Goal: Information Seeking & Learning: Learn about a topic

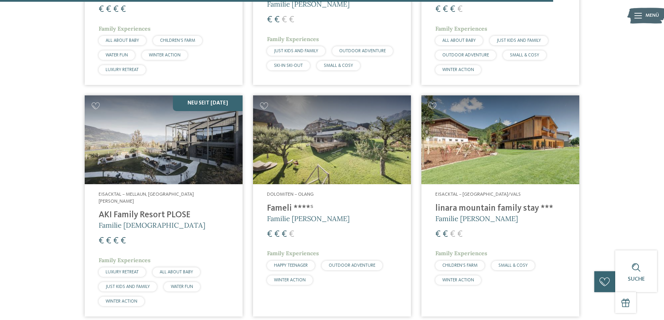
scroll to position [1964, 0]
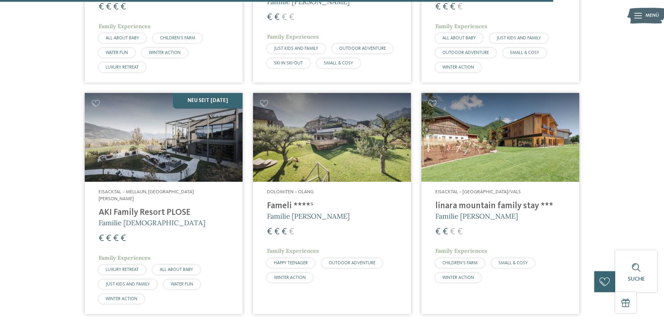
drag, startPoint x: 190, startPoint y: 144, endPoint x: 39, endPoint y: 105, distance: 156.2
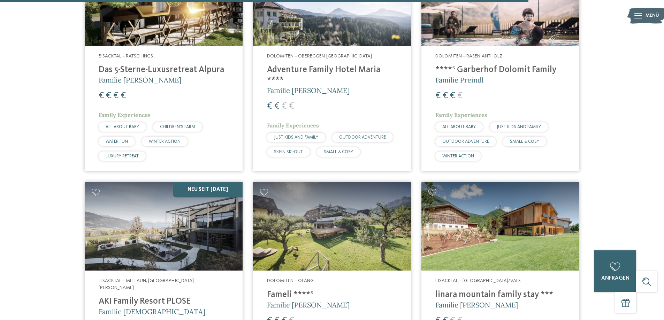
scroll to position [1790, 0]
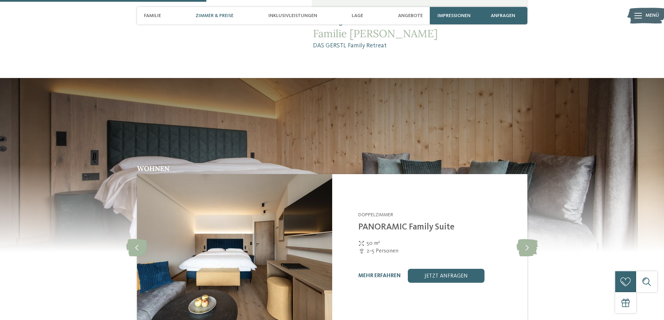
scroll to position [732, 0]
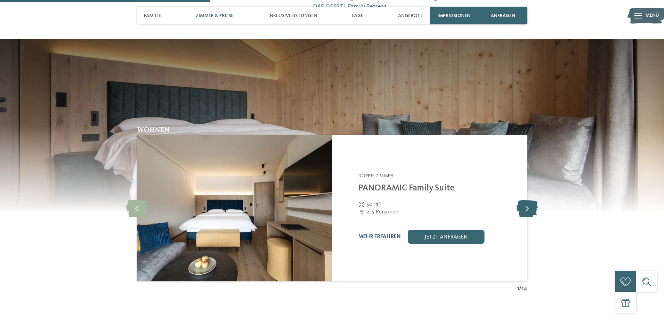
click at [527, 200] on icon at bounding box center [527, 208] width 21 height 17
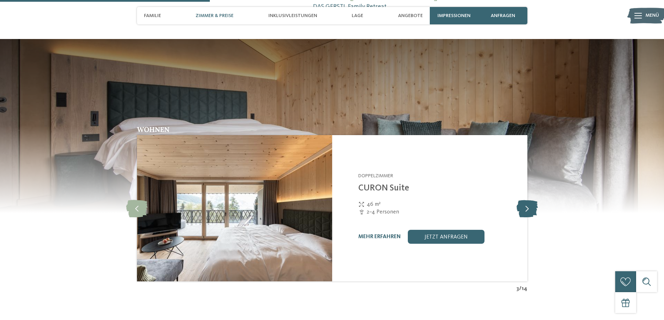
click at [527, 200] on icon at bounding box center [527, 208] width 21 height 17
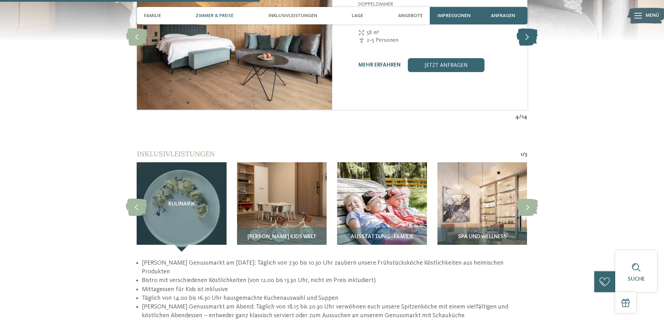
scroll to position [906, 0]
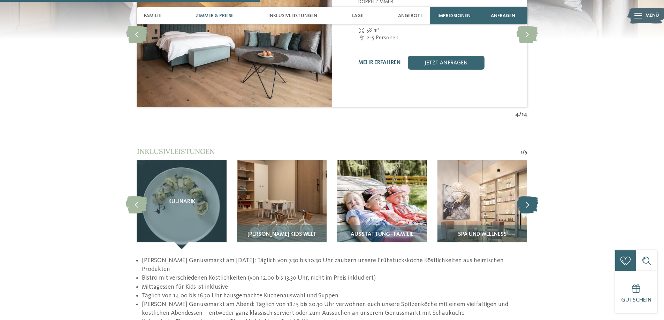
click at [524, 196] on icon at bounding box center [527, 204] width 21 height 17
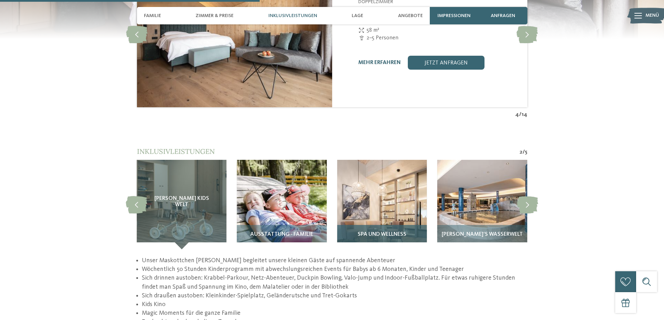
click at [383, 193] on img at bounding box center [382, 205] width 90 height 90
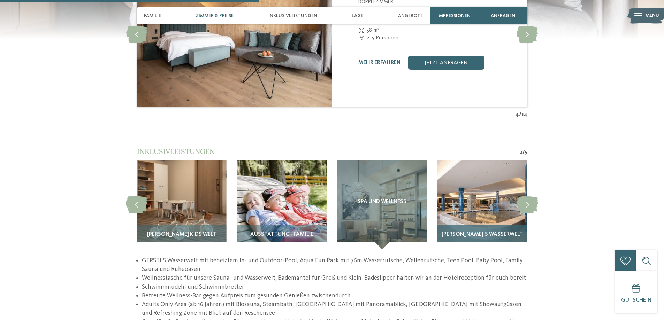
click at [496, 182] on img at bounding box center [482, 205] width 90 height 90
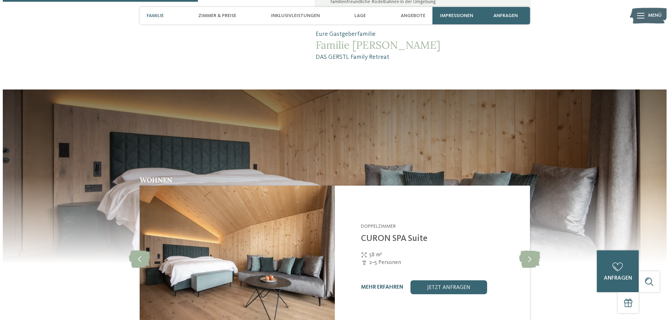
scroll to position [662, 0]
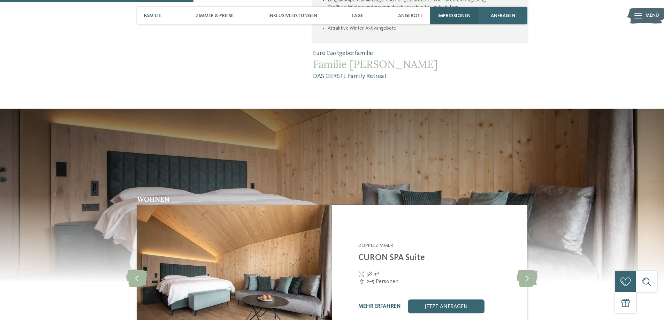
click at [454, 16] on span "Impressionen" at bounding box center [453, 16] width 33 height 6
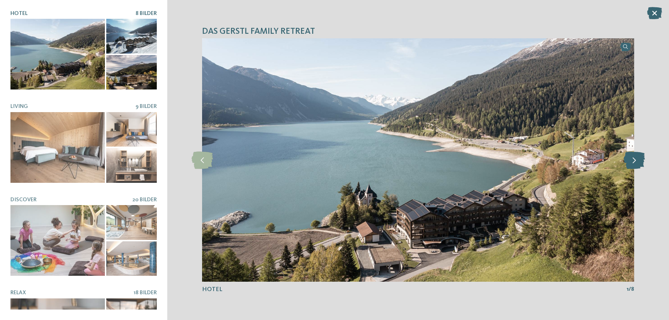
click at [636, 161] on icon at bounding box center [634, 160] width 21 height 17
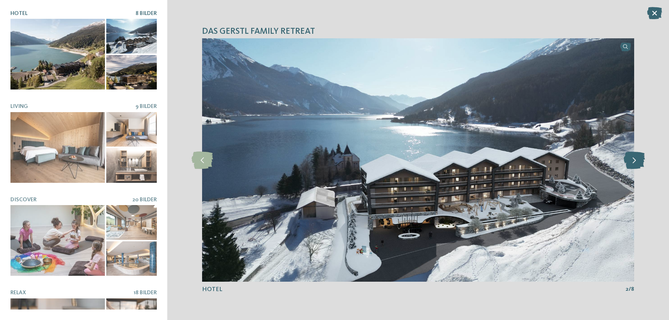
click at [634, 161] on icon at bounding box center [634, 160] width 21 height 17
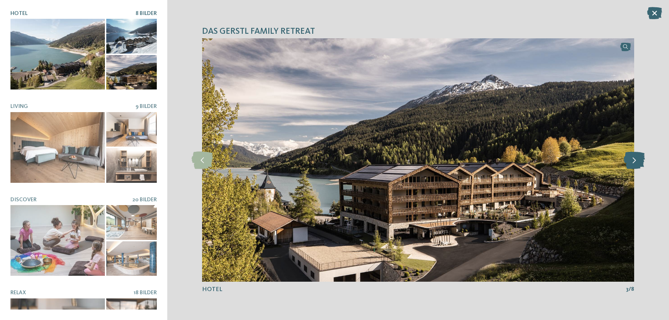
click at [634, 160] on icon at bounding box center [634, 160] width 21 height 17
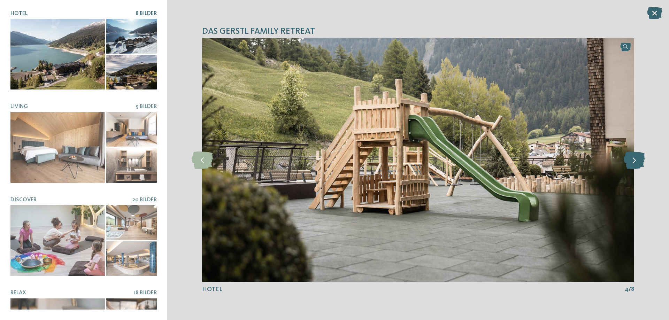
click at [634, 160] on icon at bounding box center [634, 160] width 21 height 17
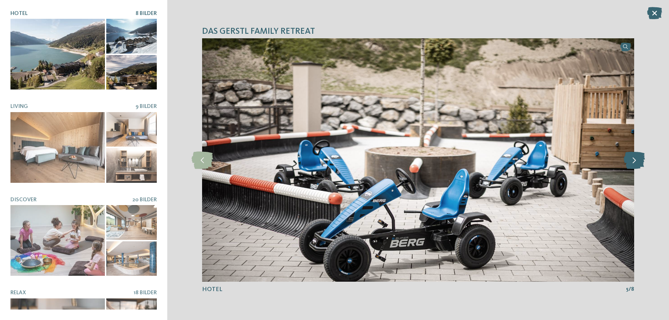
click at [634, 160] on icon at bounding box center [634, 160] width 21 height 17
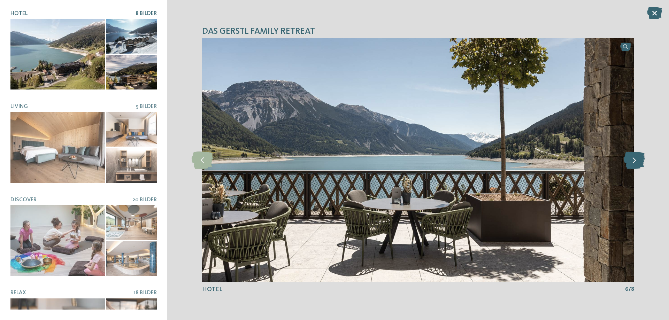
click at [634, 160] on icon at bounding box center [634, 160] width 21 height 17
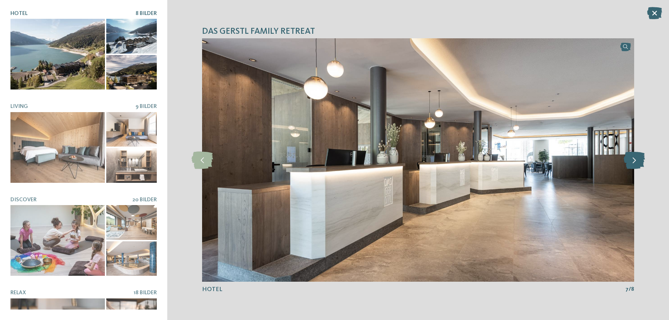
click at [634, 160] on icon at bounding box center [634, 160] width 21 height 17
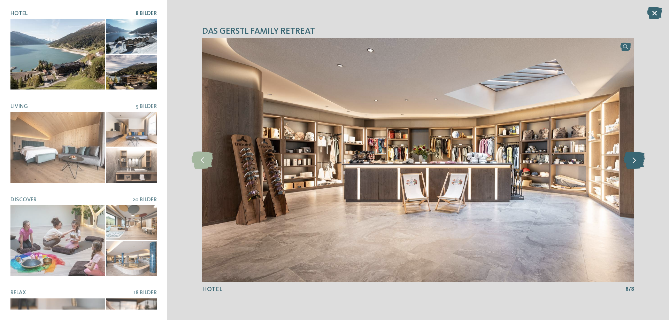
click at [634, 160] on icon at bounding box center [634, 160] width 21 height 17
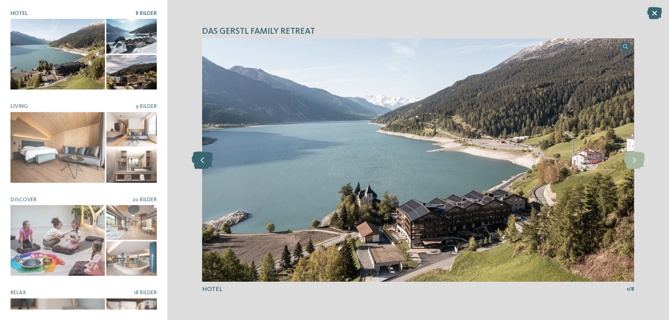
click at [208, 163] on icon at bounding box center [202, 160] width 21 height 17
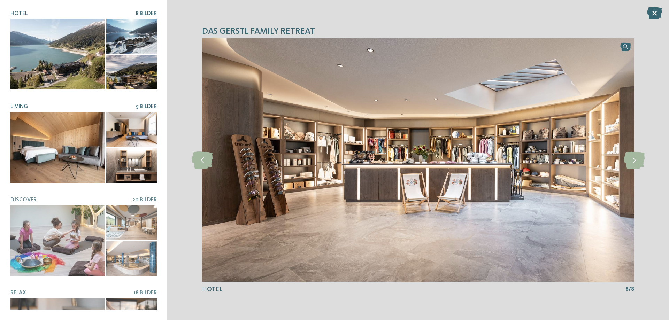
click at [71, 143] on div at bounding box center [57, 147] width 94 height 71
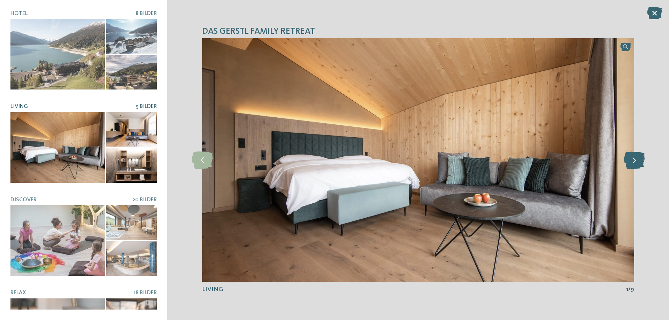
click at [628, 161] on icon at bounding box center [634, 160] width 21 height 17
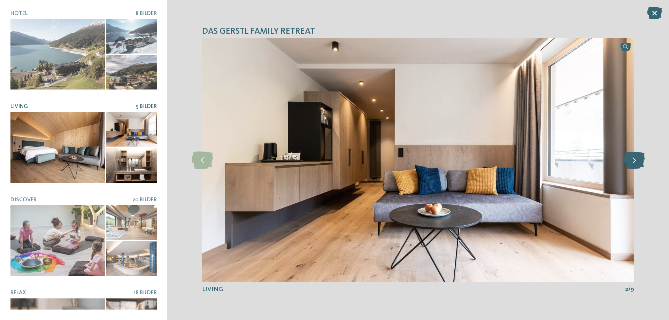
click at [628, 161] on icon at bounding box center [634, 160] width 21 height 17
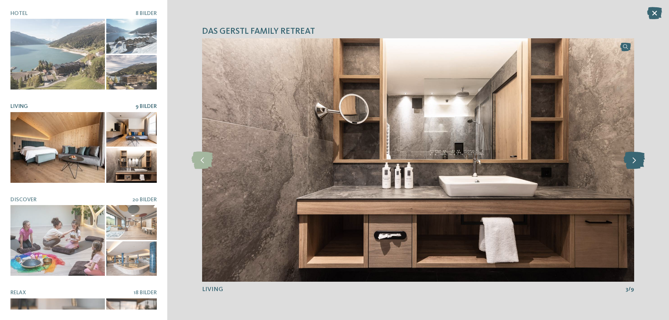
click at [628, 161] on icon at bounding box center [634, 160] width 21 height 17
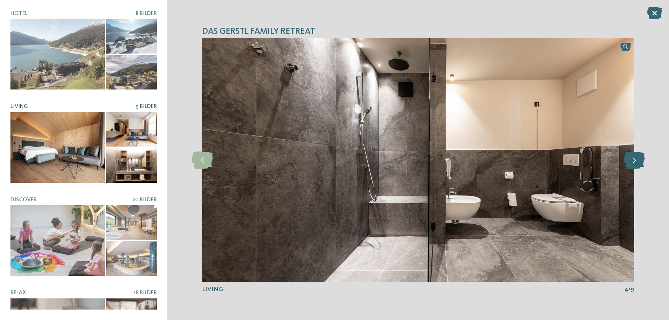
click at [628, 161] on icon at bounding box center [634, 160] width 21 height 17
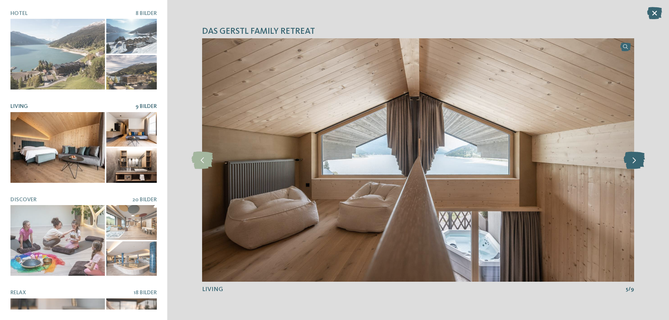
click at [628, 161] on icon at bounding box center [634, 160] width 21 height 17
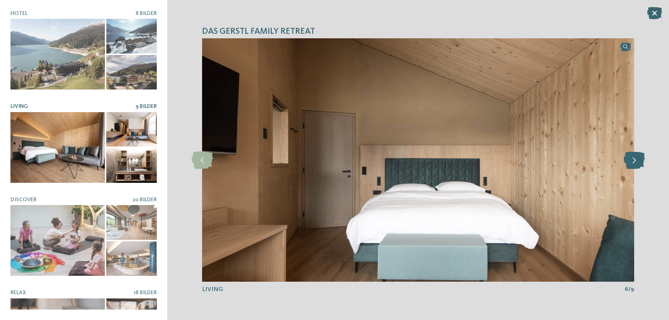
click at [628, 161] on icon at bounding box center [634, 160] width 21 height 17
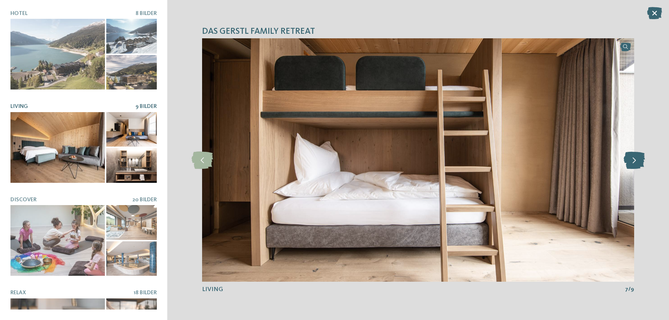
click at [628, 161] on icon at bounding box center [634, 160] width 21 height 17
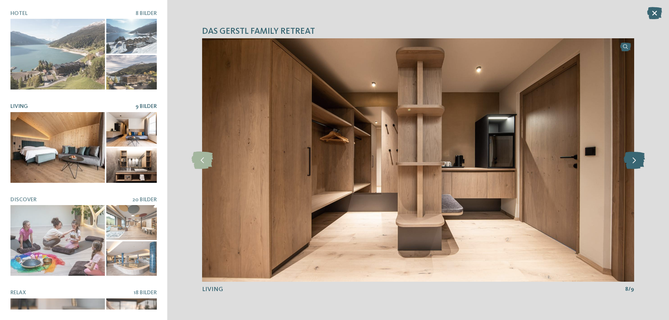
click at [628, 161] on icon at bounding box center [634, 160] width 21 height 17
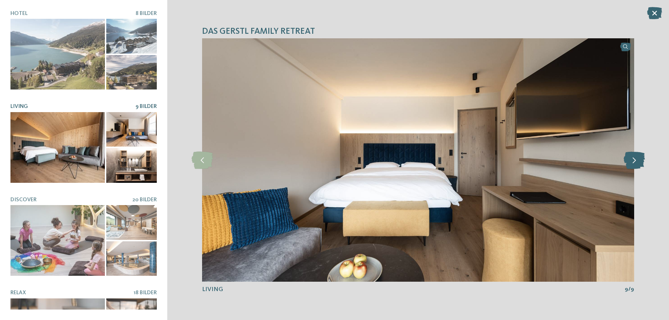
click at [628, 161] on icon at bounding box center [634, 160] width 21 height 17
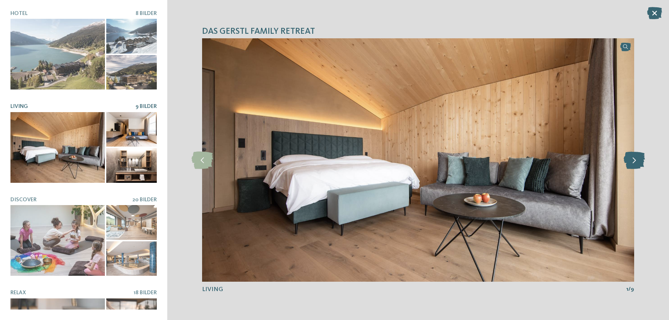
click at [628, 161] on icon at bounding box center [634, 160] width 21 height 17
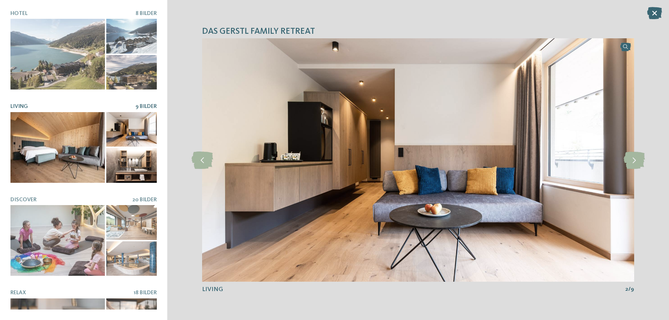
scroll to position [35, 0]
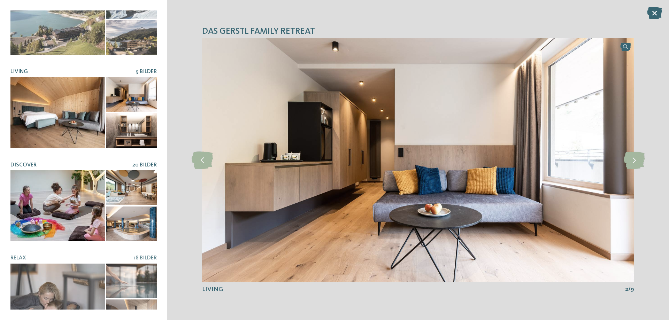
click at [64, 197] on div at bounding box center [57, 205] width 94 height 71
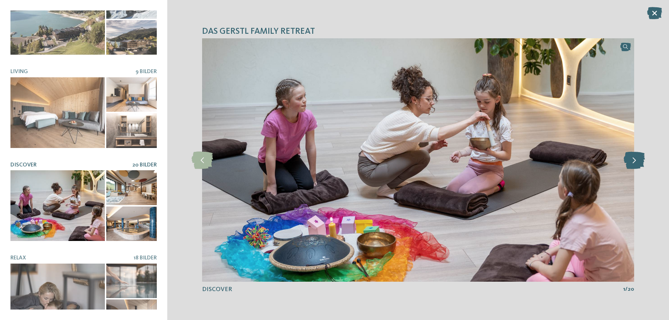
click at [628, 161] on icon at bounding box center [634, 160] width 21 height 17
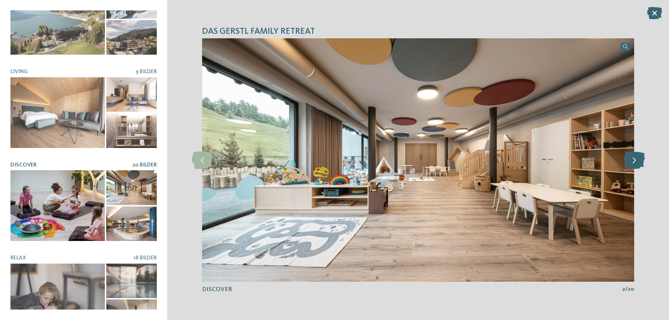
click at [634, 159] on icon at bounding box center [634, 160] width 21 height 17
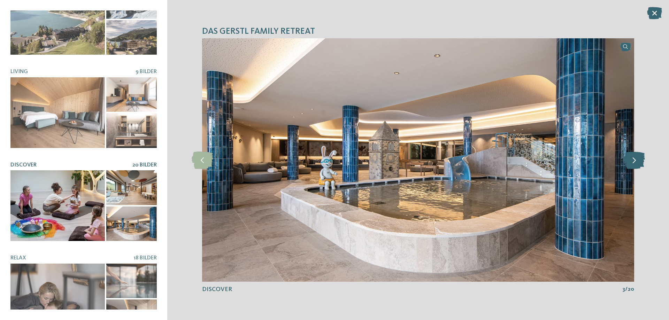
click at [634, 159] on icon at bounding box center [634, 160] width 21 height 17
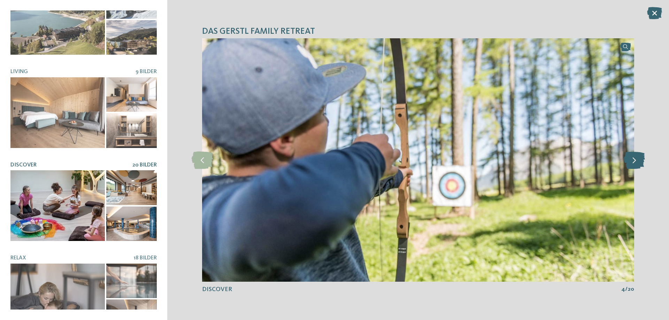
click at [634, 159] on icon at bounding box center [634, 160] width 21 height 17
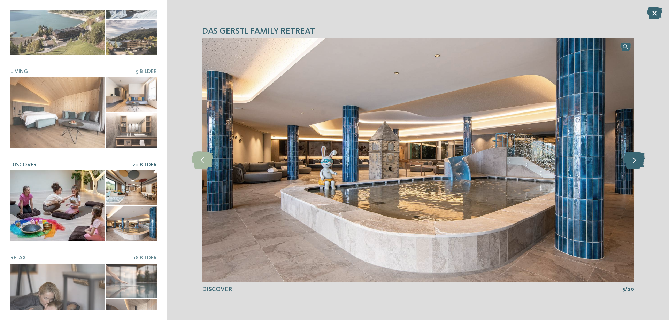
click at [634, 159] on icon at bounding box center [634, 160] width 21 height 17
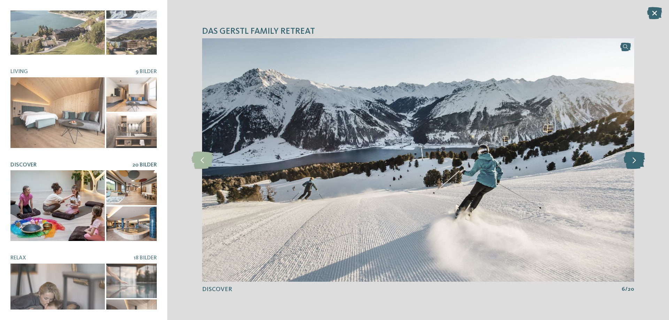
click at [634, 159] on icon at bounding box center [634, 160] width 21 height 17
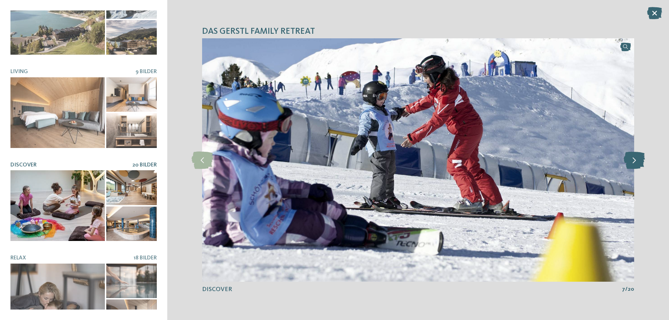
click at [634, 159] on icon at bounding box center [634, 160] width 21 height 17
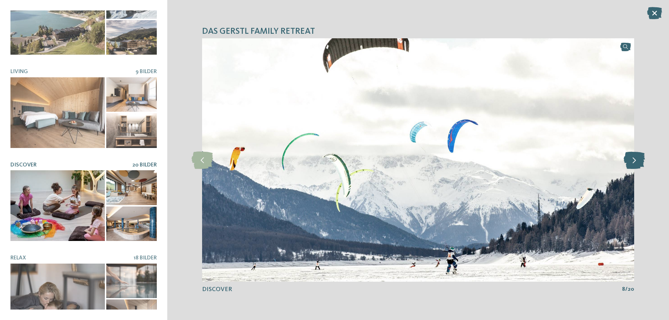
click at [634, 159] on icon at bounding box center [634, 160] width 21 height 17
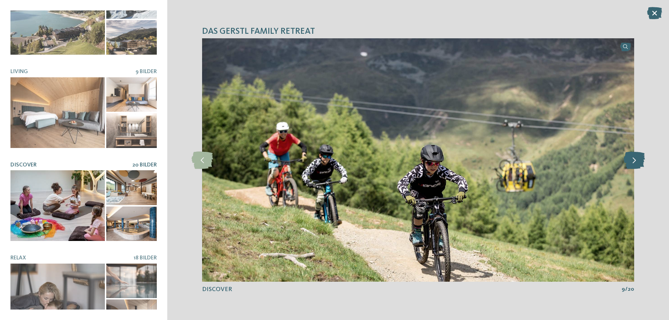
click at [634, 159] on icon at bounding box center [634, 160] width 21 height 17
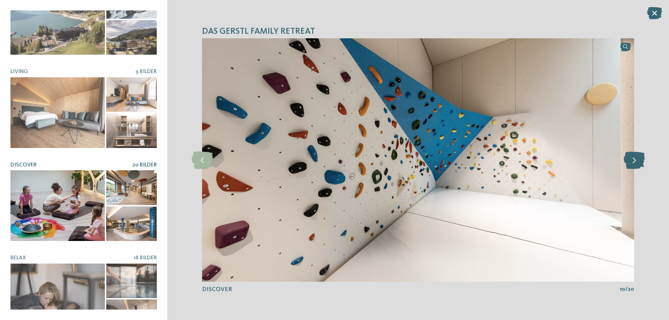
click at [634, 159] on icon at bounding box center [634, 160] width 21 height 17
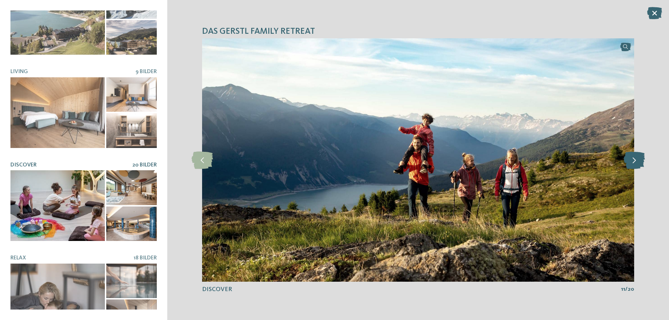
click at [635, 159] on icon at bounding box center [634, 160] width 21 height 17
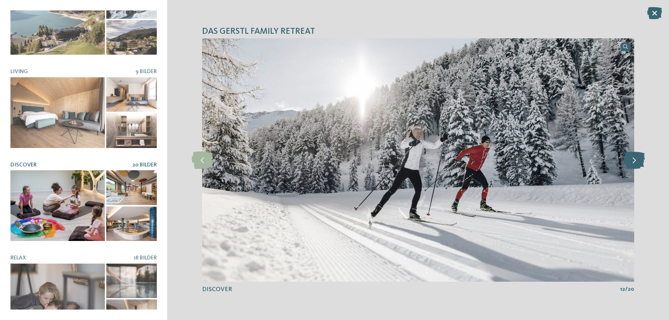
click at [635, 159] on icon at bounding box center [634, 160] width 21 height 17
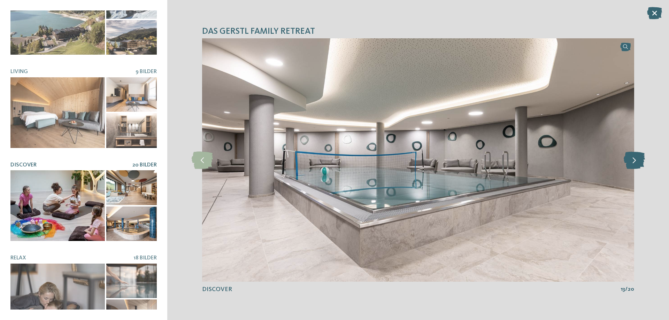
click at [638, 158] on icon at bounding box center [634, 160] width 21 height 17
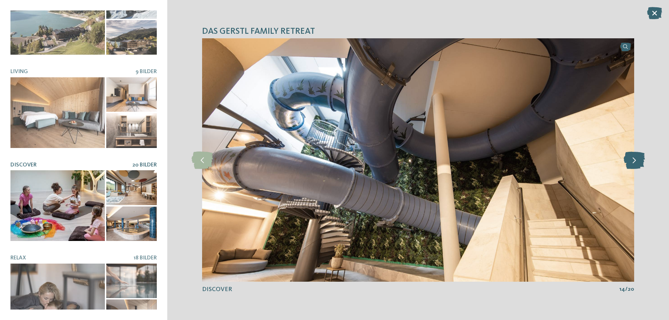
click at [639, 158] on icon at bounding box center [634, 160] width 21 height 17
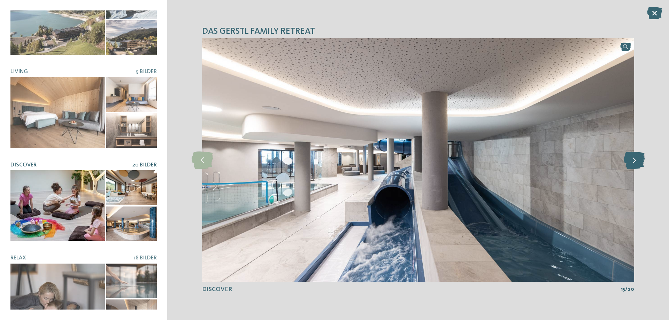
click at [642, 157] on icon at bounding box center [634, 160] width 21 height 17
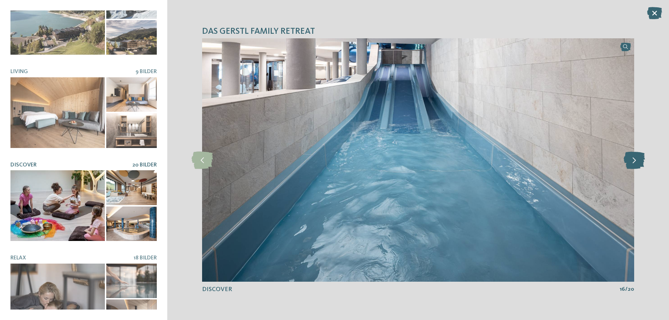
click at [641, 157] on icon at bounding box center [634, 160] width 21 height 17
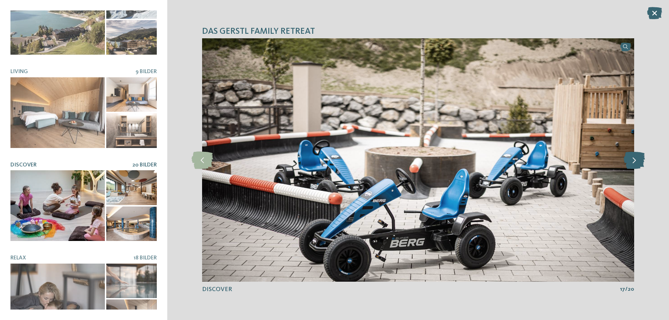
click at [641, 157] on icon at bounding box center [634, 160] width 21 height 17
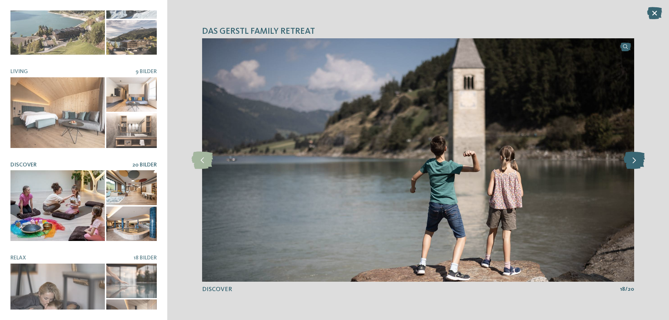
click at [641, 157] on icon at bounding box center [634, 160] width 21 height 17
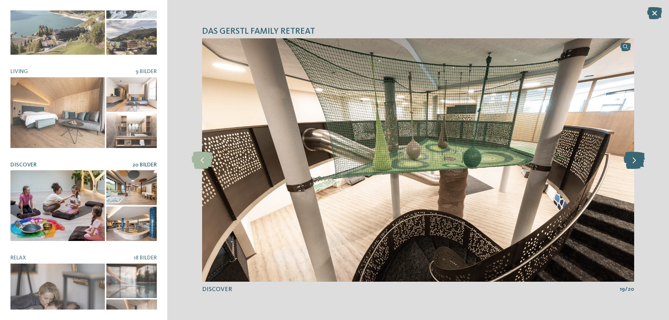
click at [639, 159] on icon at bounding box center [634, 160] width 21 height 17
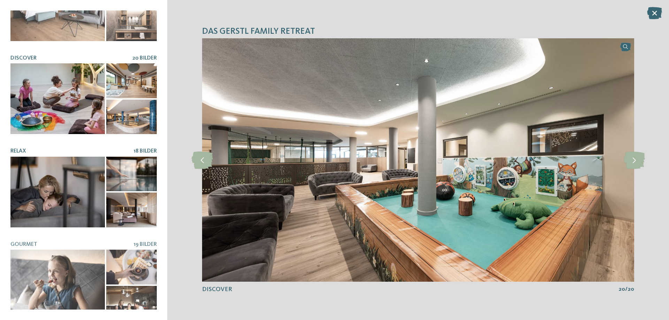
scroll to position [144, 0]
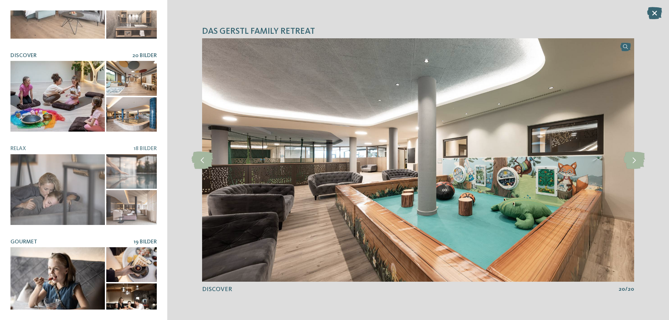
click at [66, 259] on div at bounding box center [57, 283] width 94 height 71
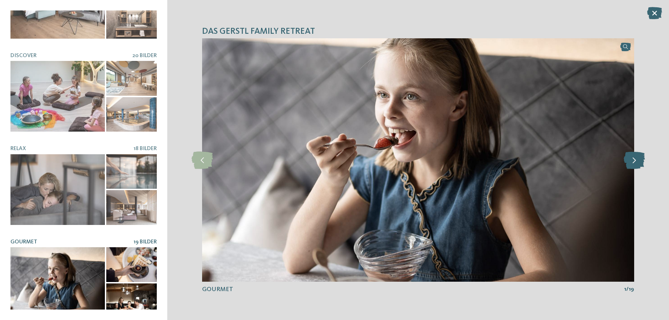
click at [634, 163] on icon at bounding box center [634, 160] width 21 height 17
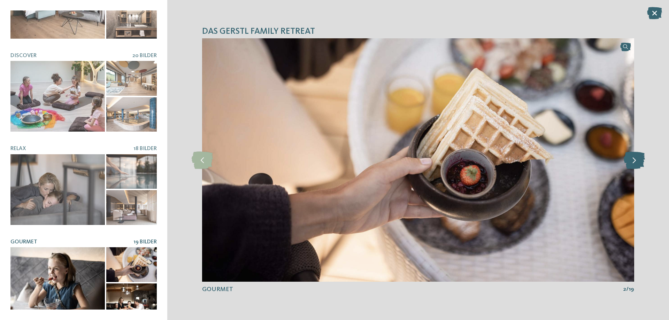
click at [634, 163] on icon at bounding box center [634, 160] width 21 height 17
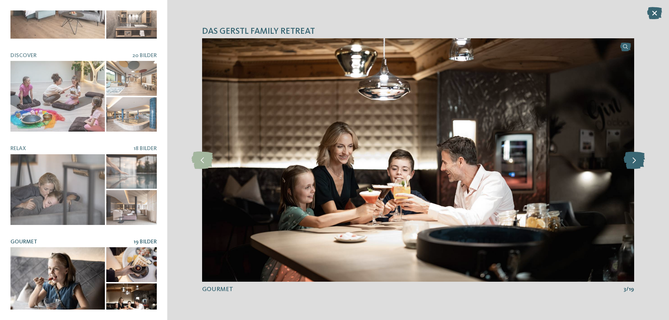
click at [634, 163] on icon at bounding box center [634, 160] width 21 height 17
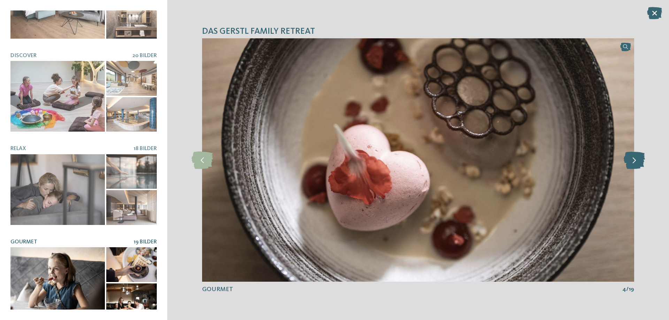
click at [634, 163] on icon at bounding box center [634, 160] width 21 height 17
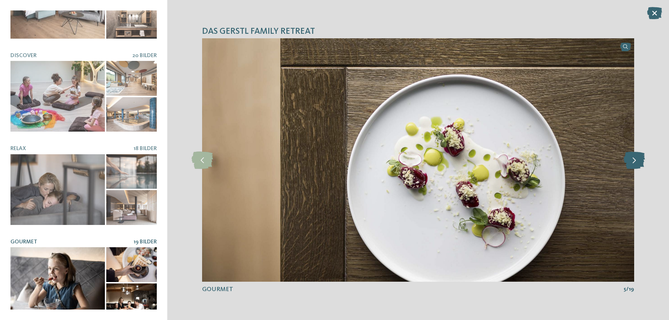
click at [634, 163] on icon at bounding box center [634, 160] width 21 height 17
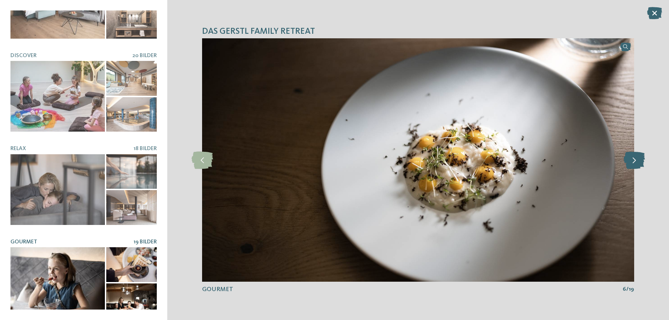
click at [634, 163] on icon at bounding box center [634, 160] width 21 height 17
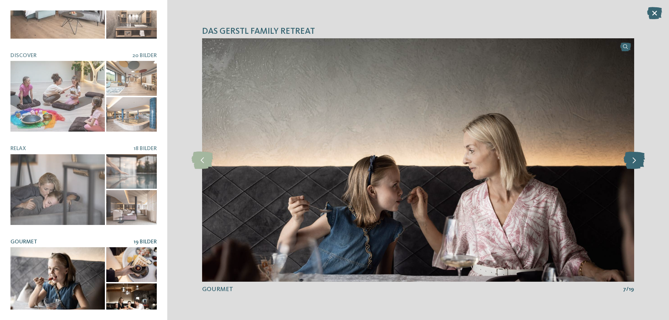
click at [634, 163] on icon at bounding box center [634, 160] width 21 height 17
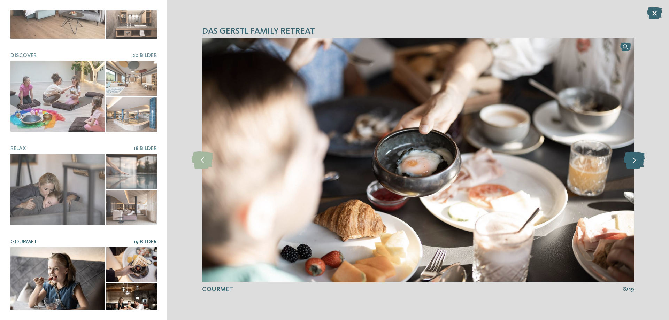
click at [634, 163] on icon at bounding box center [634, 160] width 21 height 17
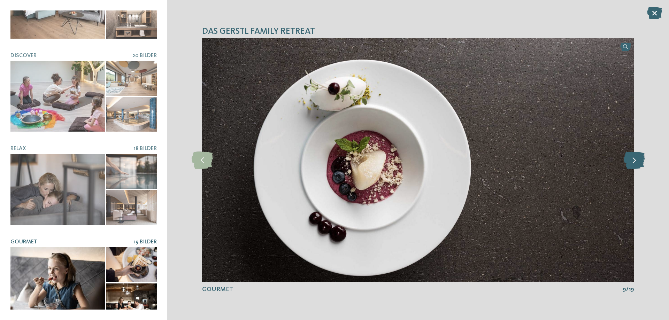
click at [634, 163] on icon at bounding box center [634, 160] width 21 height 17
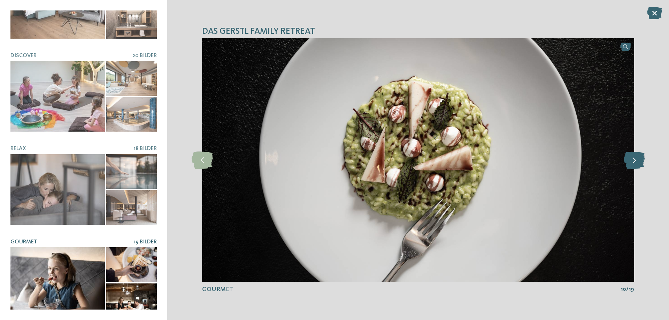
click at [634, 163] on icon at bounding box center [634, 160] width 21 height 17
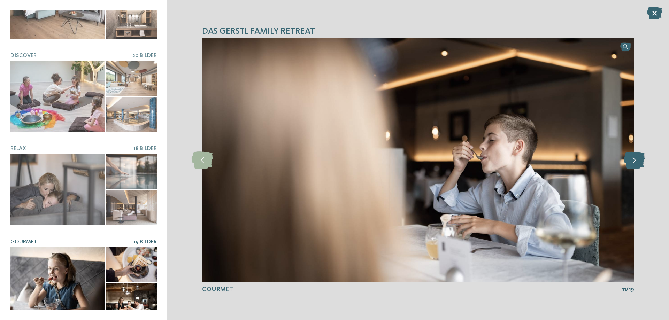
click at [634, 163] on icon at bounding box center [634, 160] width 21 height 17
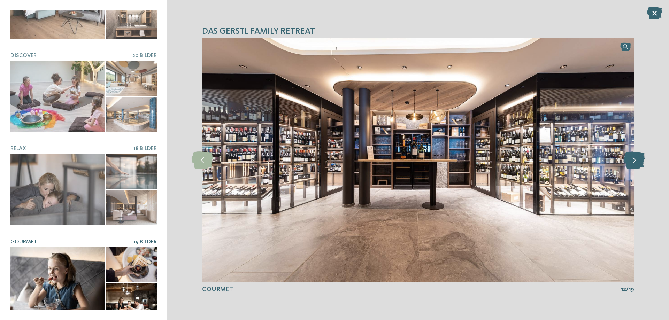
click at [634, 163] on icon at bounding box center [634, 160] width 21 height 17
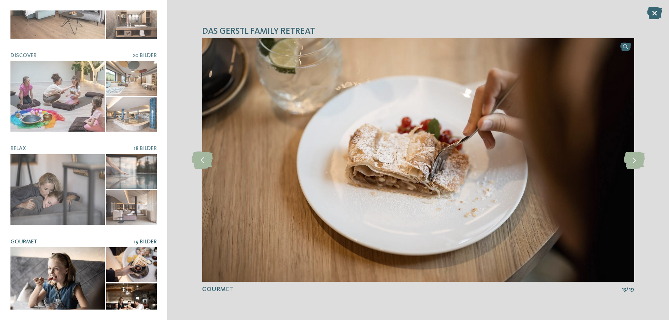
drag, startPoint x: 203, startPoint y: 167, endPoint x: 217, endPoint y: 155, distance: 18.5
click at [204, 168] on icon at bounding box center [202, 160] width 21 height 17
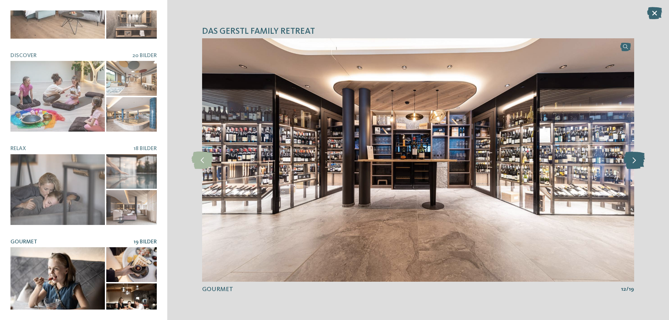
click at [634, 163] on icon at bounding box center [634, 160] width 21 height 17
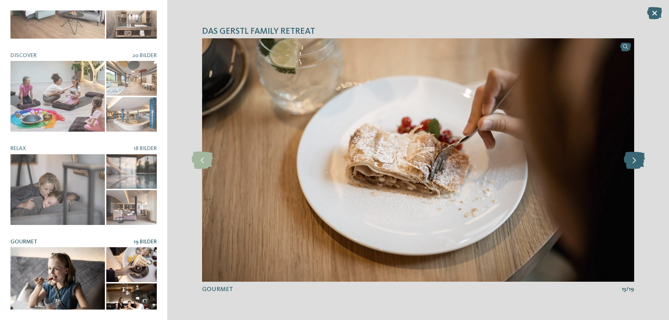
click at [634, 163] on icon at bounding box center [634, 160] width 21 height 17
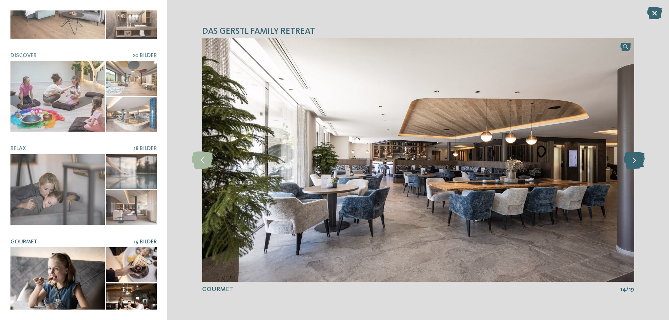
click at [634, 163] on icon at bounding box center [634, 160] width 21 height 17
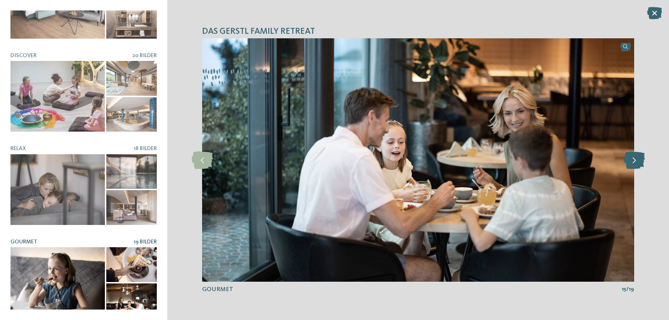
click at [634, 163] on icon at bounding box center [634, 160] width 21 height 17
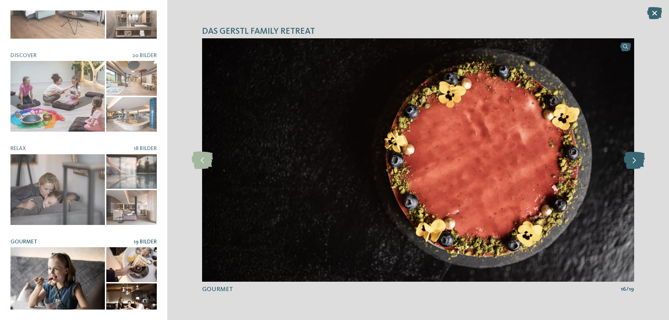
click at [634, 163] on icon at bounding box center [634, 160] width 21 height 17
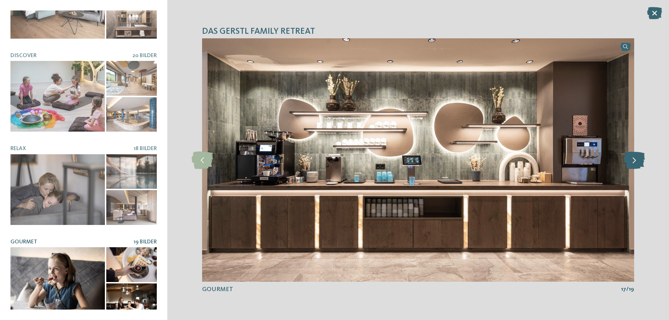
click at [634, 163] on icon at bounding box center [634, 160] width 21 height 17
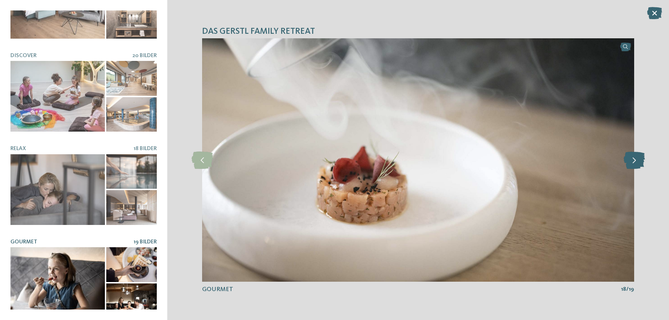
click at [634, 163] on icon at bounding box center [634, 160] width 21 height 17
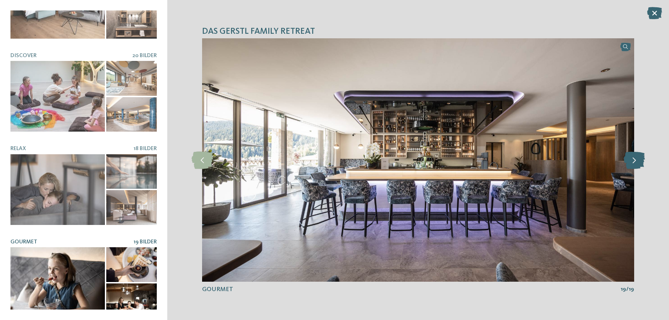
click at [634, 163] on icon at bounding box center [634, 160] width 21 height 17
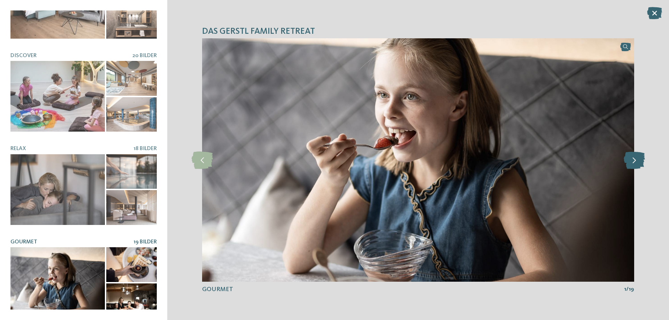
click at [634, 163] on icon at bounding box center [634, 160] width 21 height 17
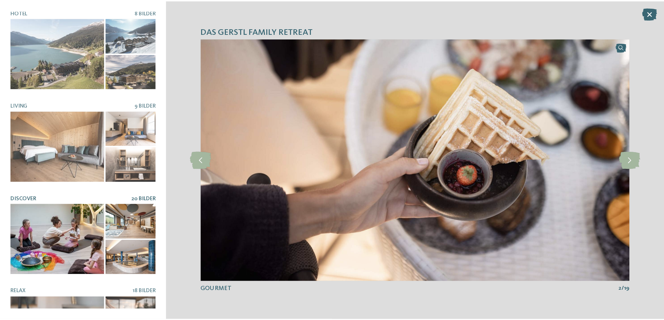
scroll to position [0, 0]
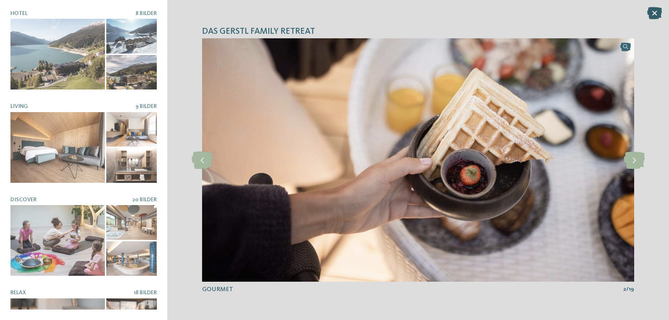
click at [655, 14] on icon at bounding box center [654, 13] width 15 height 12
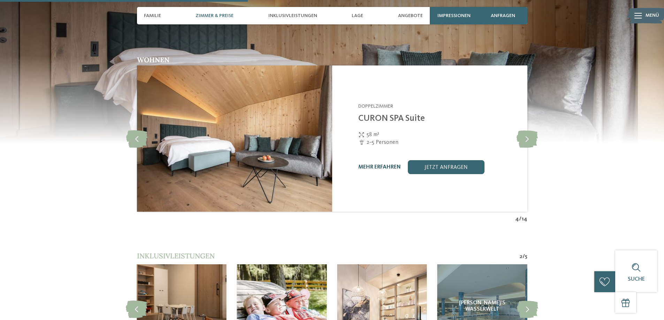
scroll to position [906, 0]
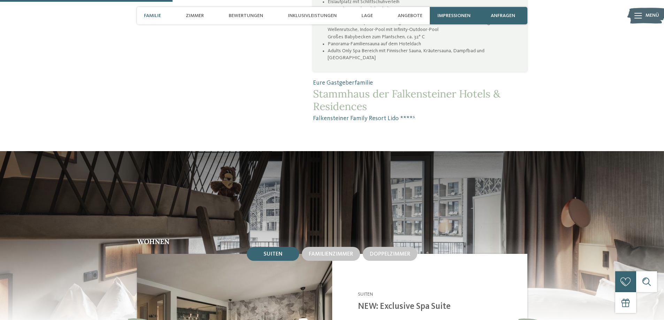
scroll to position [662, 0]
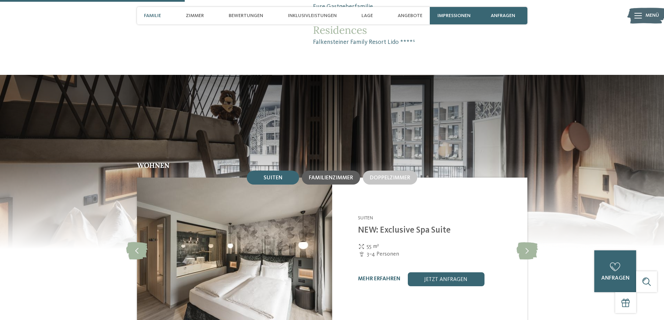
click at [336, 175] on span "Familienzimmer" at bounding box center [331, 178] width 44 height 6
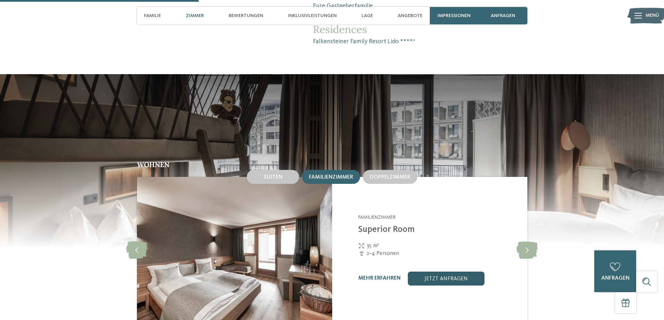
scroll to position [767, 0]
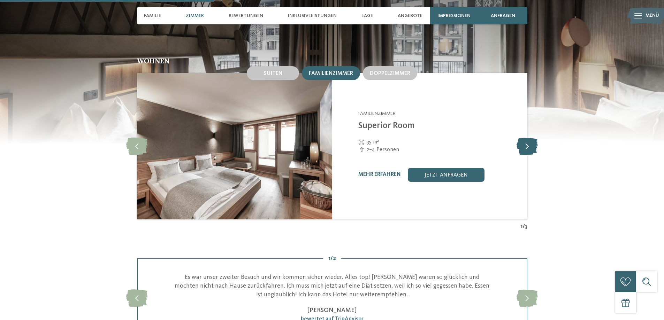
click at [529, 142] on icon at bounding box center [527, 146] width 21 height 17
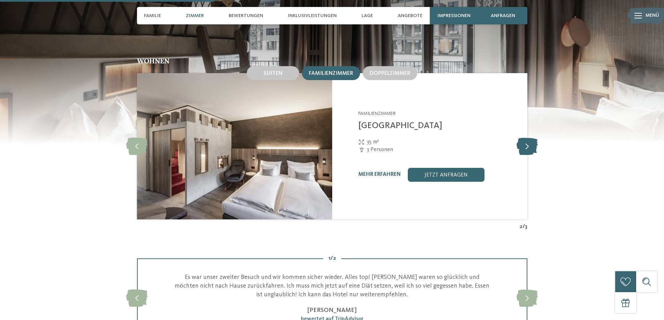
click at [527, 142] on icon at bounding box center [527, 146] width 21 height 17
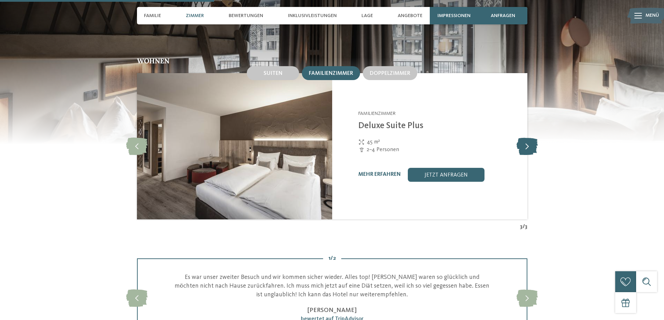
click at [527, 142] on icon at bounding box center [527, 146] width 21 height 17
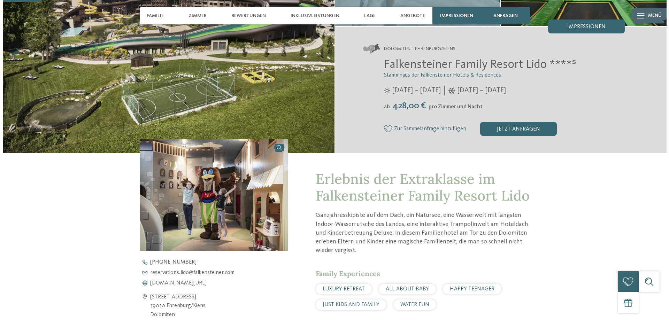
scroll to position [139, 0]
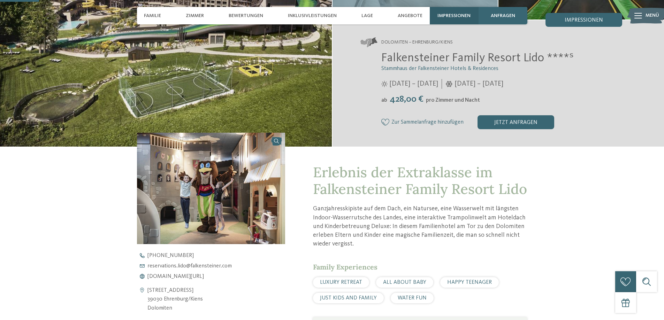
click at [456, 17] on span "Impressionen" at bounding box center [453, 16] width 33 height 6
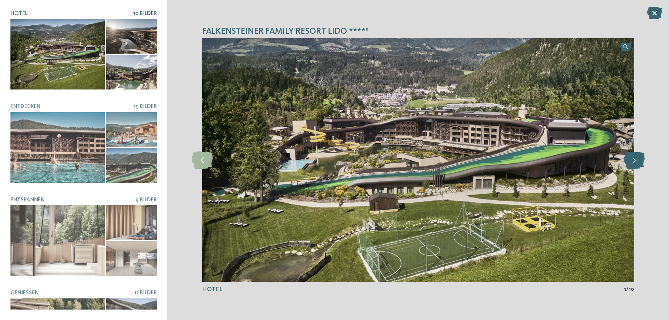
click at [635, 163] on icon at bounding box center [634, 160] width 21 height 17
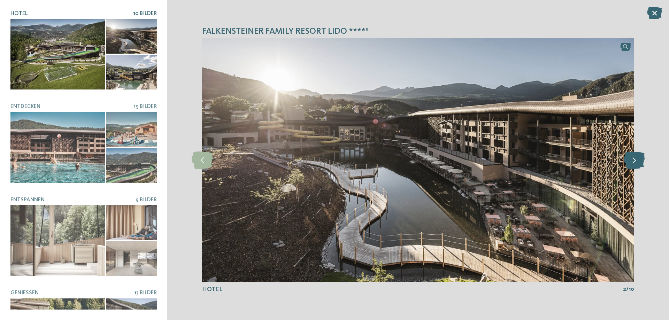
click at [635, 161] on icon at bounding box center [634, 160] width 21 height 17
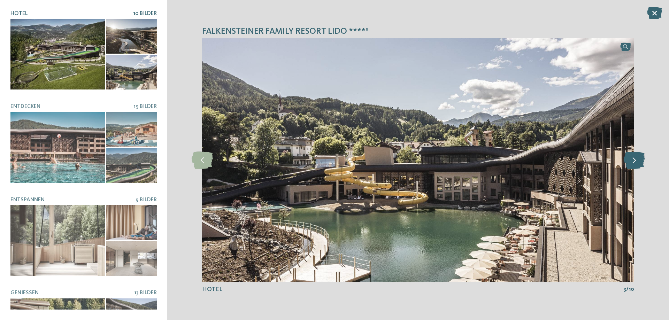
click at [633, 163] on icon at bounding box center [634, 160] width 21 height 17
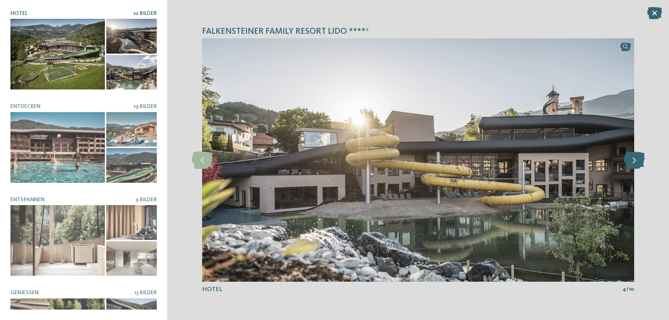
click at [633, 163] on icon at bounding box center [634, 160] width 21 height 17
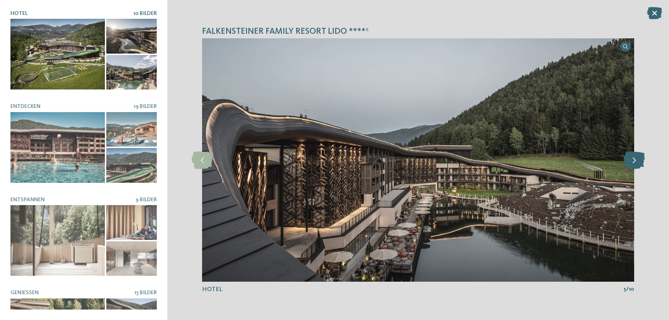
click at [636, 161] on icon at bounding box center [634, 160] width 21 height 17
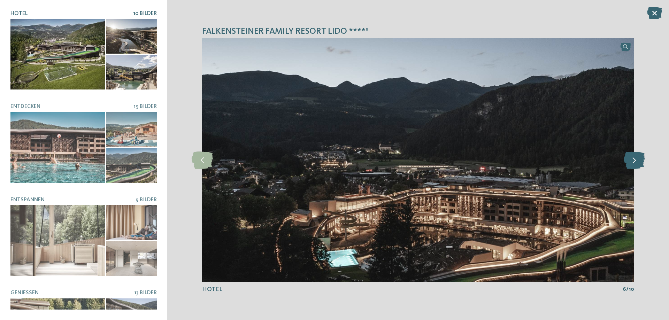
click at [636, 161] on icon at bounding box center [634, 160] width 21 height 17
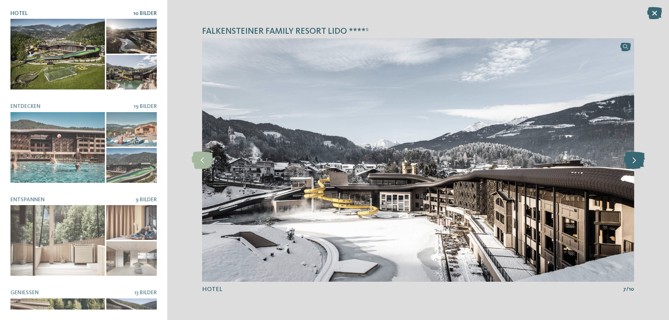
click at [636, 161] on icon at bounding box center [634, 160] width 21 height 17
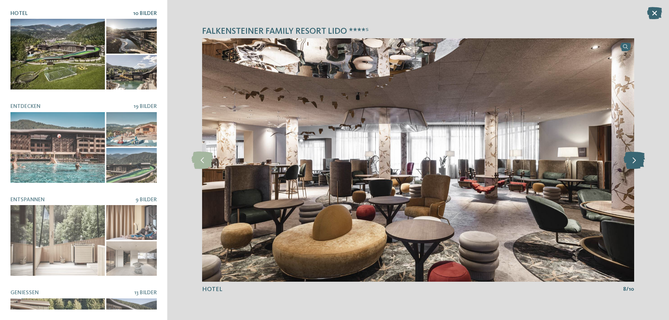
click at [634, 161] on icon at bounding box center [634, 160] width 21 height 17
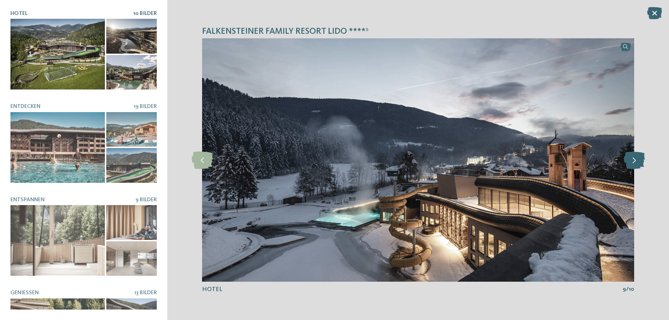
click at [634, 161] on icon at bounding box center [634, 160] width 21 height 17
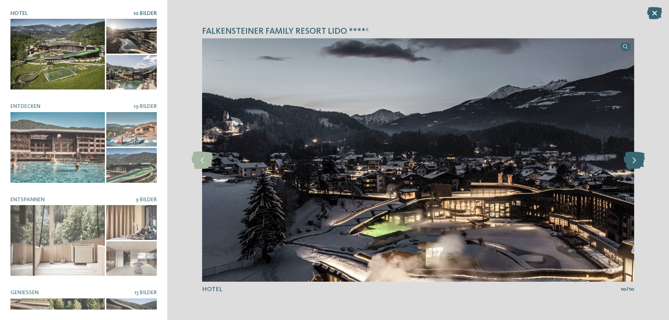
click at [634, 161] on icon at bounding box center [634, 160] width 21 height 17
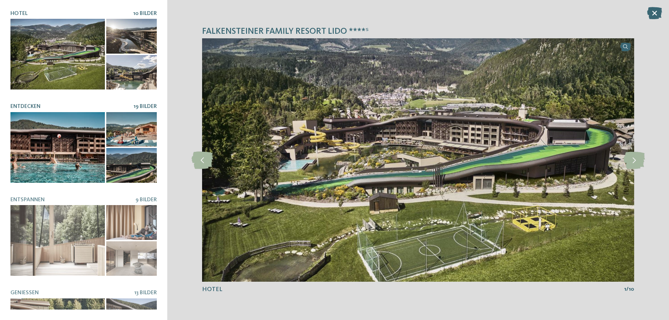
click at [69, 142] on div at bounding box center [57, 147] width 94 height 71
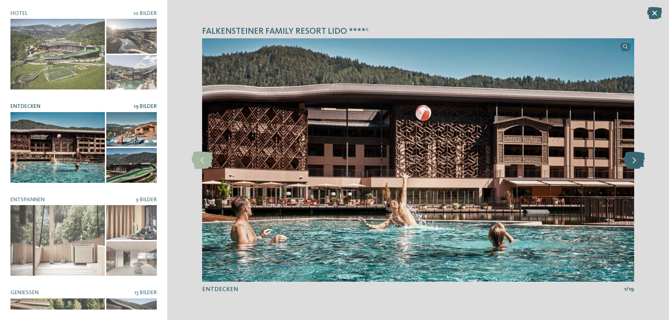
click at [633, 160] on icon at bounding box center [634, 160] width 21 height 17
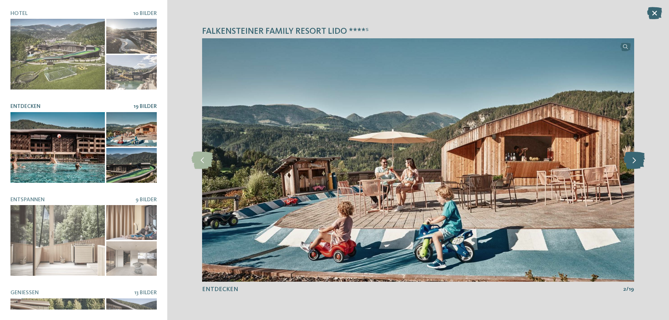
click at [633, 160] on icon at bounding box center [634, 160] width 21 height 17
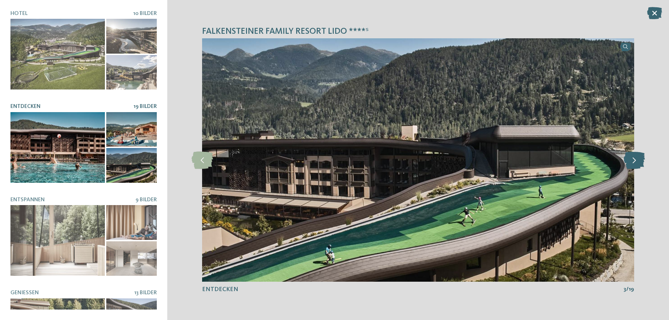
click at [643, 158] on icon at bounding box center [634, 160] width 21 height 17
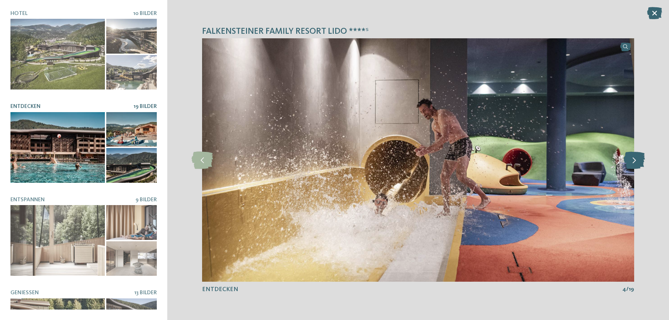
click at [643, 158] on icon at bounding box center [634, 160] width 21 height 17
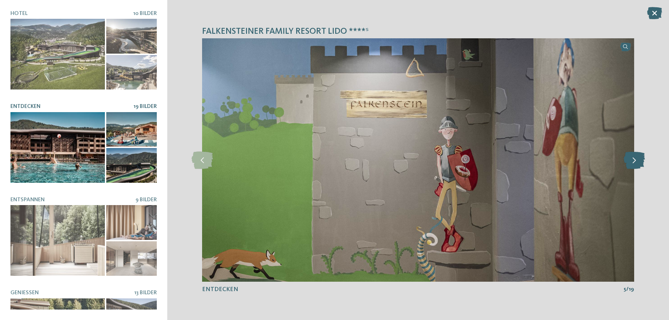
click at [643, 158] on icon at bounding box center [634, 160] width 21 height 17
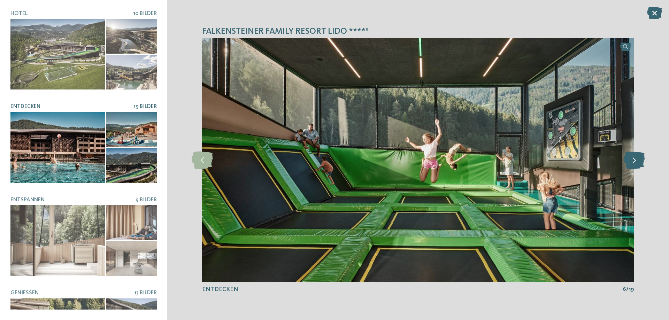
click at [644, 158] on icon at bounding box center [634, 160] width 21 height 17
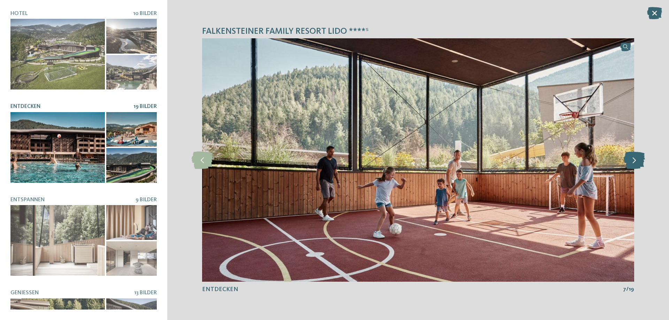
click at [644, 158] on icon at bounding box center [634, 160] width 21 height 17
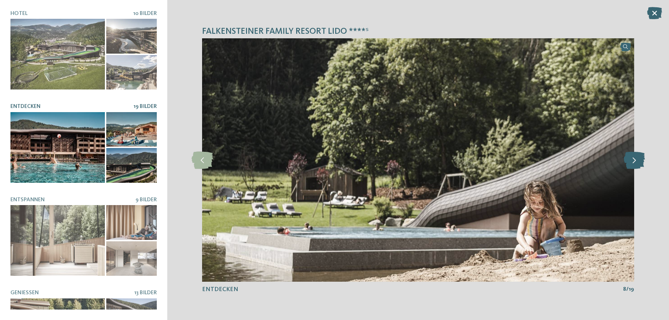
click at [645, 158] on icon at bounding box center [634, 160] width 21 height 17
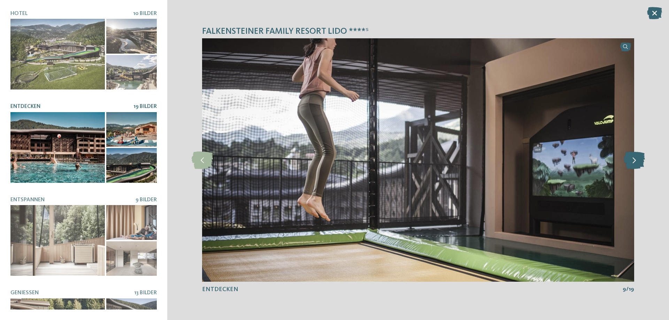
click at [645, 158] on icon at bounding box center [634, 160] width 21 height 17
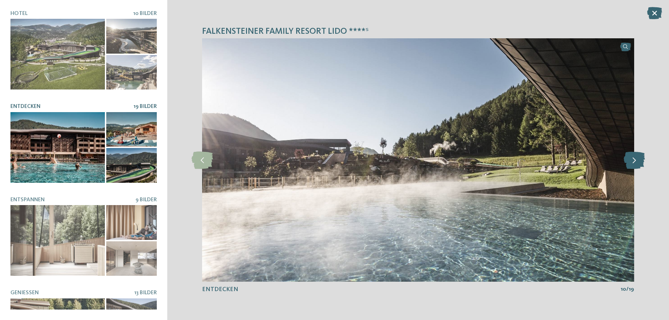
click at [645, 158] on icon at bounding box center [634, 160] width 21 height 17
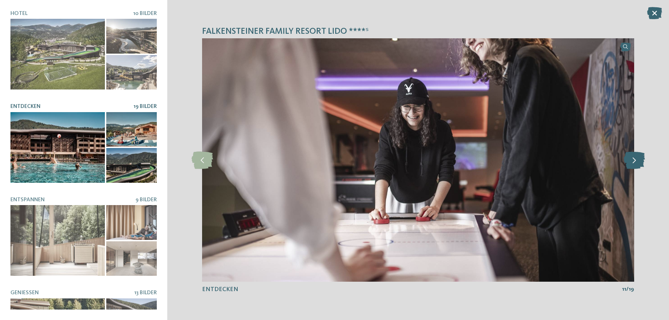
click at [636, 159] on icon at bounding box center [634, 160] width 21 height 17
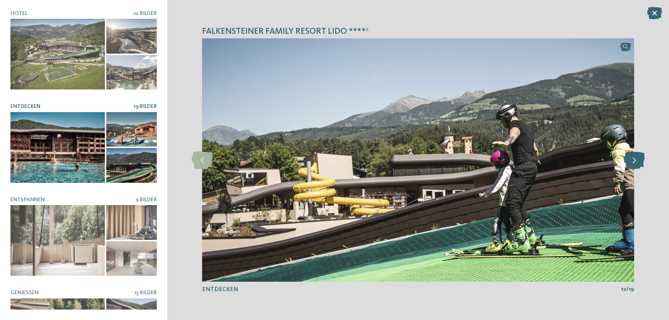
click at [636, 159] on icon at bounding box center [634, 160] width 21 height 17
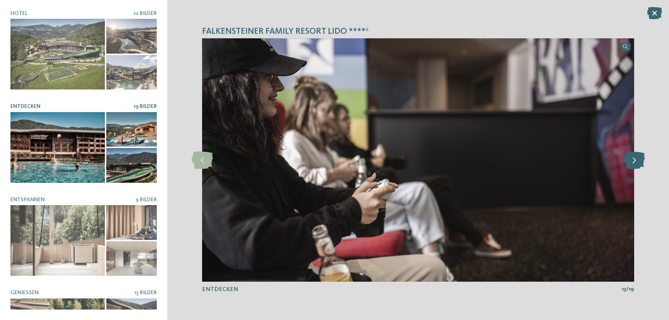
click at [636, 159] on icon at bounding box center [634, 160] width 21 height 17
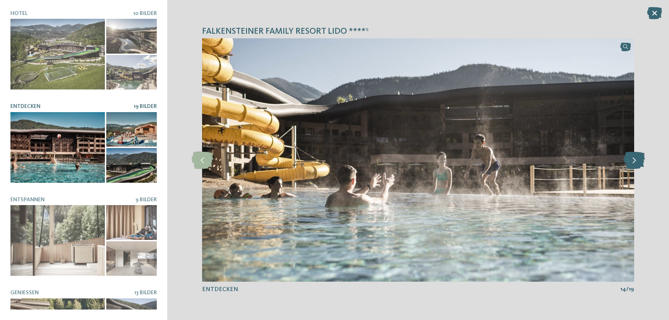
click at [636, 159] on icon at bounding box center [634, 160] width 21 height 17
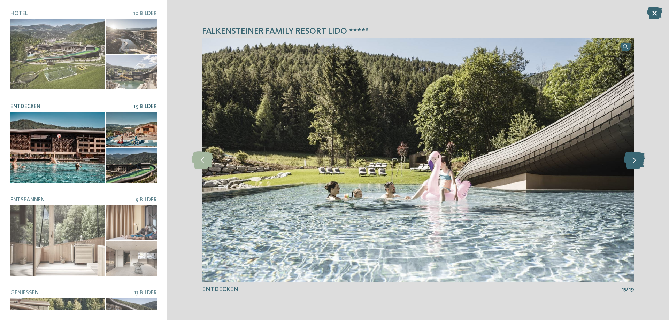
click at [636, 159] on icon at bounding box center [634, 160] width 21 height 17
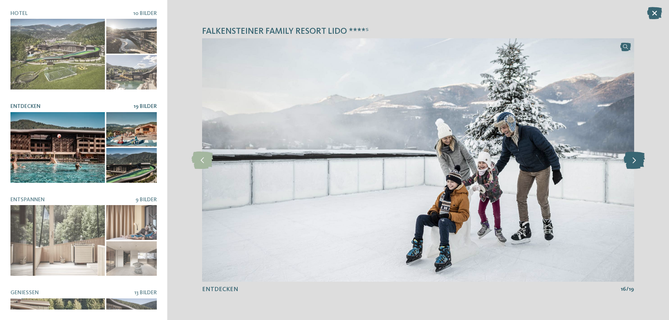
click at [636, 159] on icon at bounding box center [634, 160] width 21 height 17
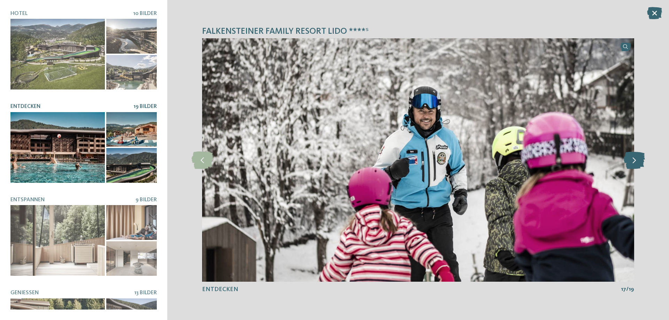
click at [636, 159] on icon at bounding box center [634, 160] width 21 height 17
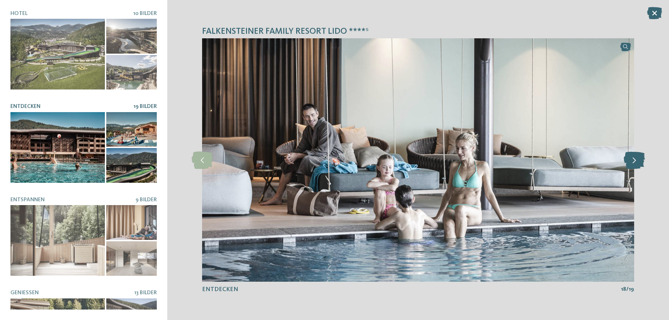
click at [636, 159] on icon at bounding box center [634, 160] width 21 height 17
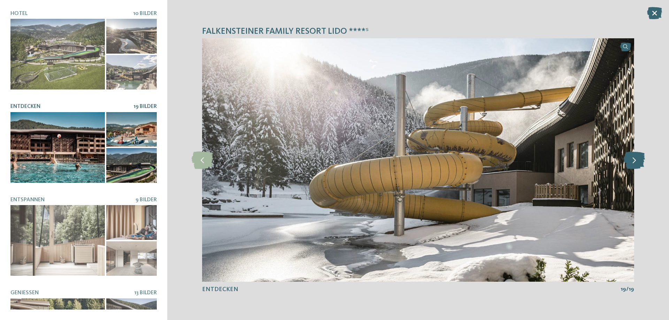
click at [636, 159] on icon at bounding box center [634, 160] width 21 height 17
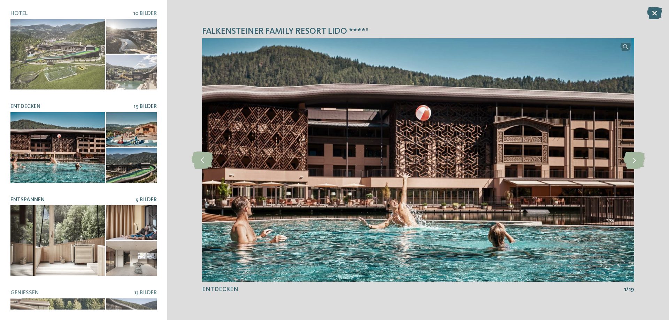
click at [82, 219] on div at bounding box center [57, 240] width 94 height 71
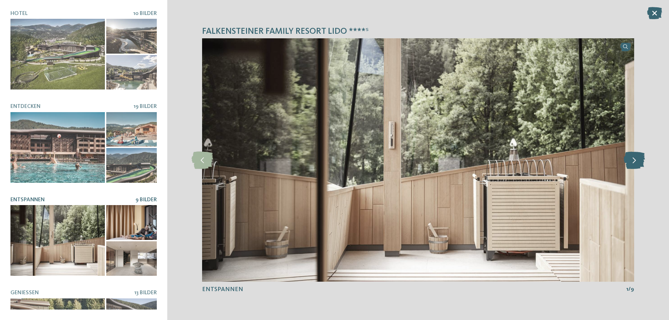
click at [639, 158] on icon at bounding box center [634, 160] width 21 height 17
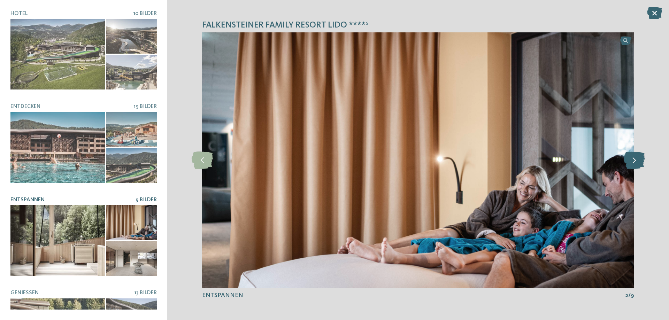
click at [638, 158] on icon at bounding box center [634, 160] width 21 height 17
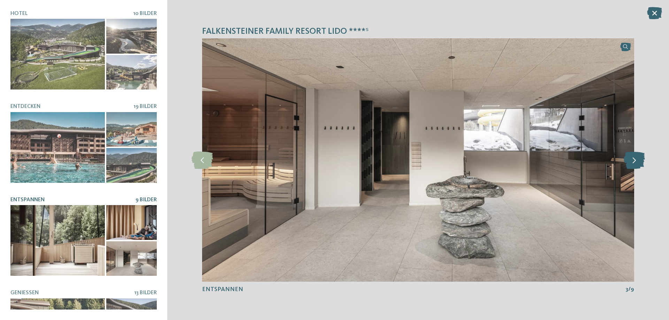
click at [638, 157] on icon at bounding box center [634, 160] width 21 height 17
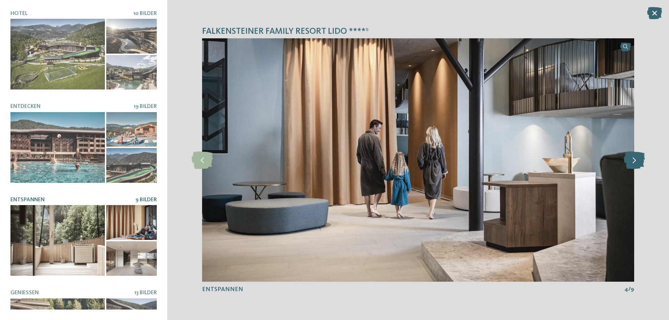
click at [638, 157] on icon at bounding box center [634, 160] width 21 height 17
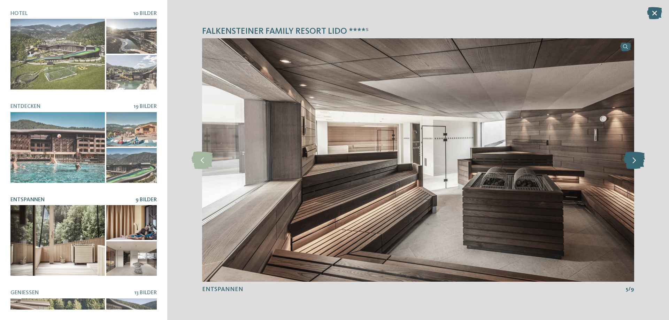
click at [638, 157] on icon at bounding box center [634, 160] width 21 height 17
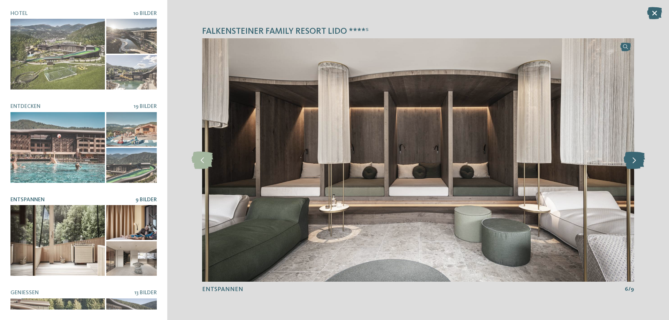
click at [638, 157] on icon at bounding box center [634, 160] width 21 height 17
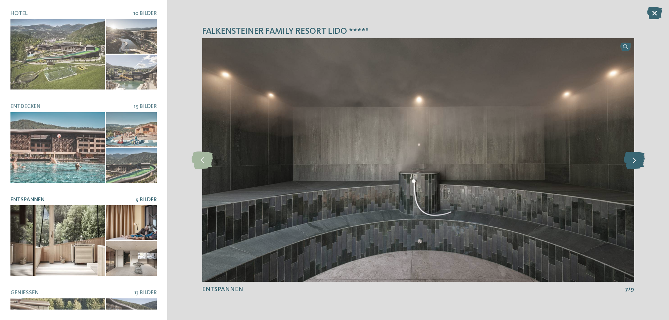
click at [638, 157] on icon at bounding box center [634, 160] width 21 height 17
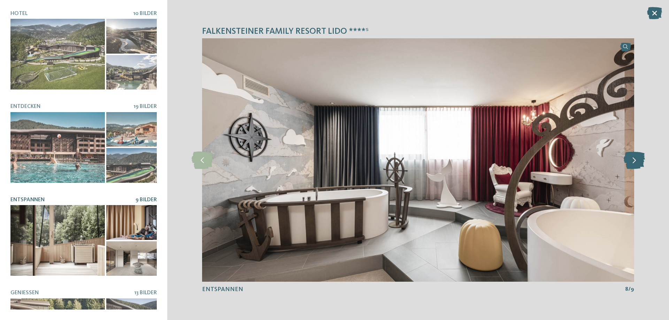
click at [638, 157] on icon at bounding box center [634, 160] width 21 height 17
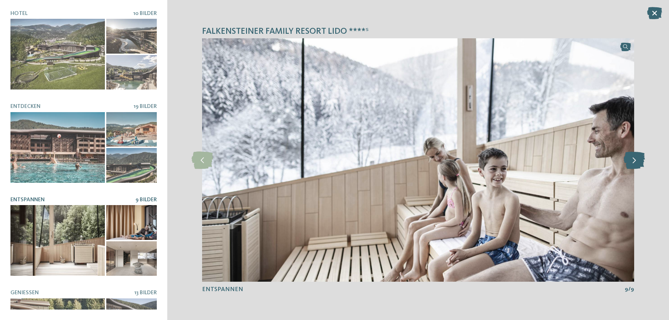
click at [638, 157] on icon at bounding box center [634, 160] width 21 height 17
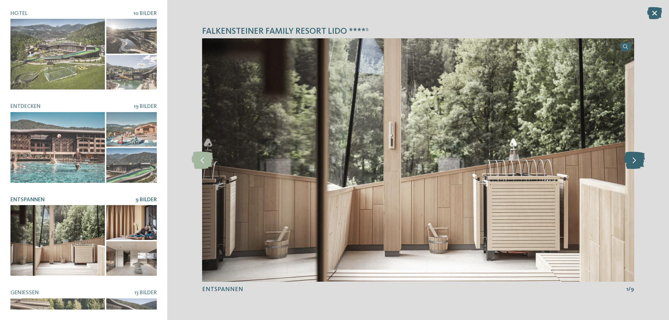
click at [638, 157] on icon at bounding box center [634, 160] width 21 height 17
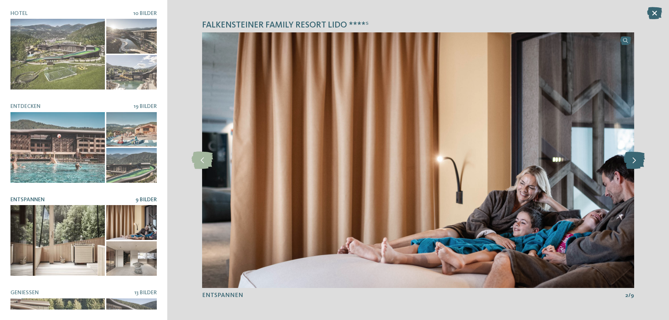
click at [638, 157] on icon at bounding box center [634, 160] width 21 height 17
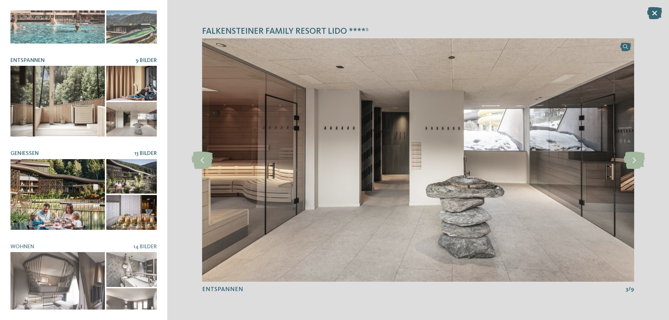
click at [72, 191] on div at bounding box center [57, 194] width 94 height 71
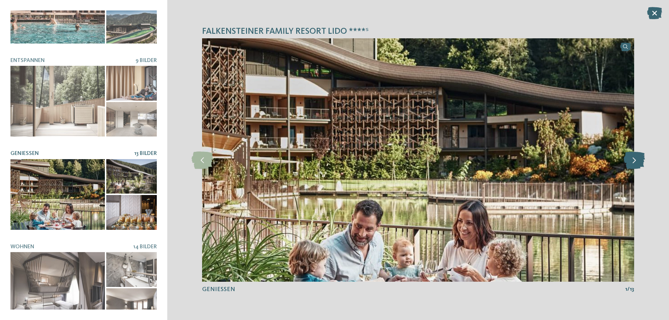
click at [637, 163] on icon at bounding box center [634, 160] width 21 height 17
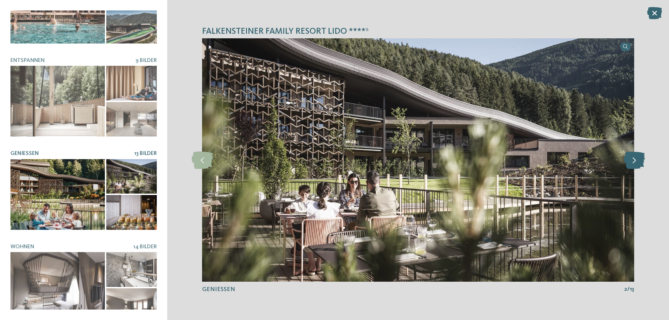
click at [637, 163] on icon at bounding box center [634, 160] width 21 height 17
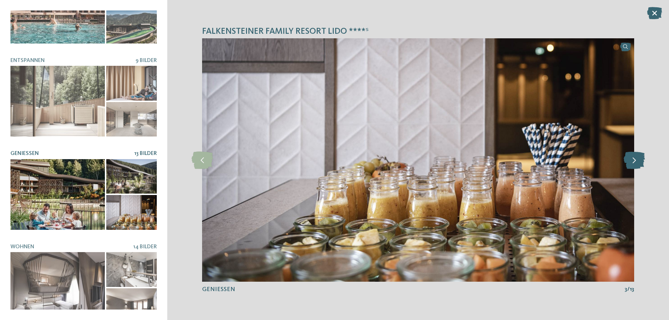
click at [638, 161] on icon at bounding box center [634, 160] width 21 height 17
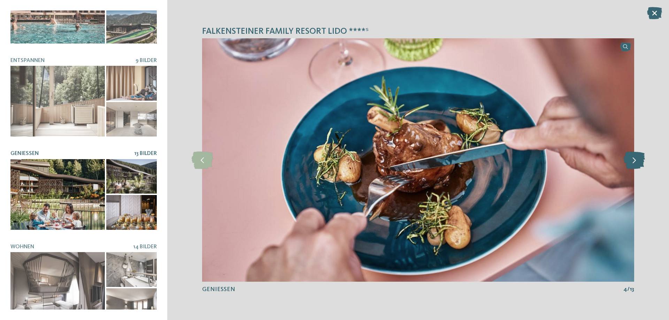
click at [638, 161] on icon at bounding box center [634, 160] width 21 height 17
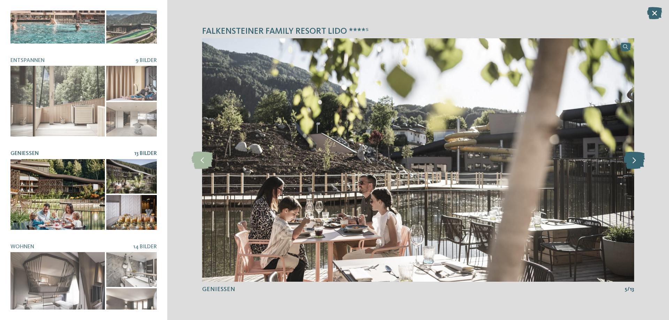
click at [640, 160] on icon at bounding box center [634, 160] width 21 height 17
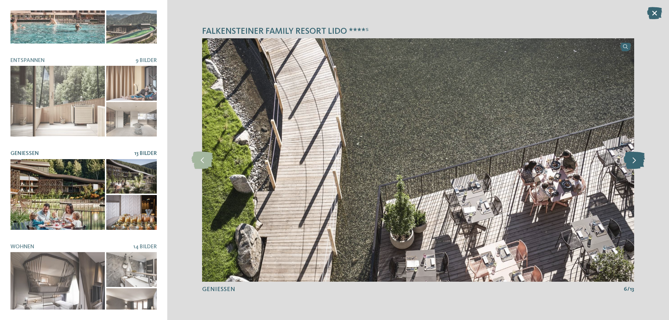
click at [640, 160] on icon at bounding box center [634, 160] width 21 height 17
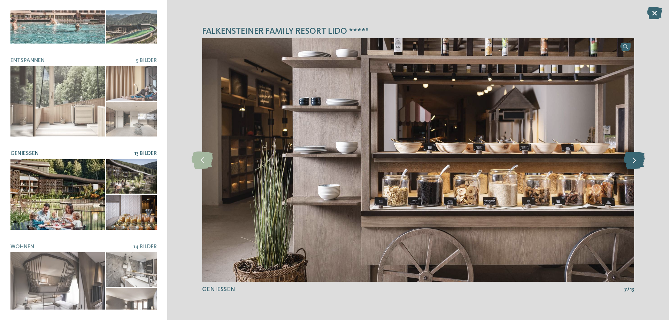
click at [640, 160] on icon at bounding box center [634, 160] width 21 height 17
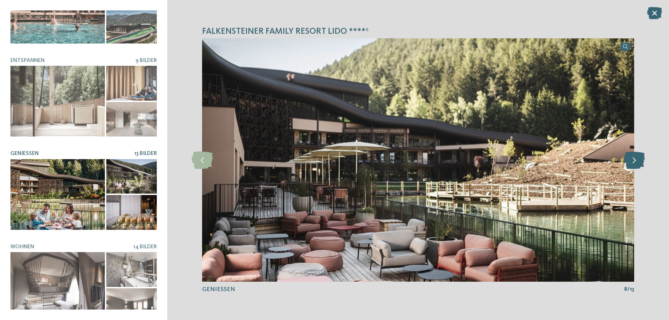
click at [640, 160] on icon at bounding box center [634, 160] width 21 height 17
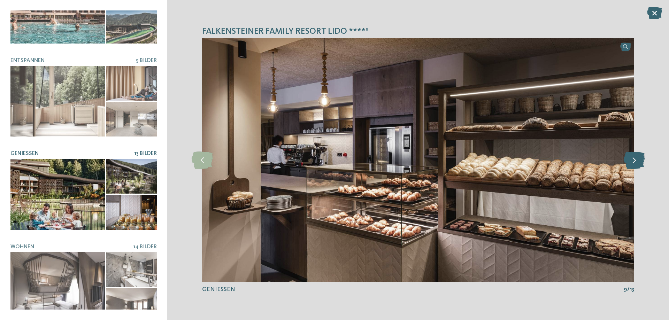
click at [637, 160] on icon at bounding box center [634, 160] width 21 height 17
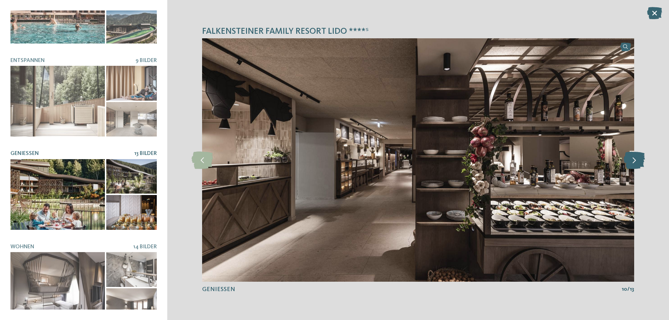
click at [636, 159] on icon at bounding box center [634, 160] width 21 height 17
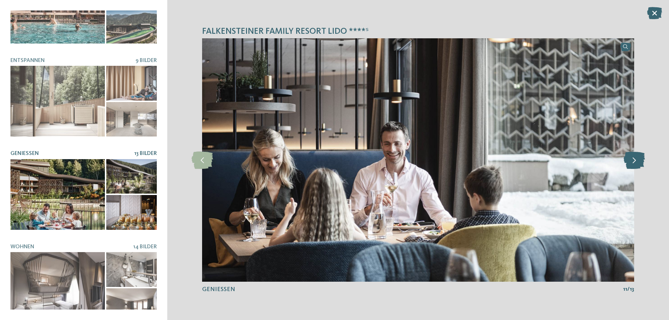
click at [636, 159] on icon at bounding box center [634, 160] width 21 height 17
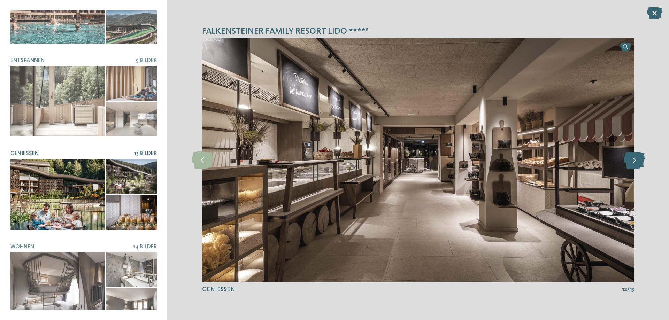
click at [636, 159] on icon at bounding box center [634, 160] width 21 height 17
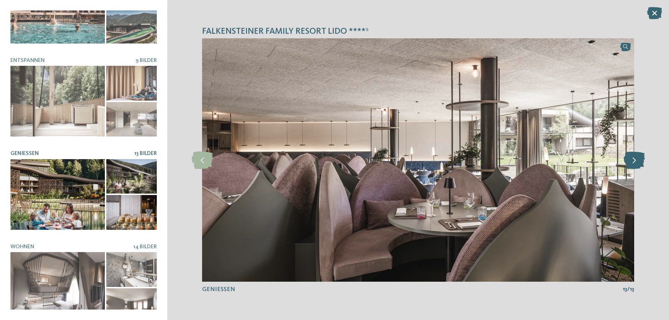
click at [636, 159] on icon at bounding box center [634, 160] width 21 height 17
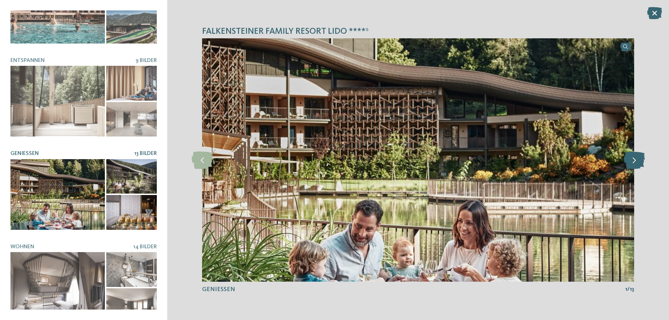
click at [636, 159] on icon at bounding box center [634, 160] width 21 height 17
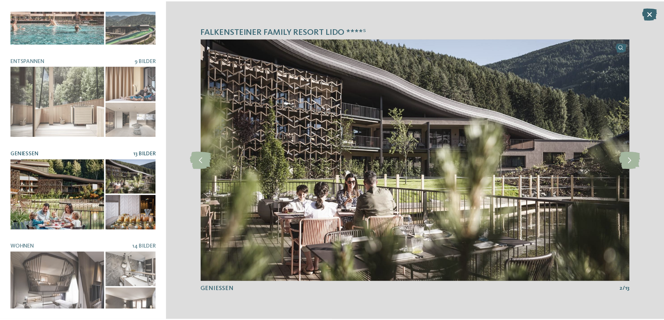
scroll to position [144, 0]
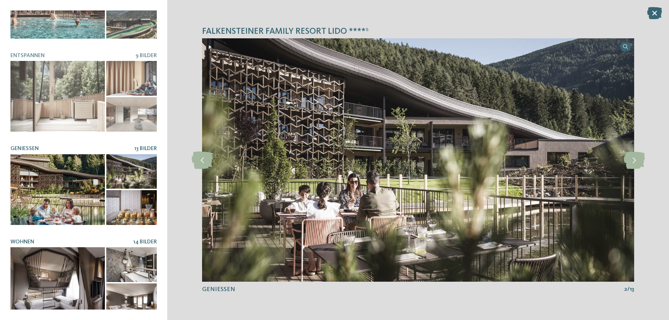
click at [69, 286] on div at bounding box center [57, 283] width 94 height 71
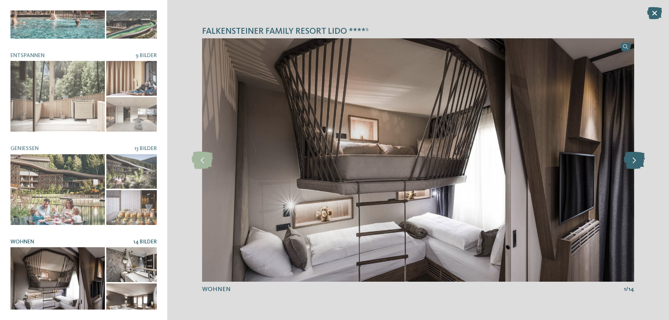
click at [632, 160] on icon at bounding box center [634, 160] width 21 height 17
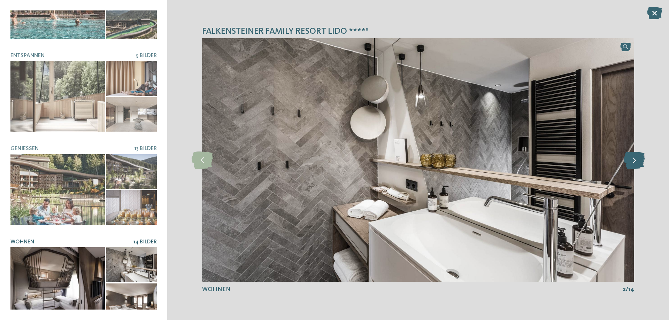
click at [632, 160] on icon at bounding box center [634, 160] width 21 height 17
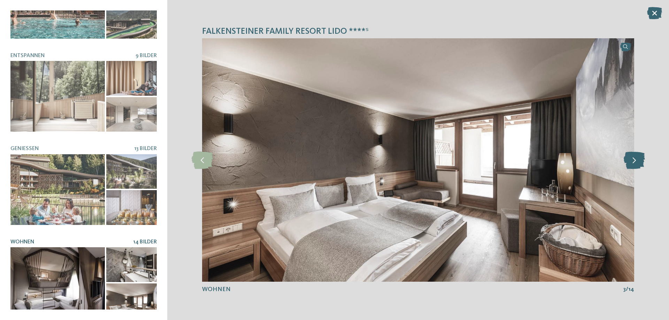
click at [632, 160] on icon at bounding box center [634, 160] width 21 height 17
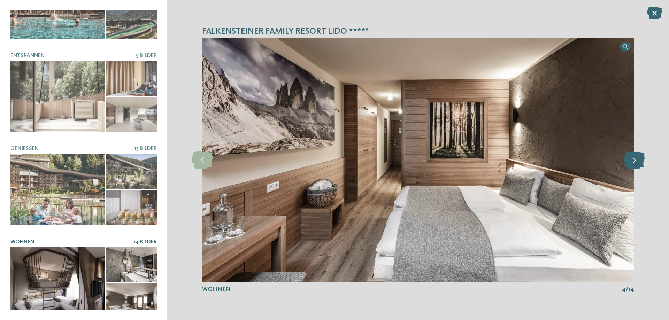
click at [632, 160] on icon at bounding box center [634, 160] width 21 height 17
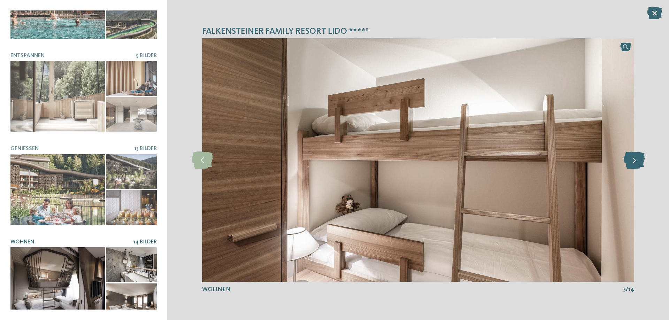
click at [632, 160] on icon at bounding box center [634, 160] width 21 height 17
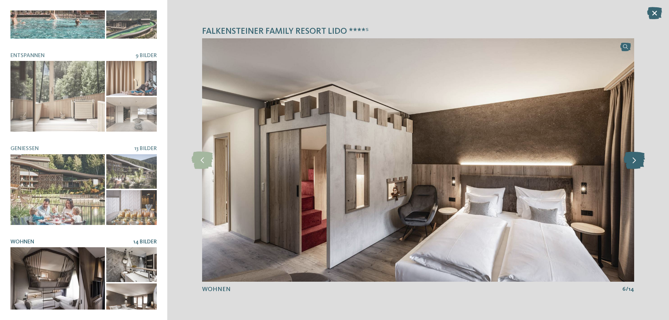
click at [632, 160] on icon at bounding box center [634, 160] width 21 height 17
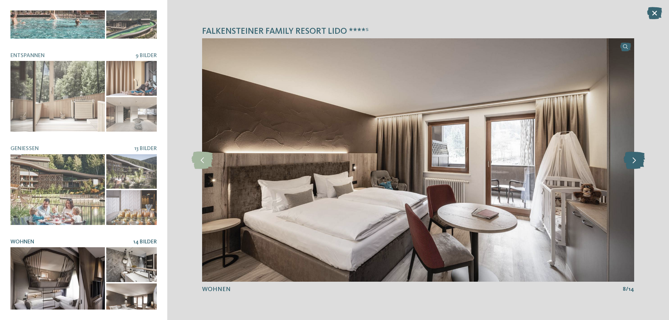
click at [632, 160] on icon at bounding box center [634, 160] width 21 height 17
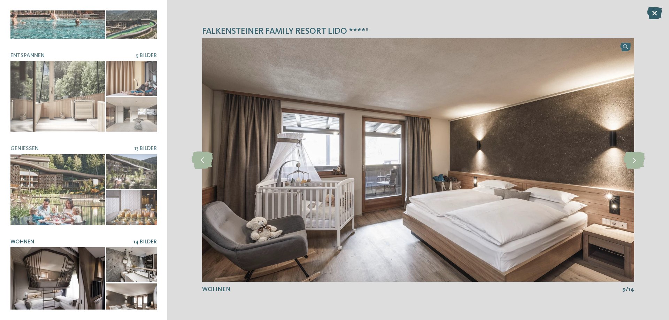
click at [656, 12] on icon at bounding box center [654, 13] width 15 height 12
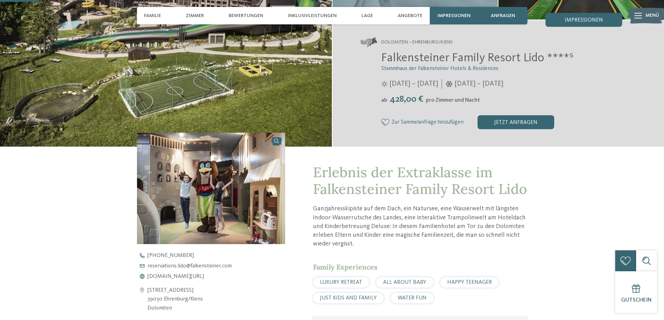
click at [142, 290] on icon at bounding box center [142, 300] width 10 height 27
drag, startPoint x: 147, startPoint y: 290, endPoint x: 204, endPoint y: 297, distance: 57.2
click at [204, 297] on div "Bahnhofstraße 7 39030 Ehrenburg/Kiens Dolomiten" at bounding box center [211, 300] width 149 height 27
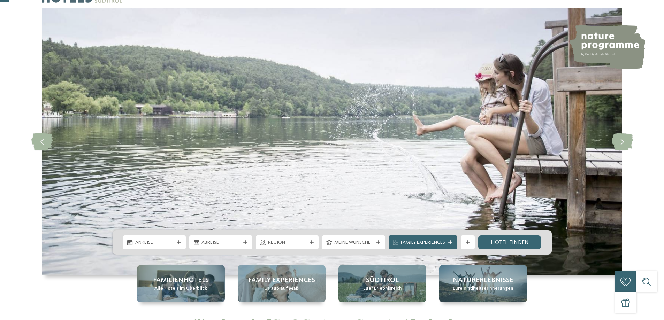
scroll to position [70, 0]
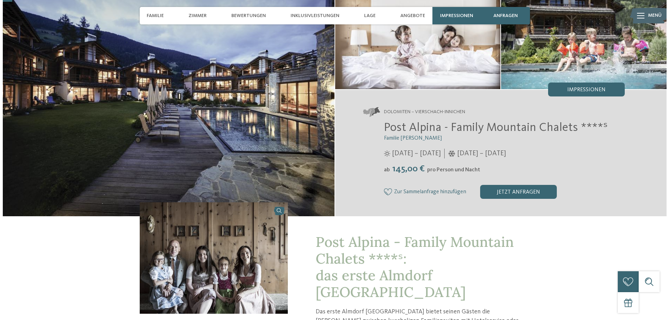
scroll to position [35, 0]
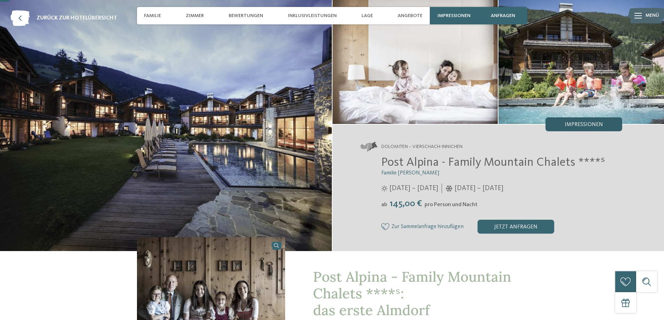
click at [590, 125] on span "Impressionen" at bounding box center [584, 125] width 38 height 6
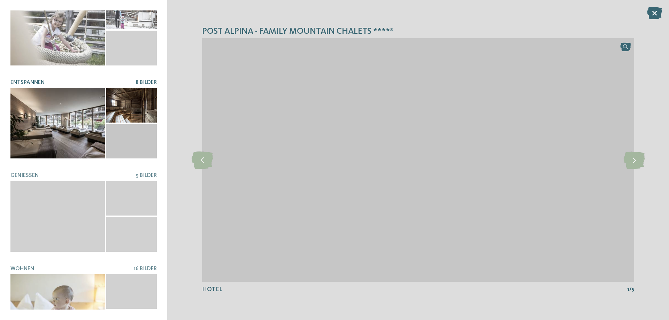
scroll to position [0, 0]
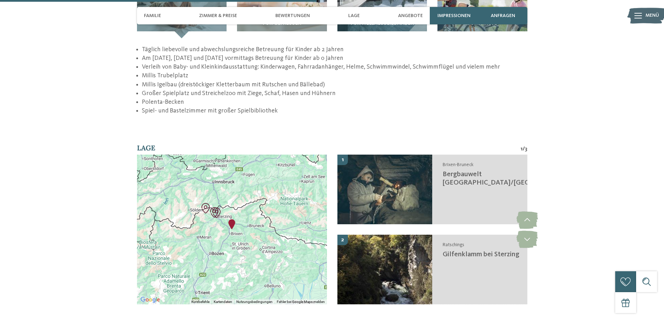
scroll to position [1255, 0]
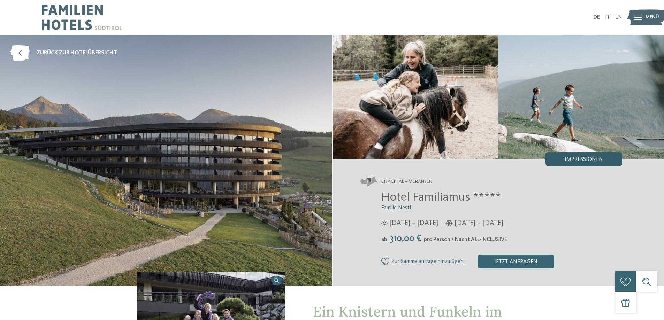
click at [574, 154] on div "Impressionen" at bounding box center [584, 159] width 77 height 14
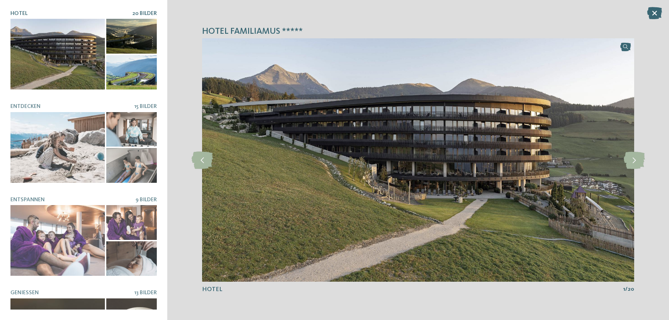
click at [81, 49] on div at bounding box center [57, 54] width 94 height 71
click at [629, 162] on icon at bounding box center [634, 160] width 21 height 17
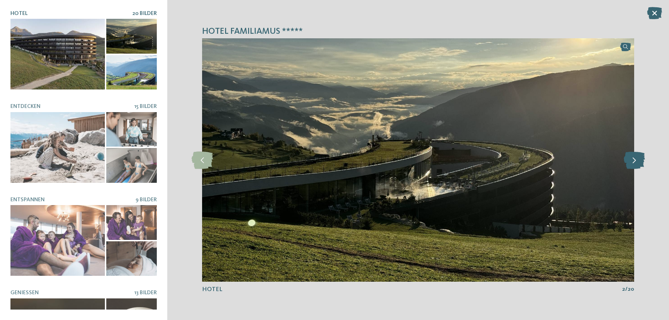
click at [629, 162] on icon at bounding box center [634, 160] width 21 height 17
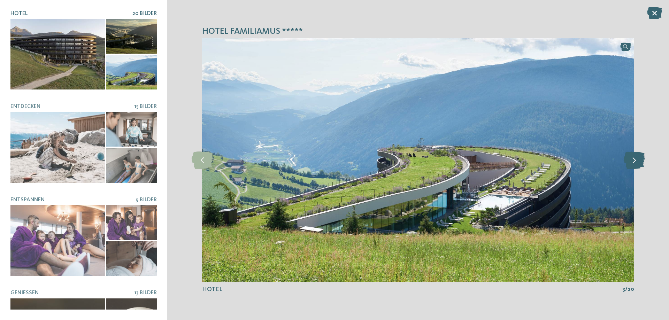
click at [629, 162] on icon at bounding box center [634, 160] width 21 height 17
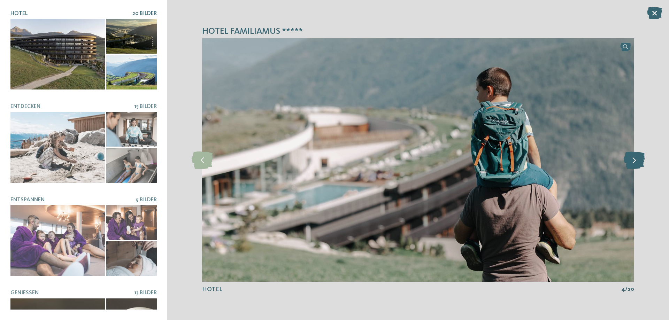
click at [629, 162] on icon at bounding box center [634, 160] width 21 height 17
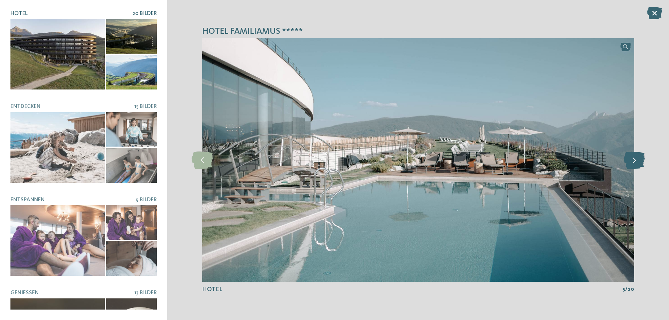
click at [631, 160] on icon at bounding box center [634, 160] width 21 height 17
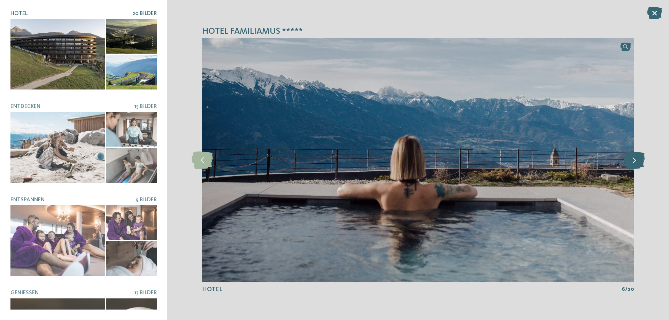
click at [631, 160] on icon at bounding box center [634, 160] width 21 height 17
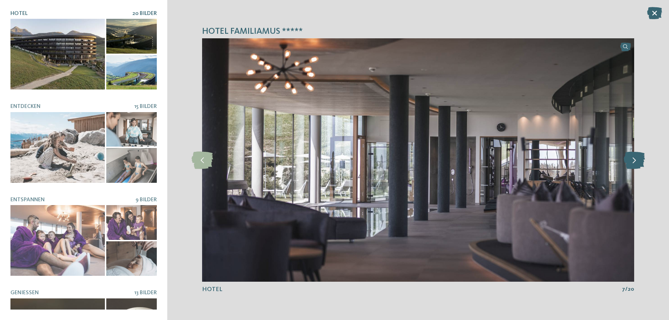
click at [631, 160] on icon at bounding box center [634, 160] width 21 height 17
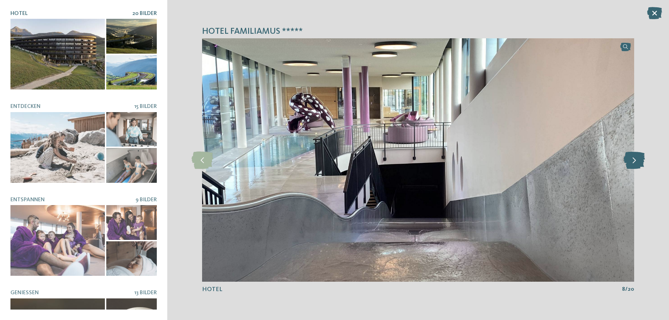
click at [631, 160] on icon at bounding box center [634, 160] width 21 height 17
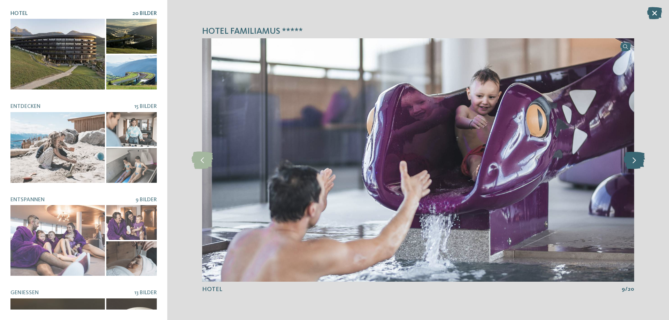
click at [631, 160] on icon at bounding box center [634, 160] width 21 height 17
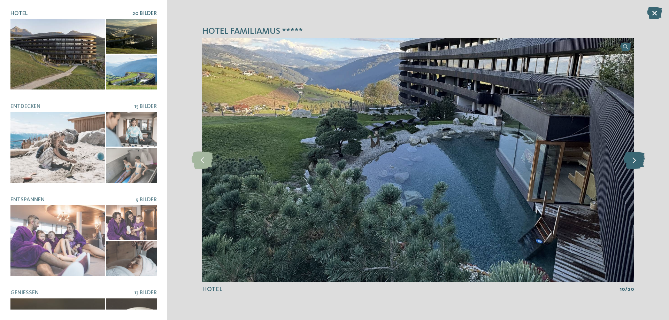
click at [631, 160] on icon at bounding box center [634, 160] width 21 height 17
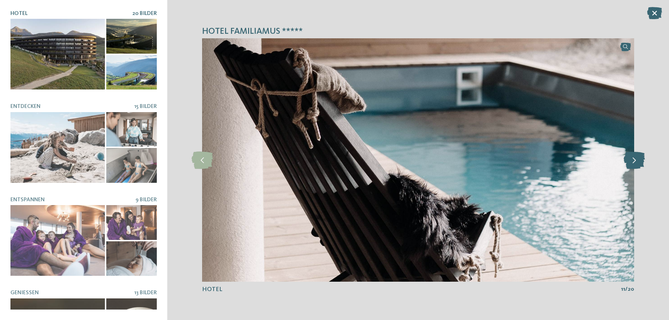
click at [631, 160] on icon at bounding box center [634, 160] width 21 height 17
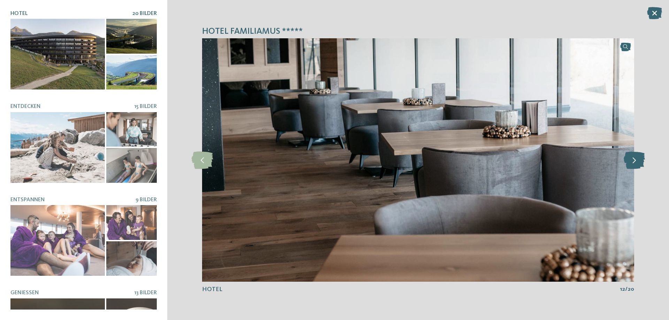
click at [631, 160] on icon at bounding box center [634, 160] width 21 height 17
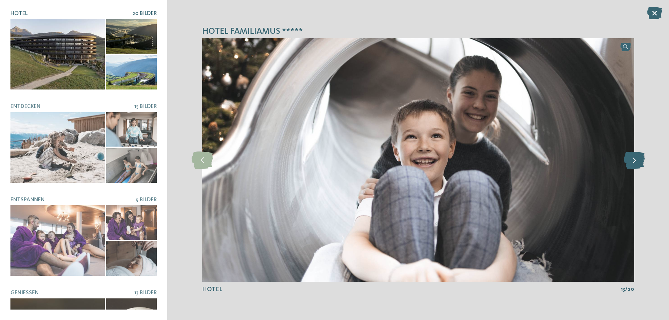
click at [631, 160] on icon at bounding box center [634, 160] width 21 height 17
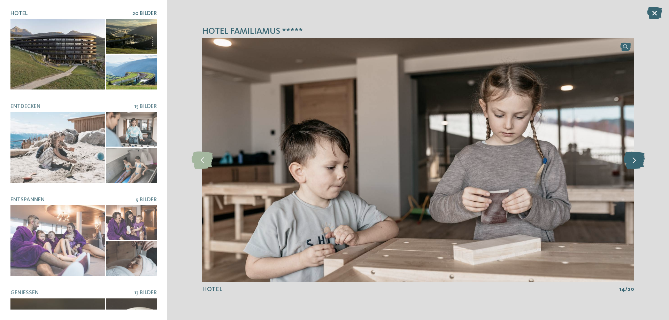
click at [636, 159] on icon at bounding box center [634, 160] width 21 height 17
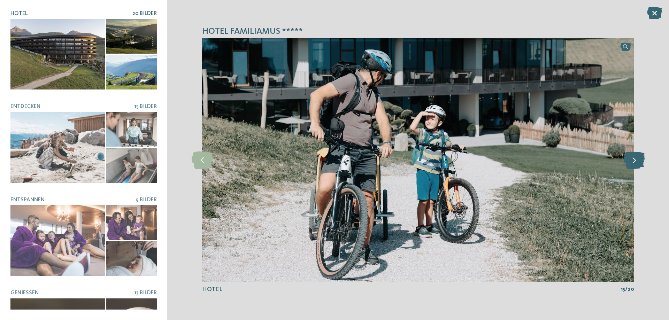
click at [636, 159] on icon at bounding box center [634, 160] width 21 height 17
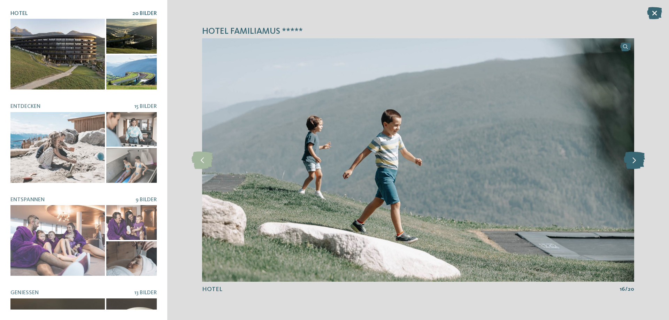
click at [636, 159] on icon at bounding box center [634, 160] width 21 height 17
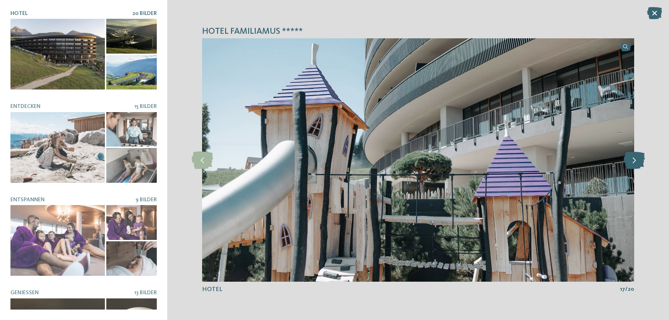
click at [636, 159] on icon at bounding box center [634, 160] width 21 height 17
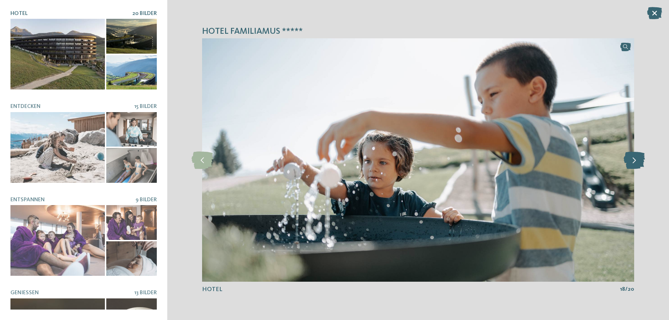
click at [636, 159] on icon at bounding box center [634, 160] width 21 height 17
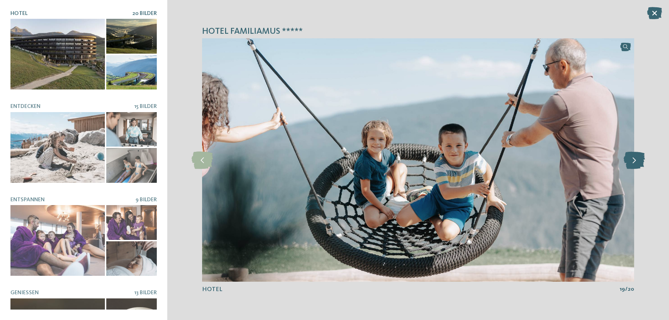
click at [636, 159] on icon at bounding box center [634, 160] width 21 height 17
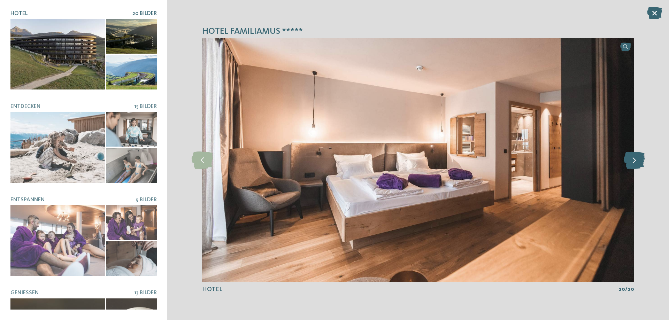
click at [636, 159] on icon at bounding box center [634, 160] width 21 height 17
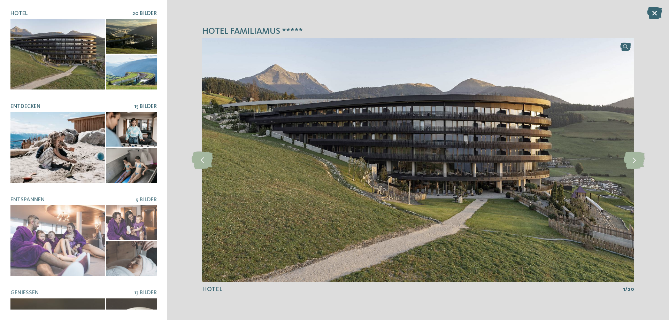
click at [65, 147] on div at bounding box center [57, 147] width 94 height 71
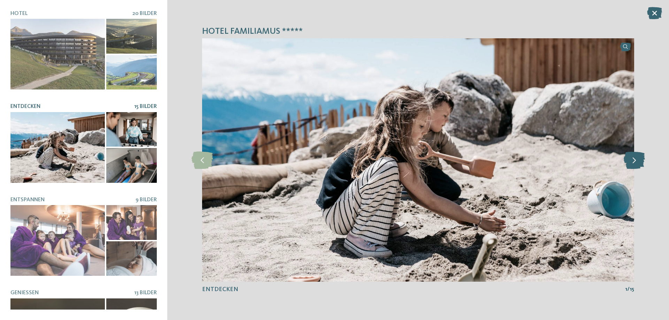
click at [639, 159] on icon at bounding box center [634, 160] width 21 height 17
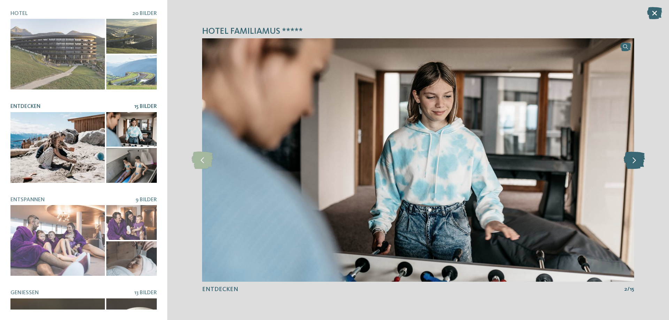
click at [638, 159] on icon at bounding box center [634, 160] width 21 height 17
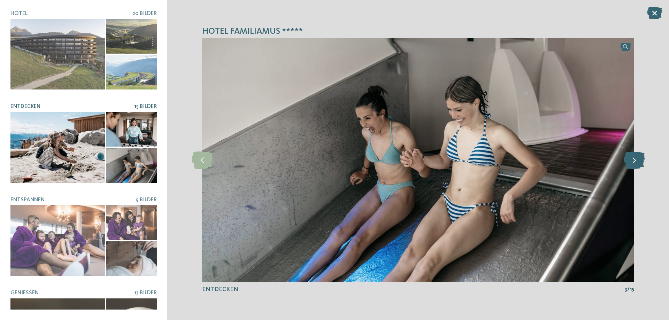
click at [638, 159] on icon at bounding box center [634, 160] width 21 height 17
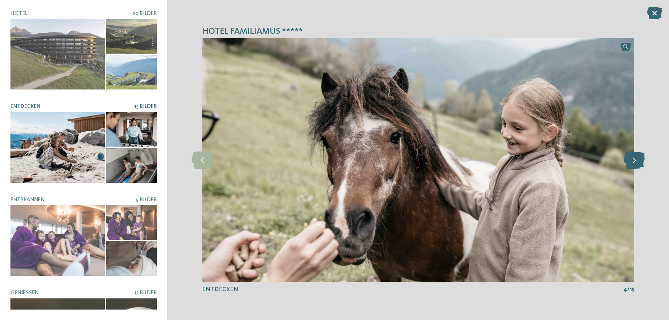
click at [638, 159] on icon at bounding box center [634, 160] width 21 height 17
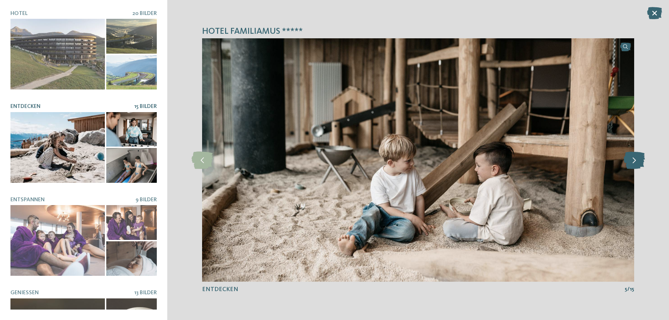
click at [638, 159] on icon at bounding box center [634, 160] width 21 height 17
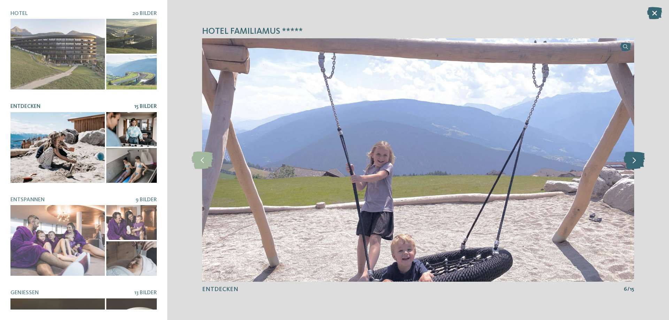
click at [638, 159] on icon at bounding box center [634, 160] width 21 height 17
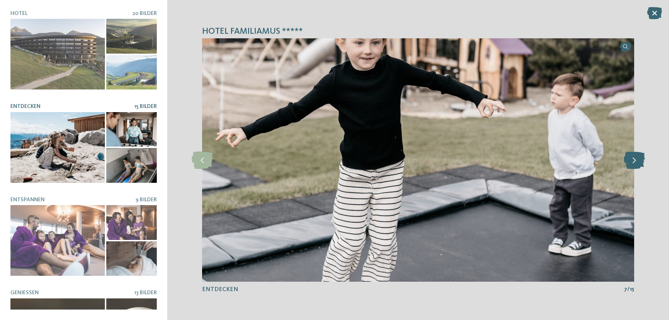
click at [638, 159] on icon at bounding box center [634, 160] width 21 height 17
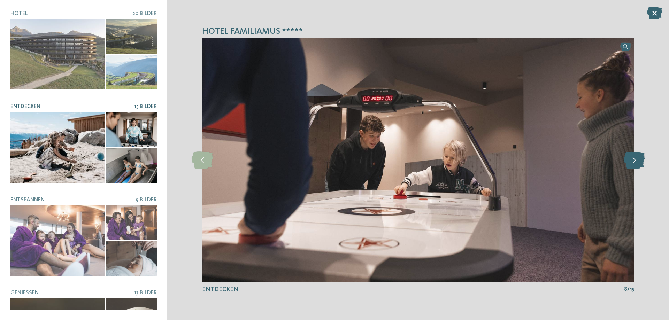
click at [638, 159] on icon at bounding box center [634, 160] width 21 height 17
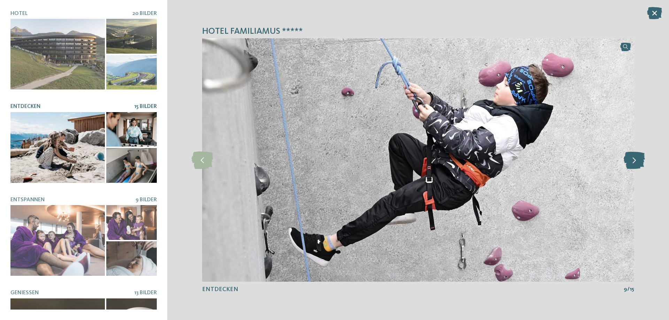
click at [638, 159] on icon at bounding box center [634, 160] width 21 height 17
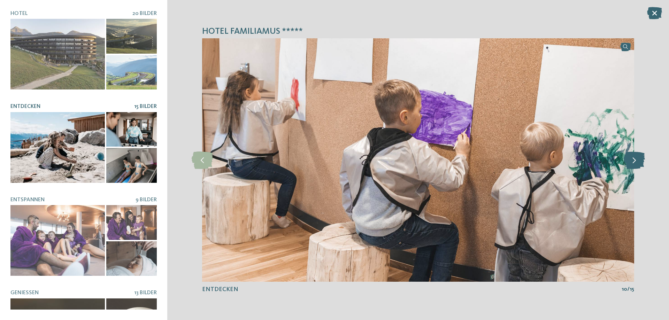
click at [638, 159] on icon at bounding box center [634, 160] width 21 height 17
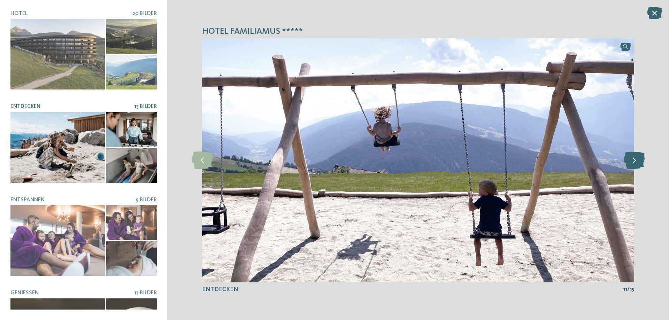
click at [638, 159] on icon at bounding box center [634, 160] width 21 height 17
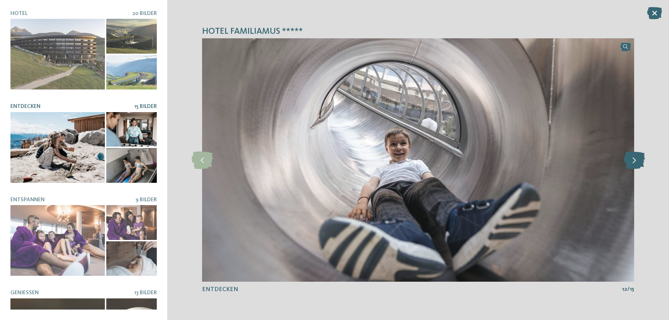
click at [638, 159] on icon at bounding box center [634, 160] width 21 height 17
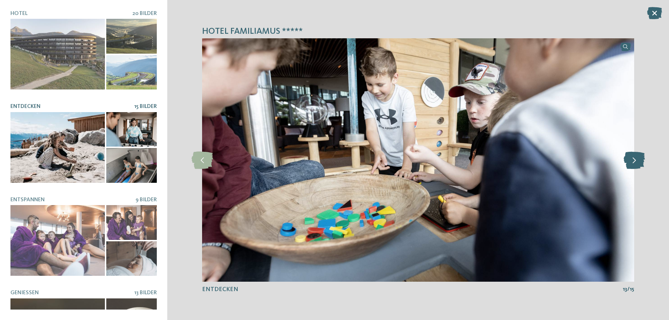
click at [638, 159] on icon at bounding box center [634, 160] width 21 height 17
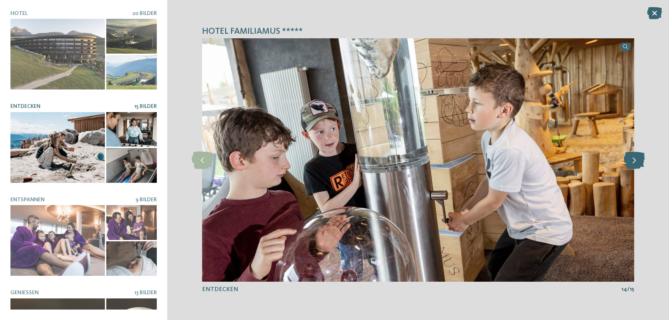
click at [638, 159] on icon at bounding box center [634, 160] width 21 height 17
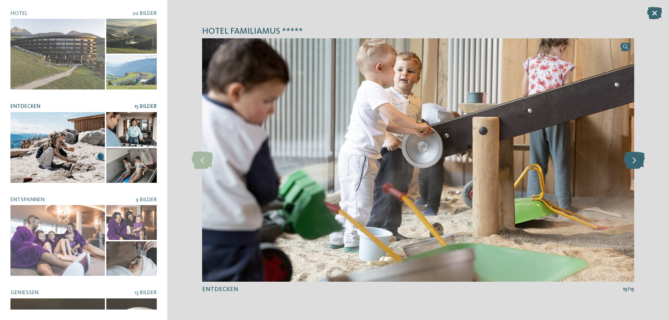
click at [638, 159] on icon at bounding box center [634, 160] width 21 height 17
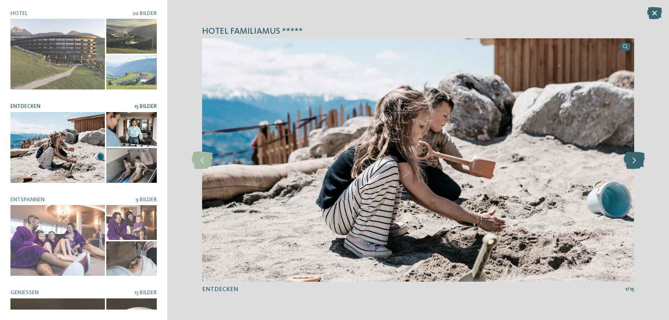
click at [638, 159] on icon at bounding box center [634, 160] width 21 height 17
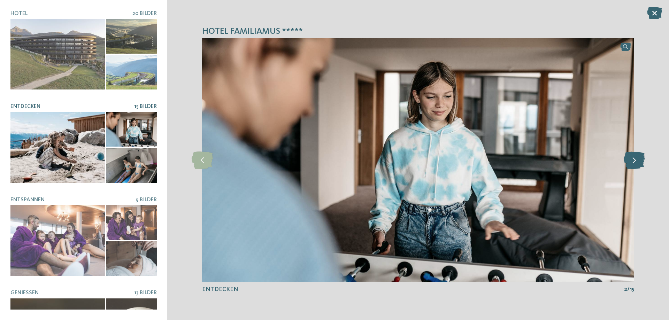
click at [638, 159] on icon at bounding box center [634, 160] width 21 height 17
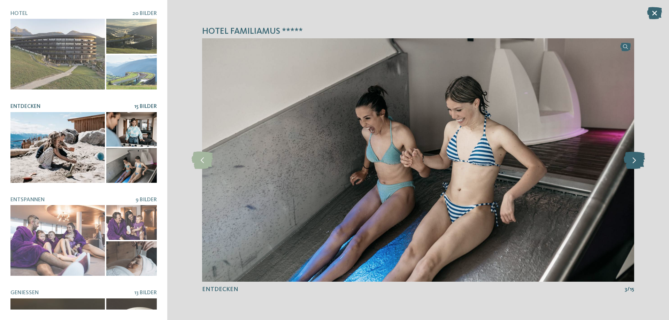
click at [638, 159] on icon at bounding box center [634, 160] width 21 height 17
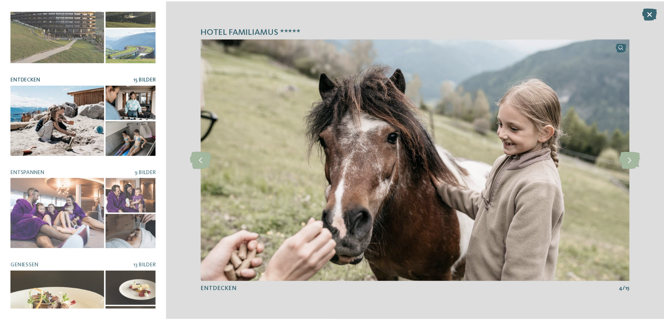
scroll to position [53, 0]
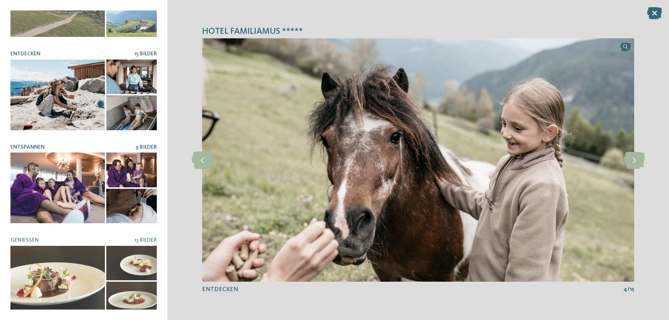
click at [55, 171] on div at bounding box center [57, 188] width 94 height 71
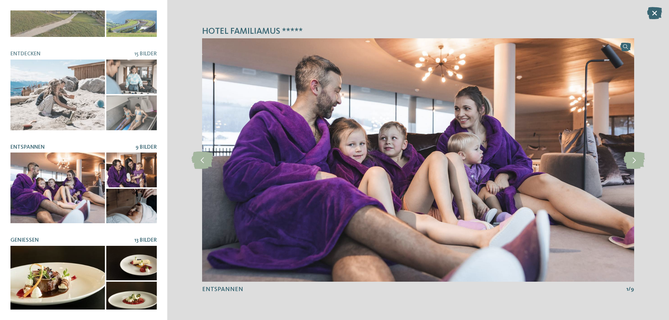
click at [59, 250] on div at bounding box center [57, 281] width 94 height 71
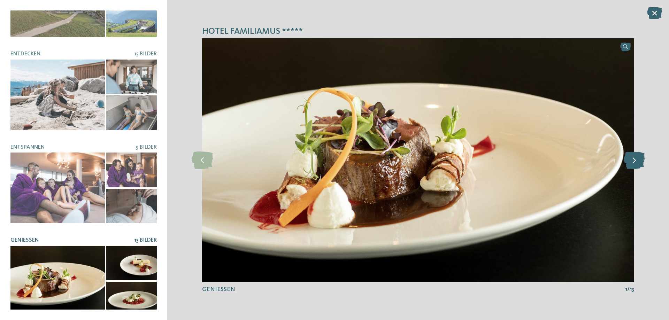
click at [639, 161] on icon at bounding box center [634, 160] width 21 height 17
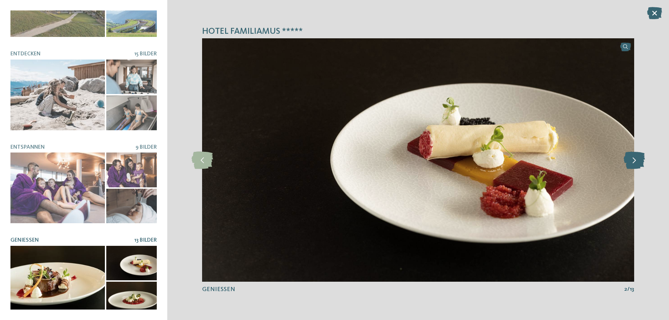
click at [639, 161] on icon at bounding box center [634, 160] width 21 height 17
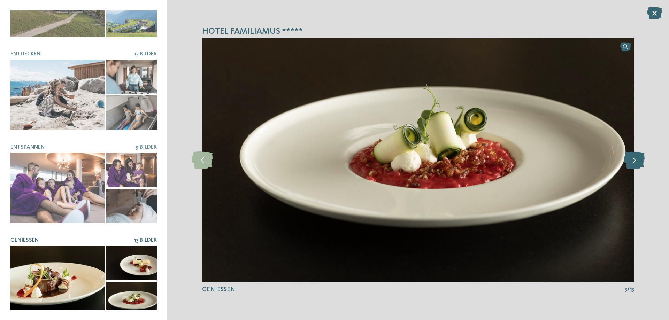
click at [639, 161] on icon at bounding box center [634, 160] width 21 height 17
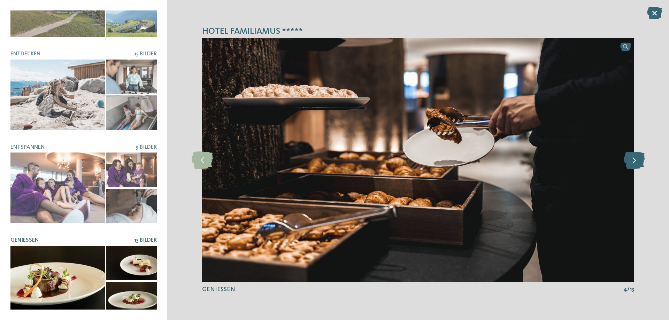
click at [639, 161] on icon at bounding box center [634, 160] width 21 height 17
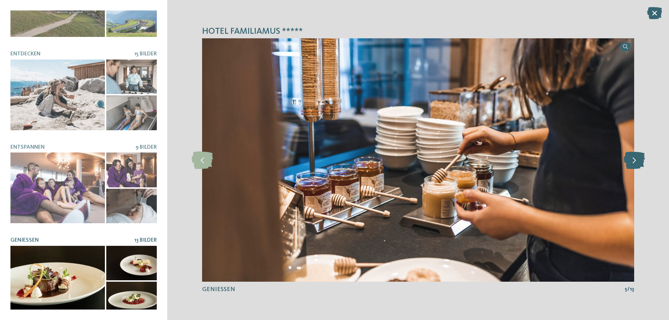
click at [639, 161] on icon at bounding box center [634, 160] width 21 height 17
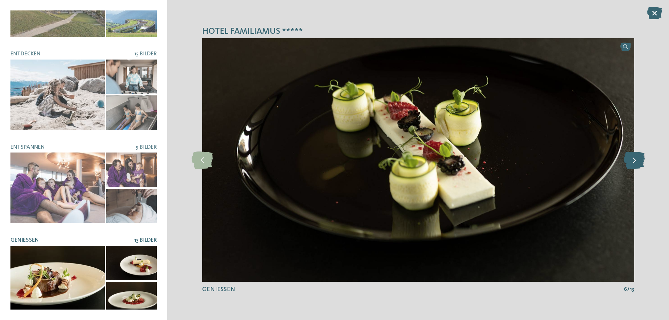
click at [639, 161] on icon at bounding box center [634, 160] width 21 height 17
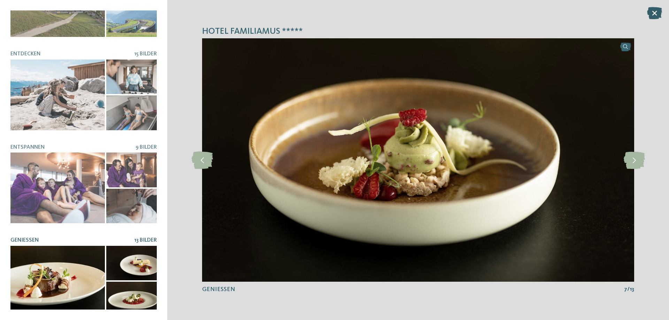
click at [654, 11] on icon at bounding box center [654, 13] width 15 height 12
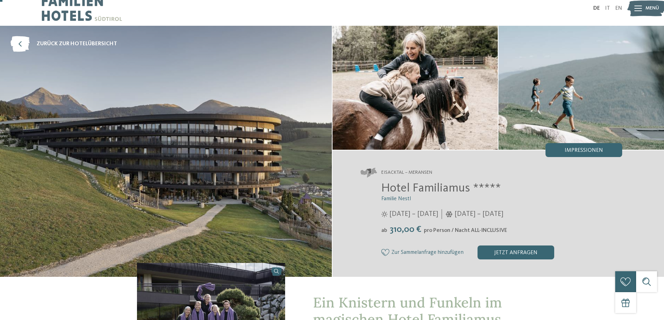
scroll to position [0, 0]
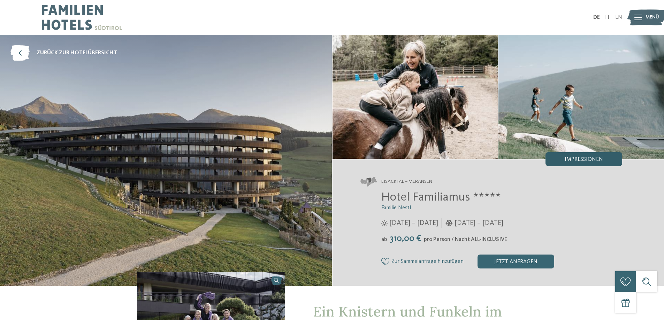
click at [584, 161] on span "Impressionen" at bounding box center [584, 160] width 38 height 6
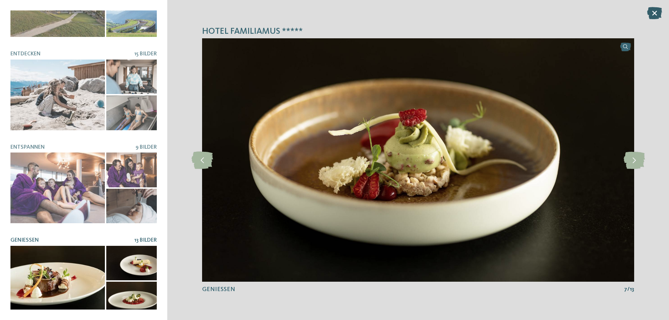
click at [658, 10] on icon at bounding box center [654, 13] width 15 height 12
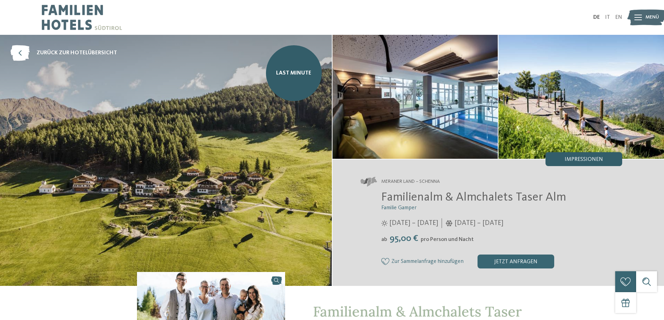
click at [587, 163] on div "Impressionen" at bounding box center [584, 159] width 77 height 14
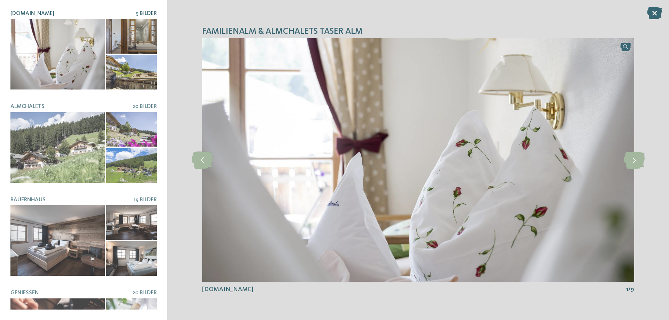
click at [61, 46] on div at bounding box center [57, 54] width 94 height 71
click at [641, 158] on icon at bounding box center [634, 160] width 21 height 17
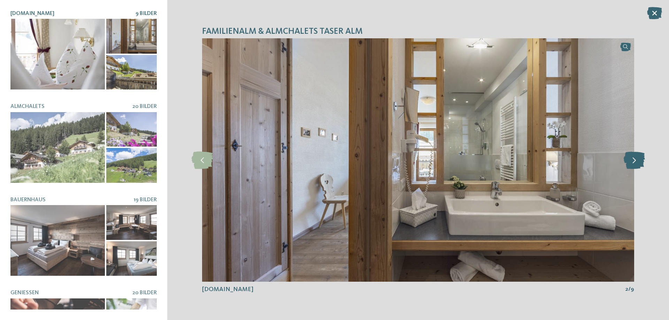
click at [639, 159] on icon at bounding box center [634, 160] width 21 height 17
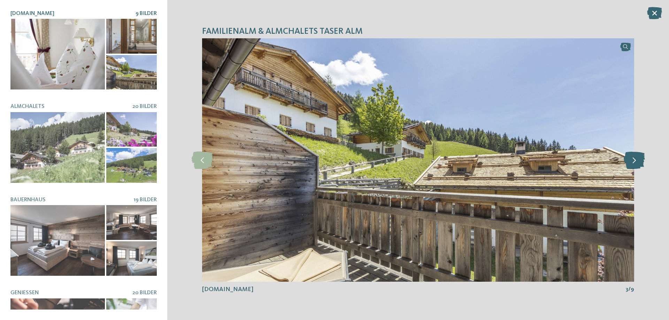
click at [639, 159] on icon at bounding box center [634, 160] width 21 height 17
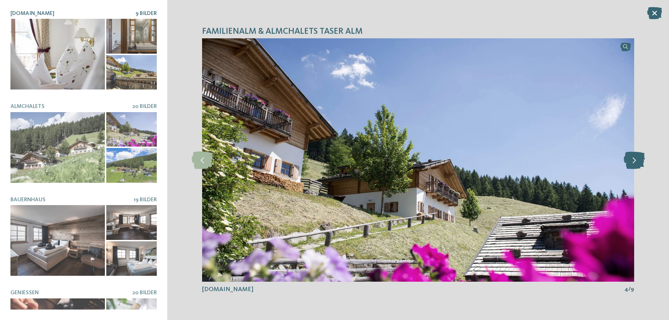
click at [639, 159] on icon at bounding box center [634, 160] width 21 height 17
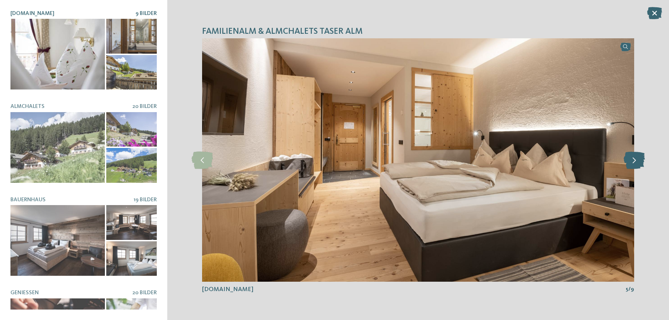
click at [639, 159] on icon at bounding box center [634, 160] width 21 height 17
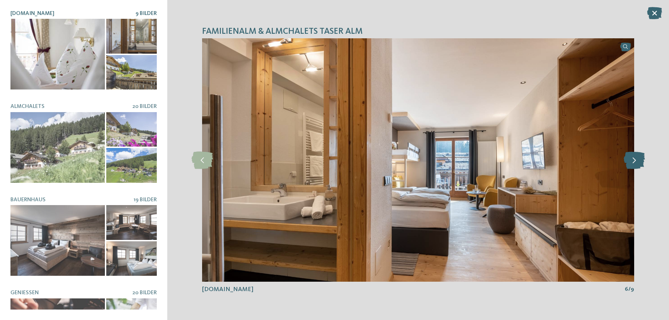
click at [639, 159] on icon at bounding box center [634, 160] width 21 height 17
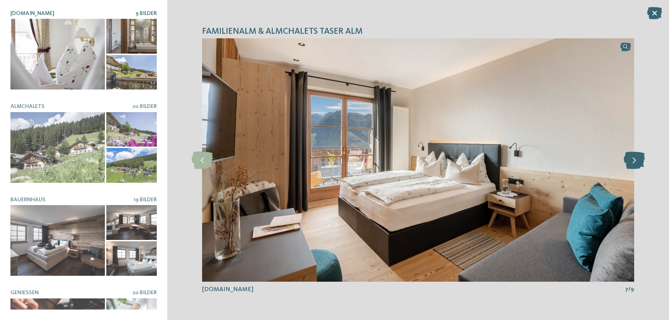
click at [639, 159] on icon at bounding box center [634, 160] width 21 height 17
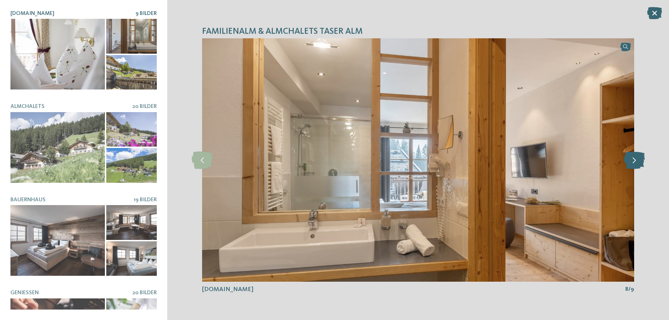
click at [639, 159] on icon at bounding box center [634, 160] width 21 height 17
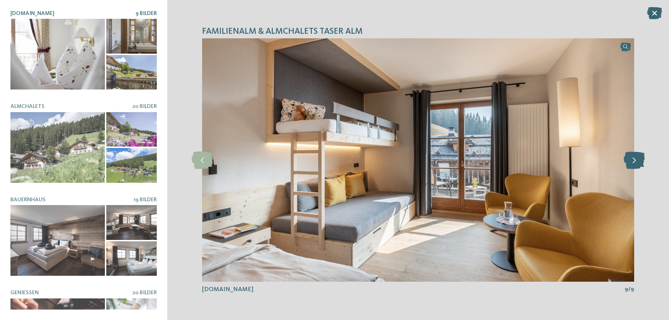
click at [639, 159] on icon at bounding box center [634, 160] width 21 height 17
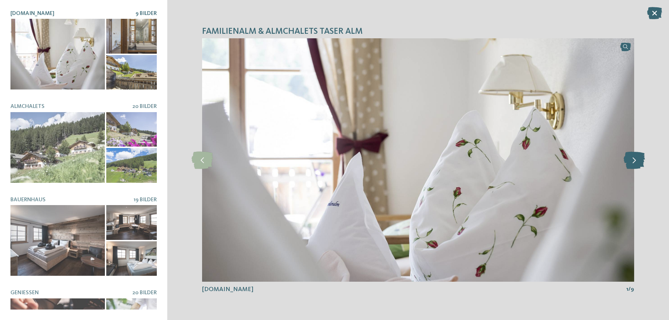
click at [639, 159] on icon at bounding box center [634, 160] width 21 height 17
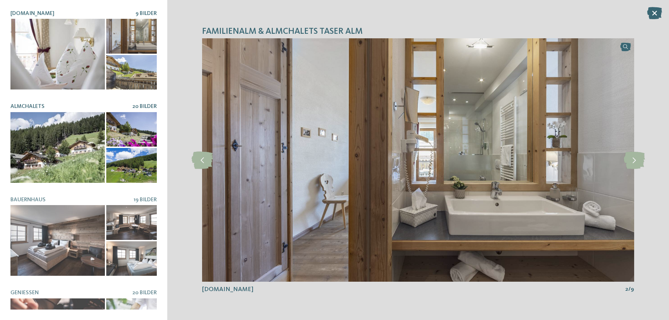
click at [81, 138] on div at bounding box center [57, 147] width 94 height 71
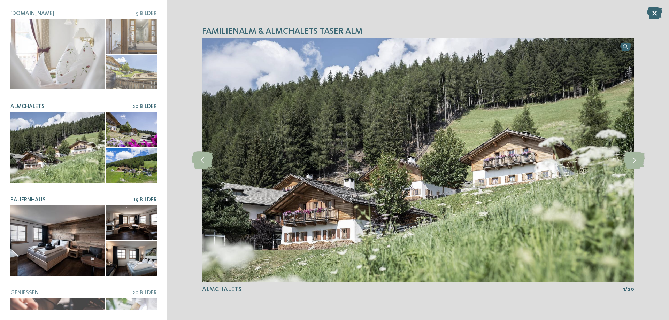
click at [71, 235] on div at bounding box center [57, 240] width 94 height 71
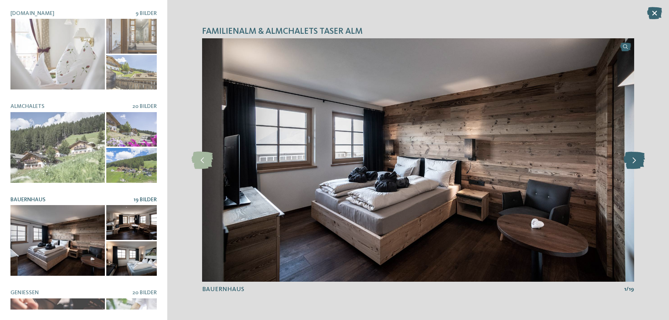
click at [633, 158] on icon at bounding box center [634, 160] width 21 height 17
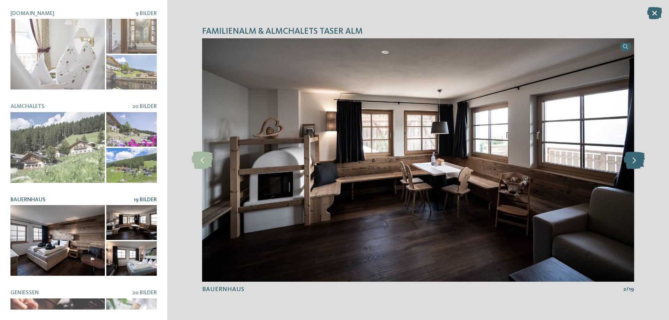
click at [633, 158] on icon at bounding box center [634, 160] width 21 height 17
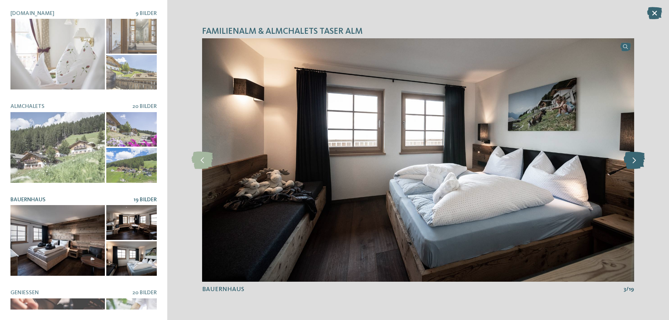
click at [633, 158] on icon at bounding box center [634, 160] width 21 height 17
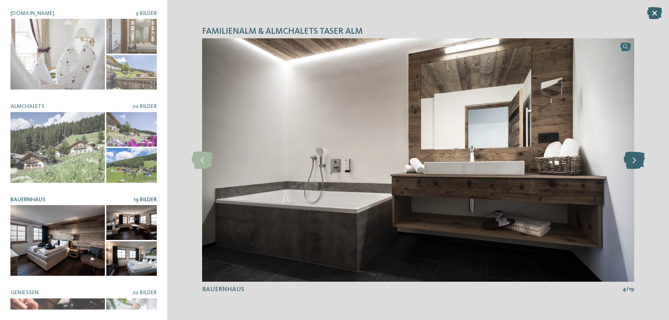
click at [633, 158] on icon at bounding box center [634, 160] width 21 height 17
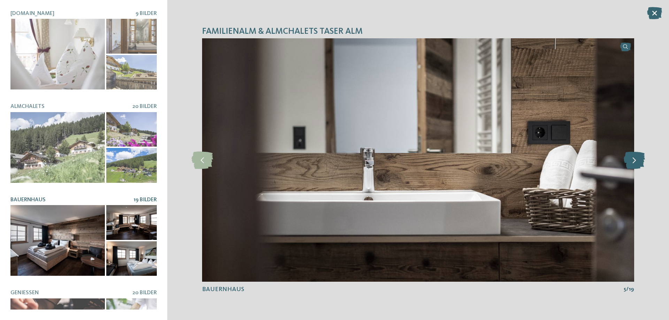
click at [633, 158] on icon at bounding box center [634, 160] width 21 height 17
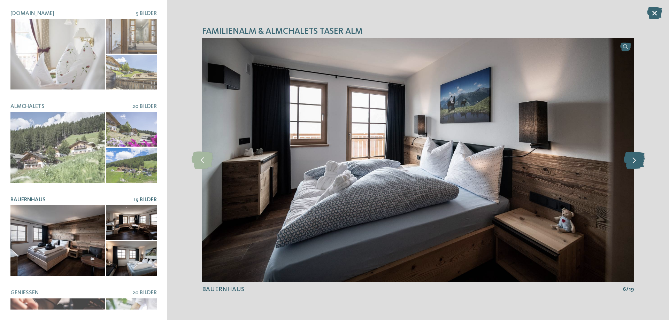
click at [633, 158] on icon at bounding box center [634, 160] width 21 height 17
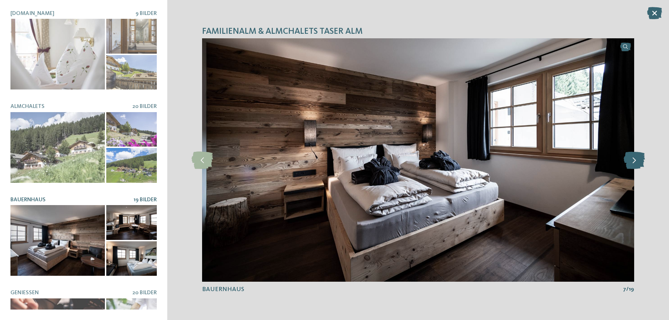
click at [633, 158] on icon at bounding box center [634, 160] width 21 height 17
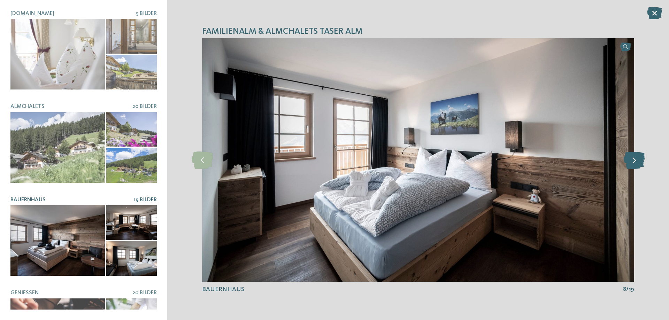
click at [633, 158] on icon at bounding box center [634, 160] width 21 height 17
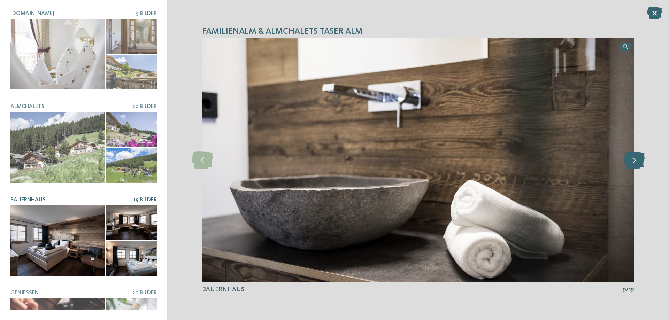
click at [633, 158] on icon at bounding box center [634, 160] width 21 height 17
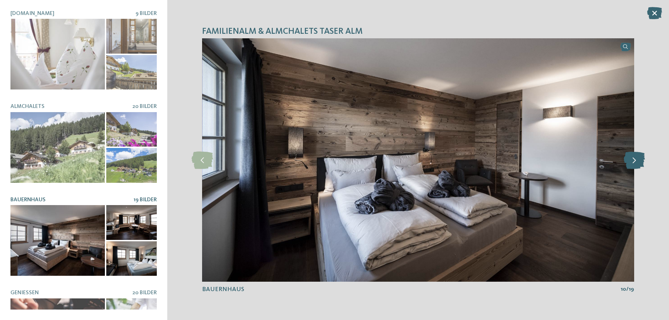
click at [633, 158] on icon at bounding box center [634, 160] width 21 height 17
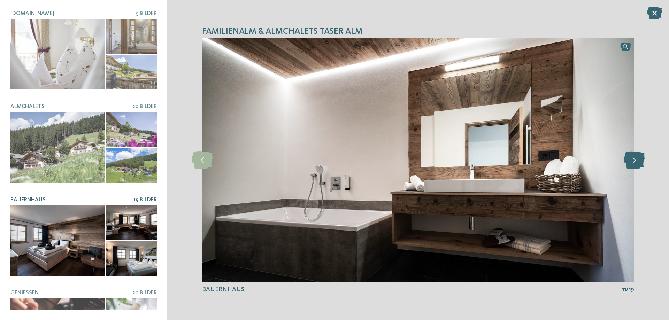
click at [633, 158] on icon at bounding box center [634, 160] width 21 height 17
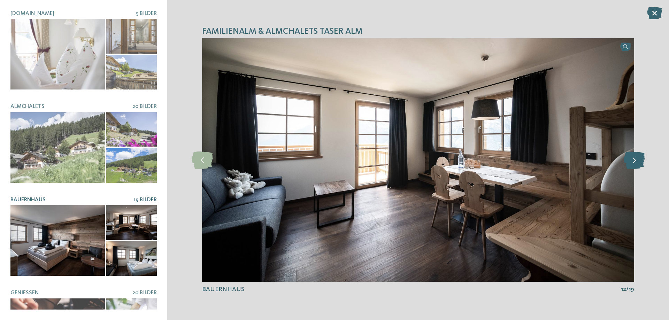
click at [633, 158] on icon at bounding box center [634, 160] width 21 height 17
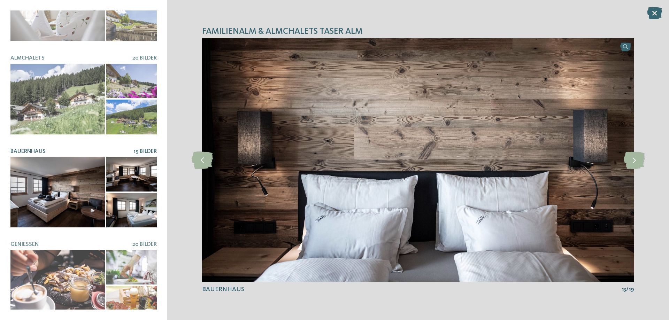
scroll to position [70, 0]
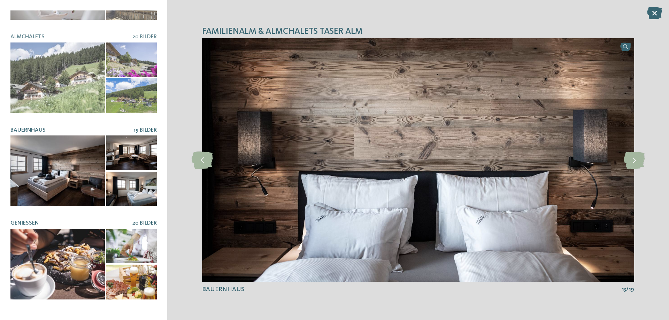
click at [78, 259] on div at bounding box center [57, 264] width 94 height 71
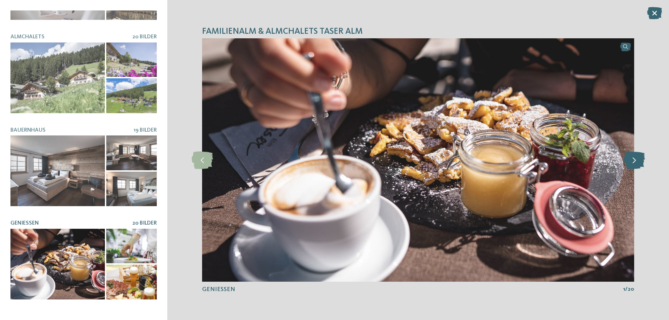
click at [637, 160] on icon at bounding box center [634, 160] width 21 height 17
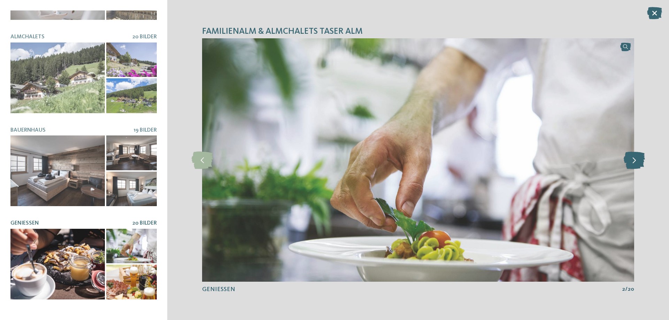
click at [637, 160] on icon at bounding box center [634, 160] width 21 height 17
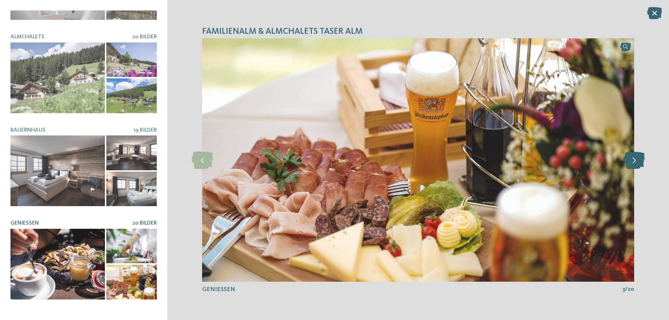
click at [637, 159] on icon at bounding box center [634, 160] width 21 height 17
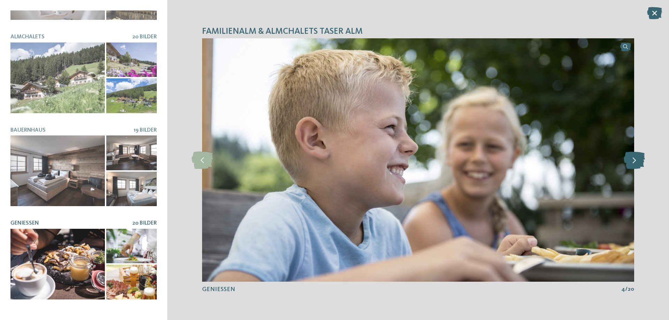
click at [637, 159] on icon at bounding box center [634, 160] width 21 height 17
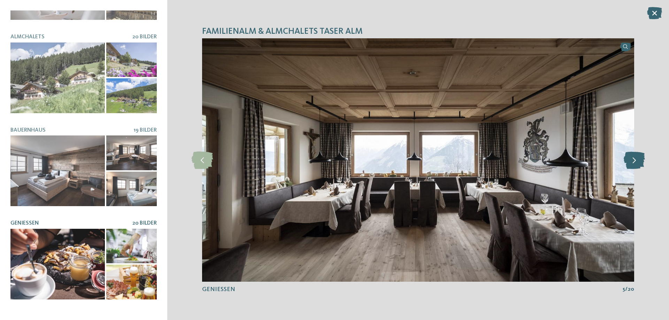
click at [637, 159] on icon at bounding box center [634, 160] width 21 height 17
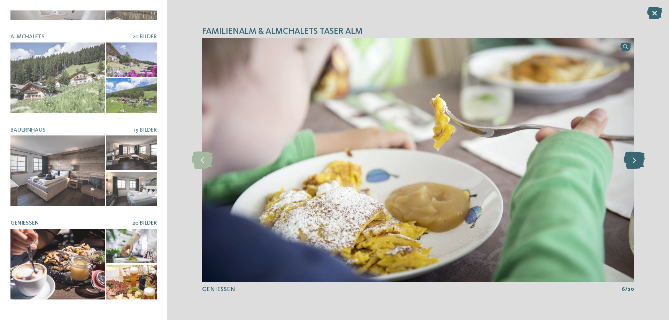
click at [636, 159] on icon at bounding box center [634, 160] width 21 height 17
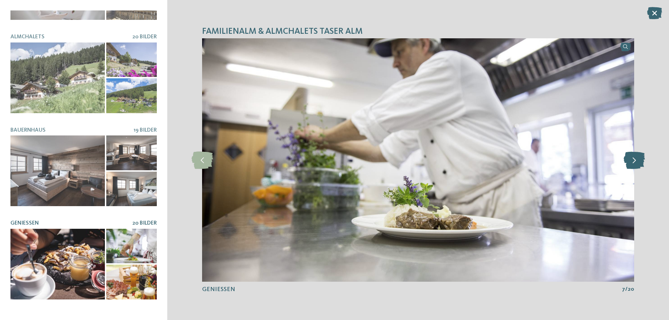
click at [636, 159] on icon at bounding box center [634, 160] width 21 height 17
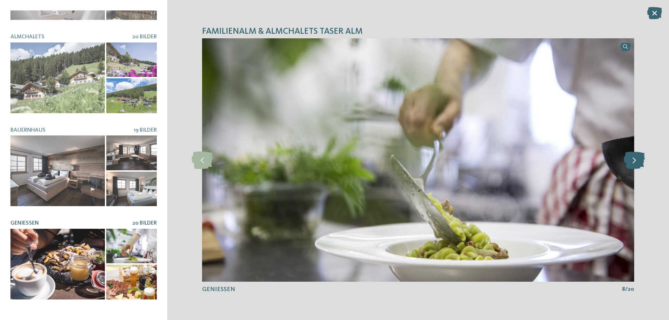
click at [636, 159] on icon at bounding box center [634, 160] width 21 height 17
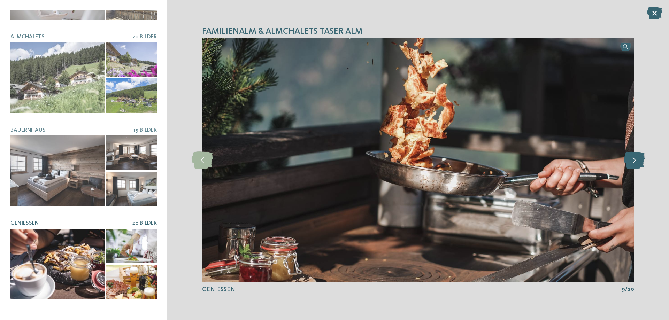
click at [636, 159] on icon at bounding box center [634, 160] width 21 height 17
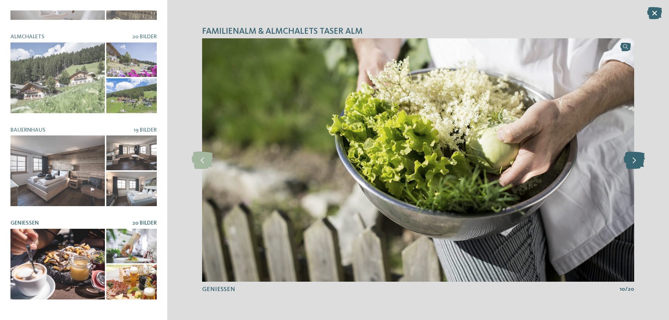
click at [636, 159] on icon at bounding box center [634, 160] width 21 height 17
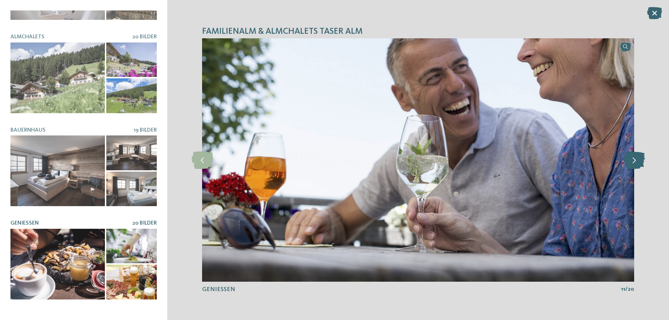
click at [636, 159] on icon at bounding box center [634, 160] width 21 height 17
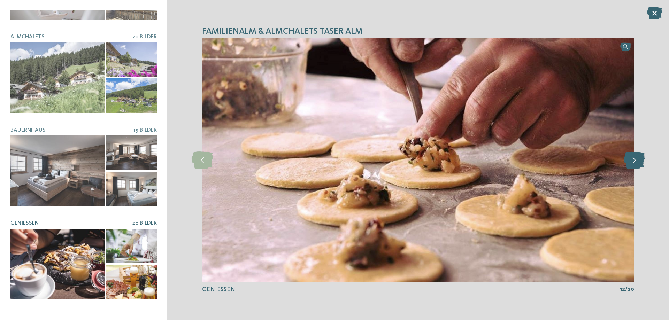
click at [636, 158] on icon at bounding box center [634, 160] width 21 height 17
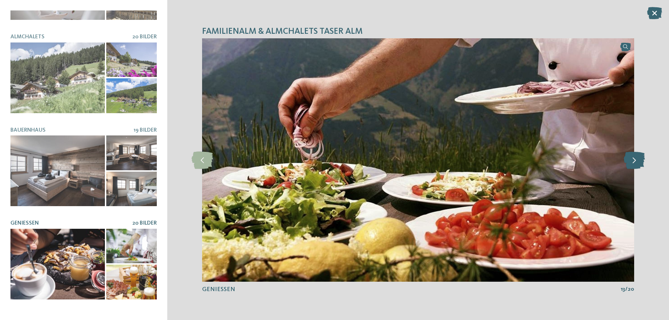
click at [636, 158] on icon at bounding box center [634, 160] width 21 height 17
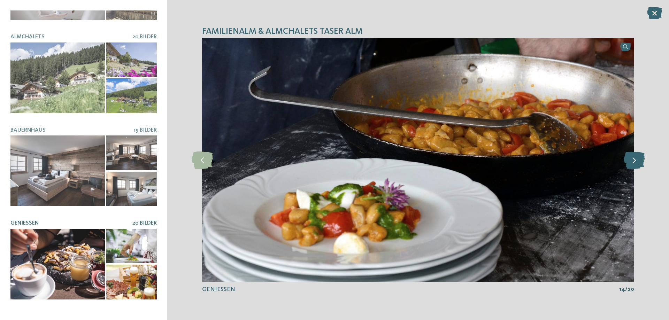
click at [636, 158] on icon at bounding box center [634, 160] width 21 height 17
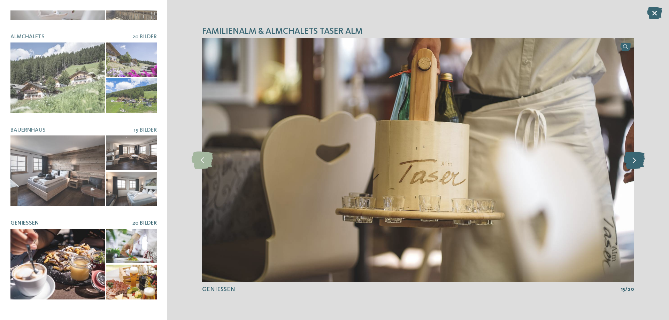
click at [636, 158] on icon at bounding box center [634, 160] width 21 height 17
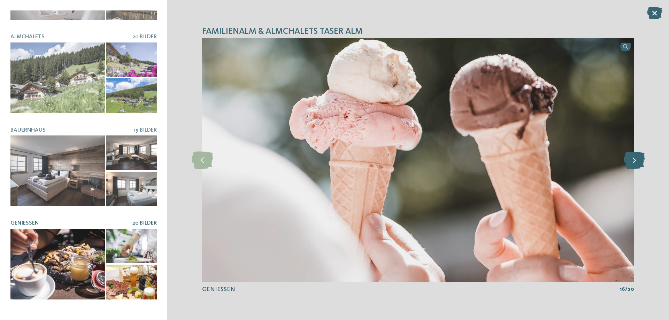
click at [636, 158] on icon at bounding box center [634, 160] width 21 height 17
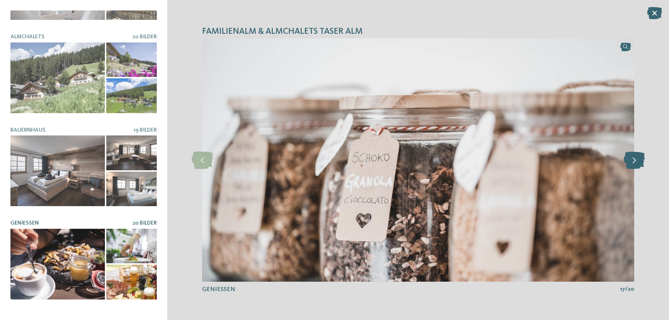
click at [636, 158] on icon at bounding box center [634, 160] width 21 height 17
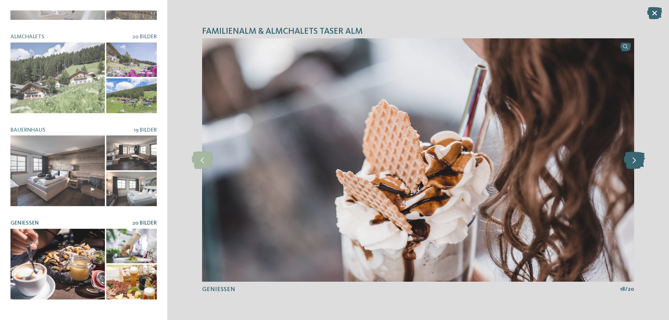
click at [636, 158] on icon at bounding box center [634, 160] width 21 height 17
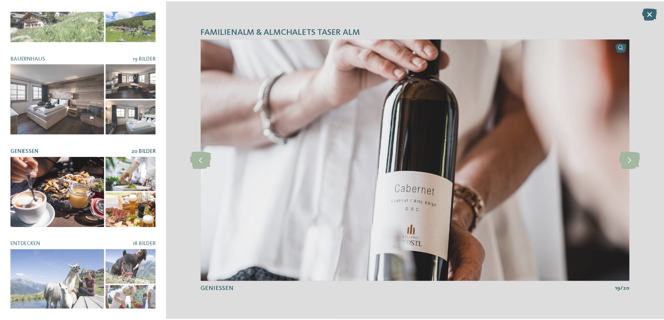
scroll to position [236, 0]
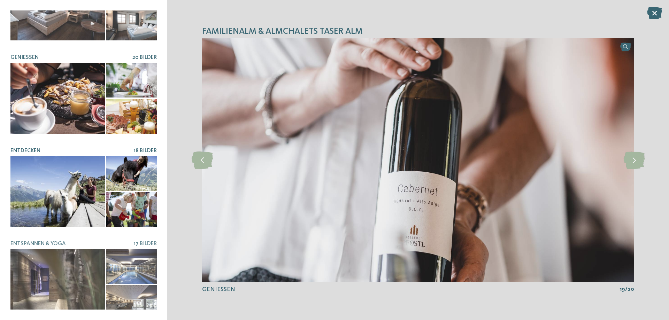
click at [80, 176] on div at bounding box center [57, 191] width 94 height 71
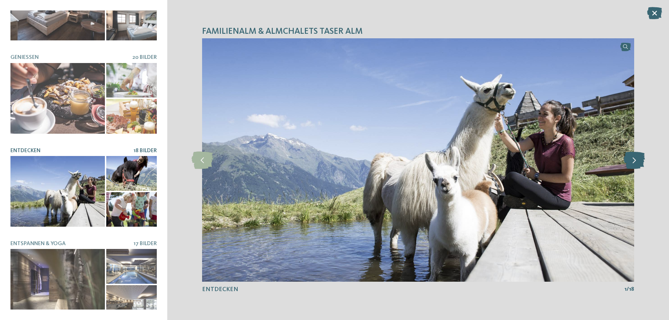
click at [634, 157] on icon at bounding box center [634, 160] width 21 height 17
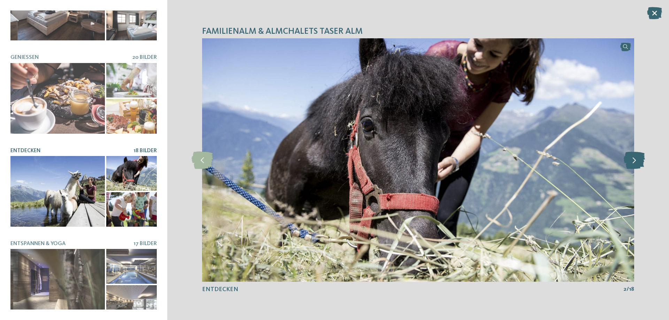
click at [634, 157] on icon at bounding box center [634, 160] width 21 height 17
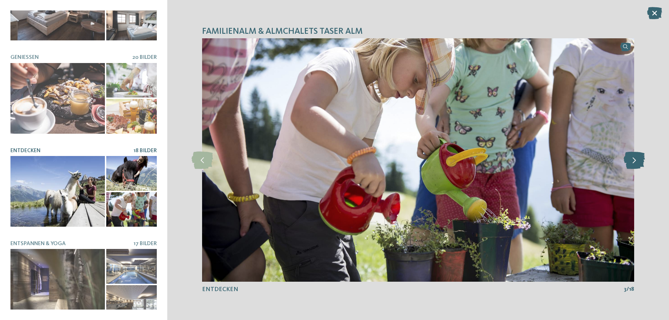
click at [634, 157] on icon at bounding box center [634, 160] width 21 height 17
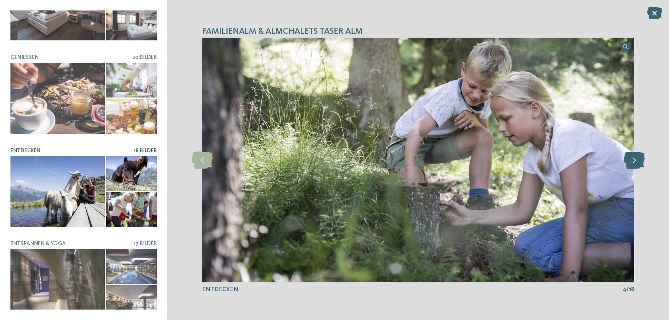
click at [634, 157] on icon at bounding box center [634, 160] width 21 height 17
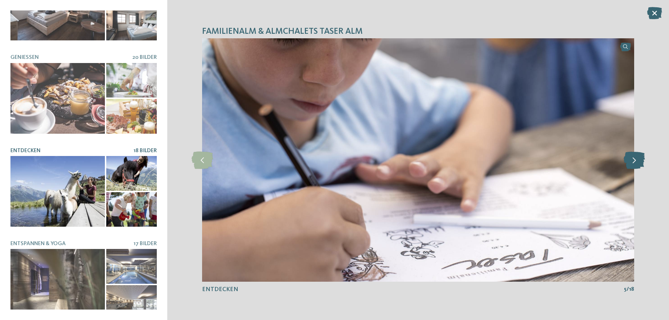
click at [634, 157] on icon at bounding box center [634, 160] width 21 height 17
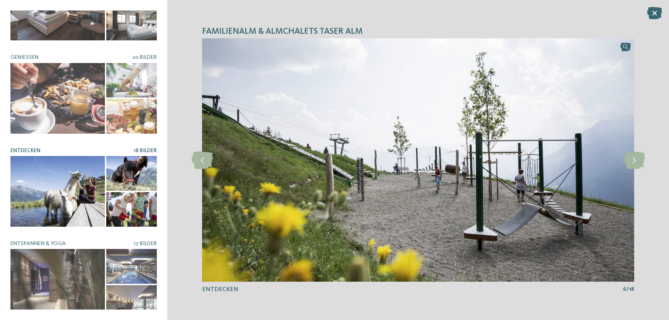
click at [646, 154] on div "Familienalm & Almchalets Taser Alm slide 2 of 9 2" at bounding box center [418, 160] width 502 height 320
click at [636, 165] on icon at bounding box center [634, 160] width 21 height 17
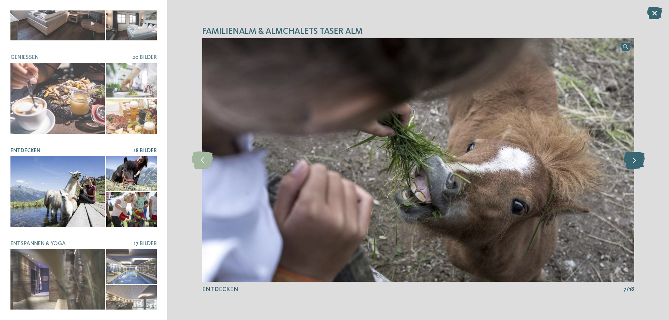
click at [635, 165] on icon at bounding box center [634, 160] width 21 height 17
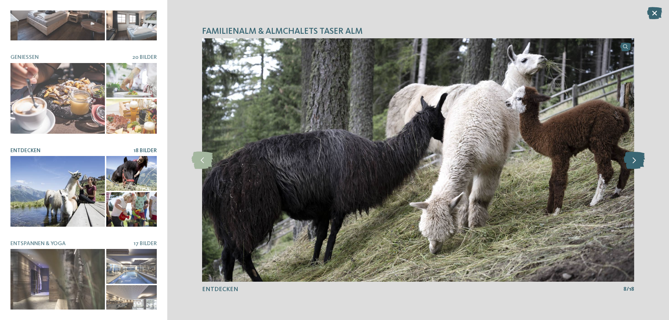
click at [636, 163] on icon at bounding box center [634, 160] width 21 height 17
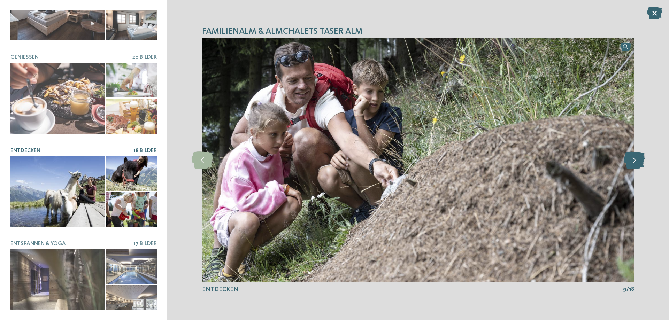
click at [636, 162] on icon at bounding box center [634, 160] width 21 height 17
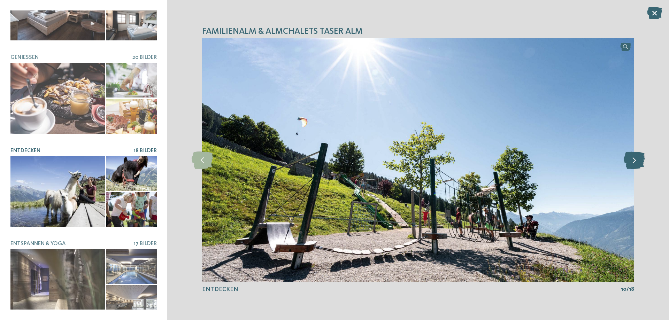
click at [637, 159] on icon at bounding box center [634, 160] width 21 height 17
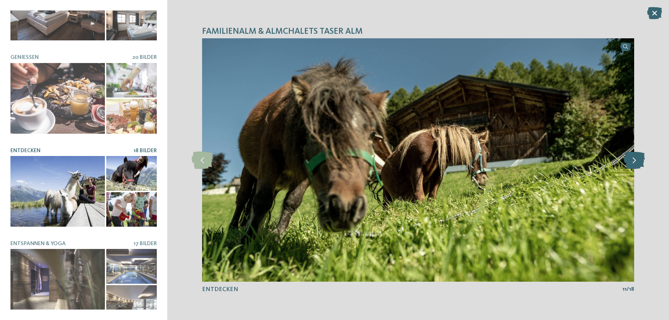
click at [637, 159] on icon at bounding box center [634, 160] width 21 height 17
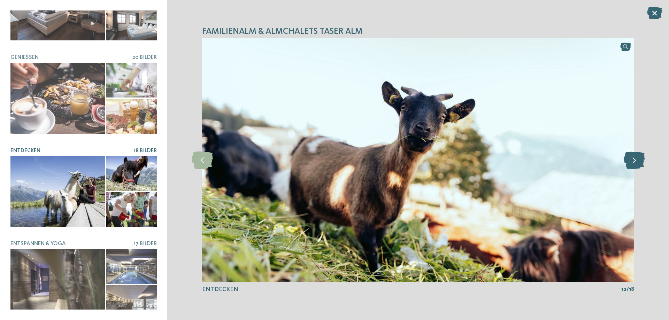
click at [637, 159] on icon at bounding box center [634, 160] width 21 height 17
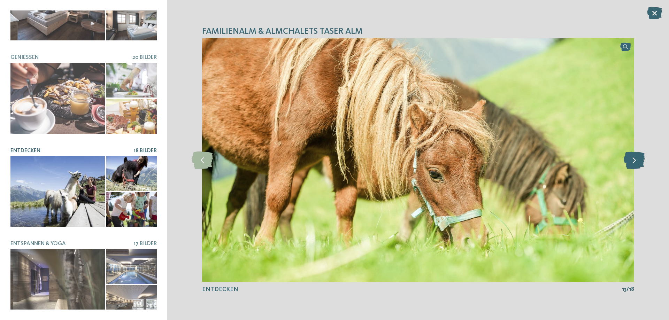
click at [637, 159] on icon at bounding box center [634, 160] width 21 height 17
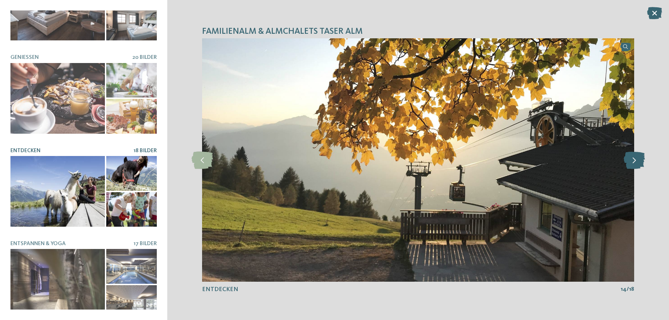
click at [637, 159] on icon at bounding box center [634, 160] width 21 height 17
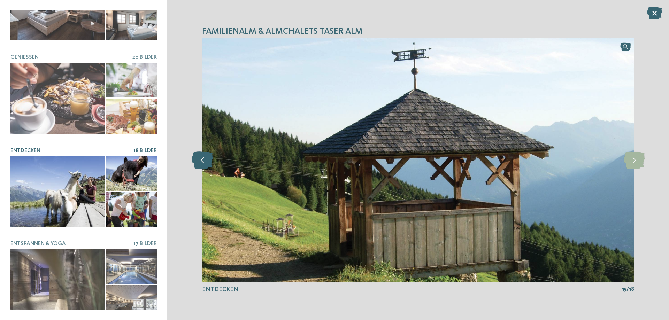
click at [198, 158] on icon at bounding box center [202, 160] width 21 height 17
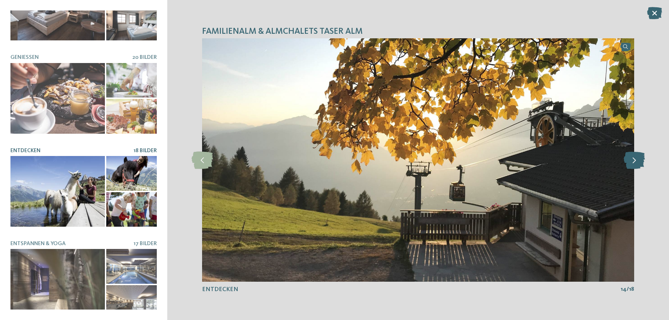
click at [634, 162] on icon at bounding box center [634, 160] width 21 height 17
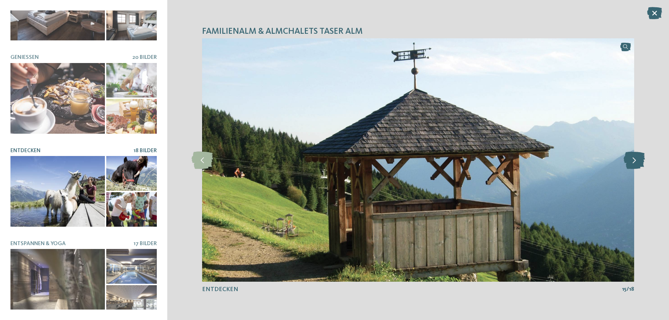
click at [634, 162] on icon at bounding box center [634, 160] width 21 height 17
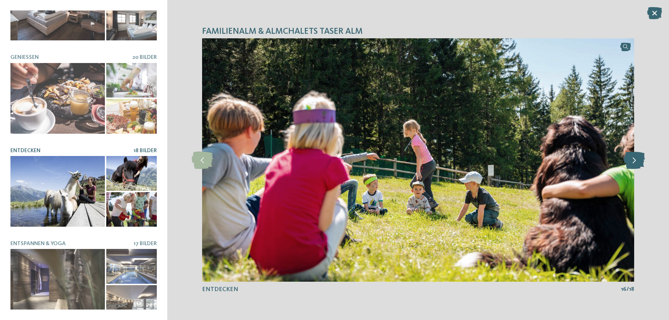
click at [634, 162] on icon at bounding box center [634, 160] width 21 height 17
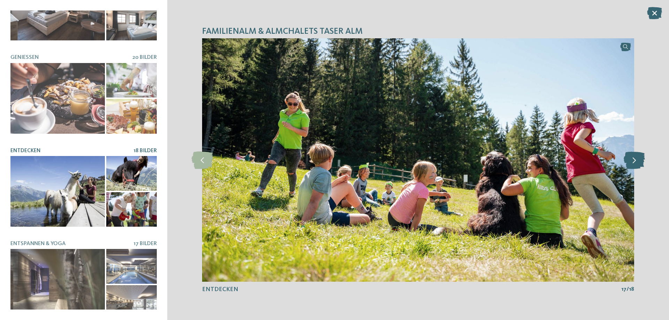
click at [634, 162] on icon at bounding box center [634, 160] width 21 height 17
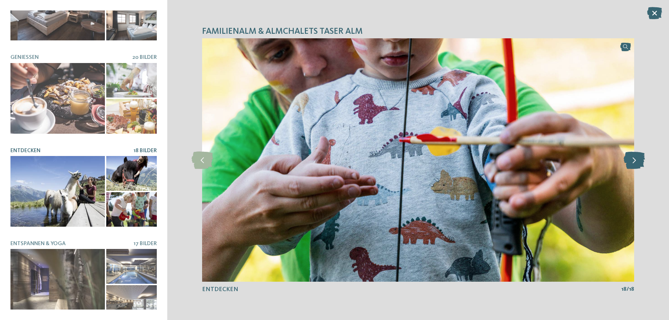
click at [634, 162] on icon at bounding box center [634, 160] width 21 height 17
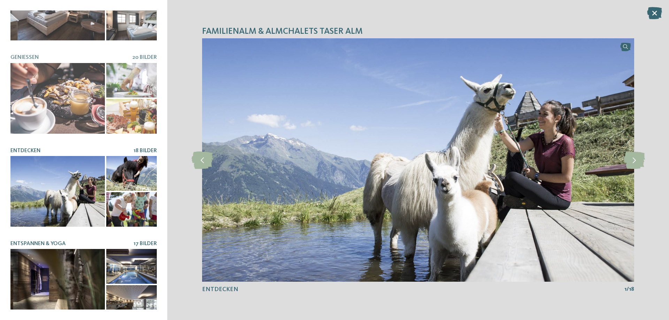
click at [59, 265] on div at bounding box center [57, 284] width 94 height 71
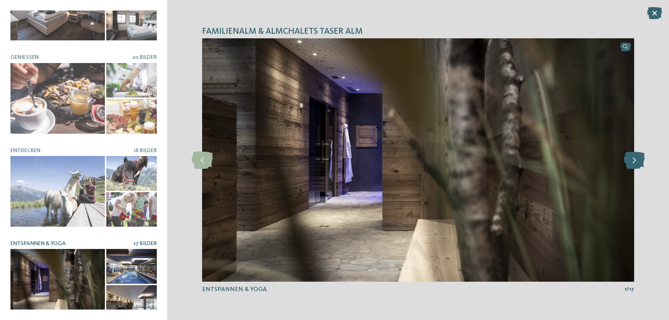
click at [632, 159] on icon at bounding box center [634, 160] width 21 height 17
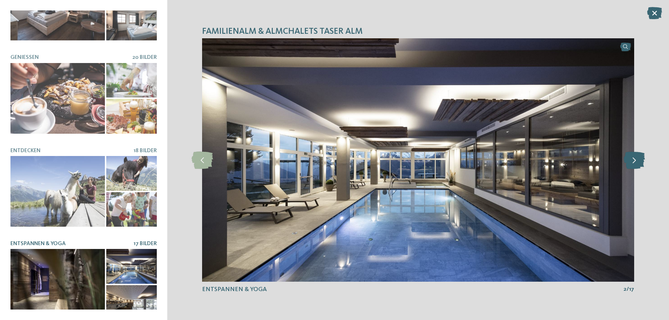
click at [634, 158] on icon at bounding box center [634, 160] width 21 height 17
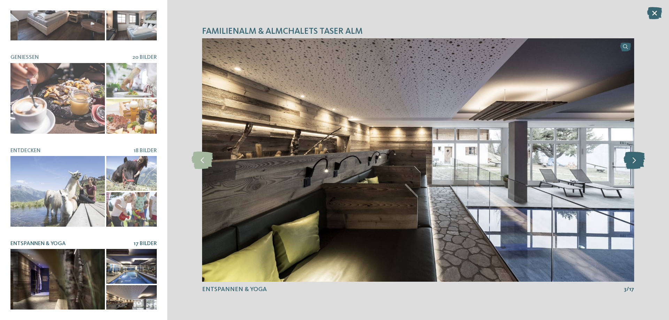
click at [635, 158] on icon at bounding box center [634, 160] width 21 height 17
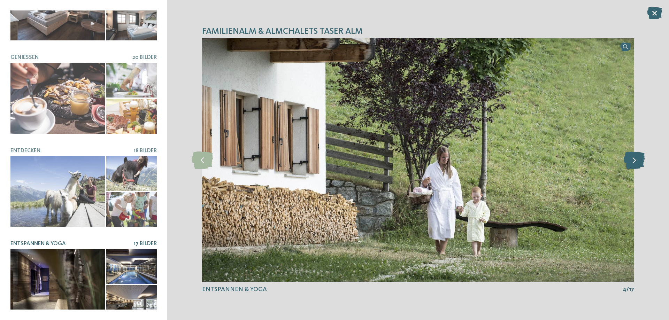
click at [635, 158] on icon at bounding box center [634, 160] width 21 height 17
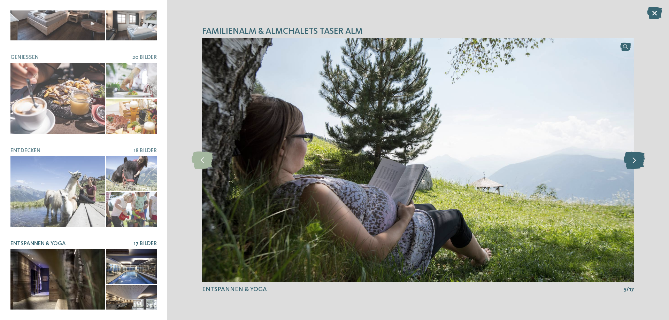
click at [635, 158] on icon at bounding box center [634, 160] width 21 height 17
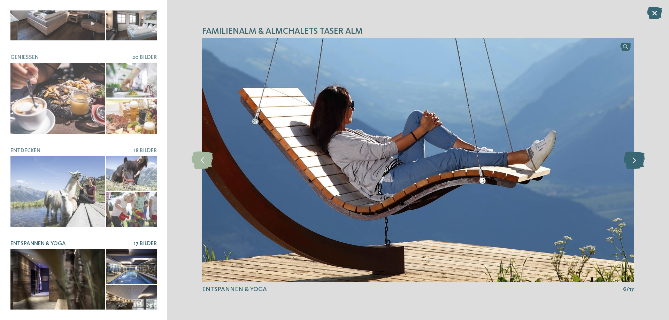
click at [635, 158] on icon at bounding box center [634, 160] width 21 height 17
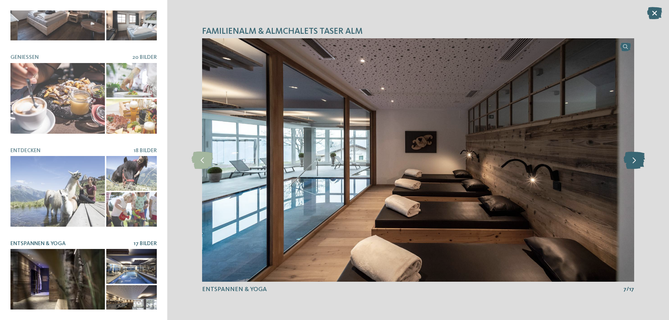
click at [635, 158] on icon at bounding box center [634, 160] width 21 height 17
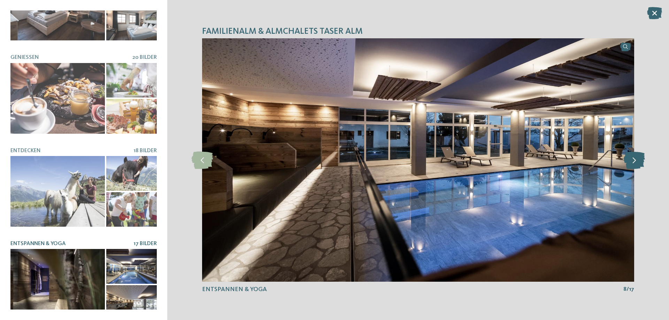
click at [635, 158] on icon at bounding box center [634, 160] width 21 height 17
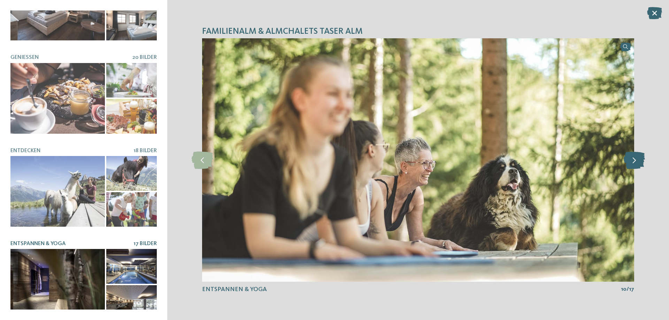
click at [635, 158] on icon at bounding box center [634, 160] width 21 height 17
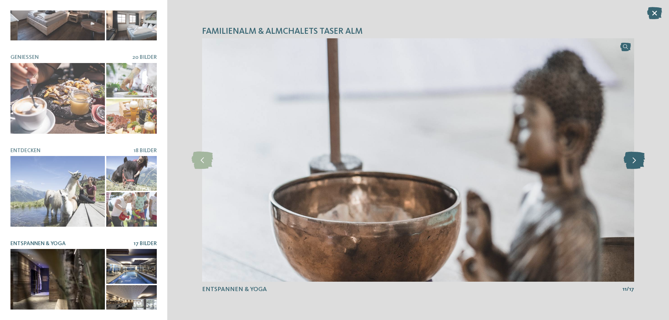
click at [635, 158] on icon at bounding box center [634, 160] width 21 height 17
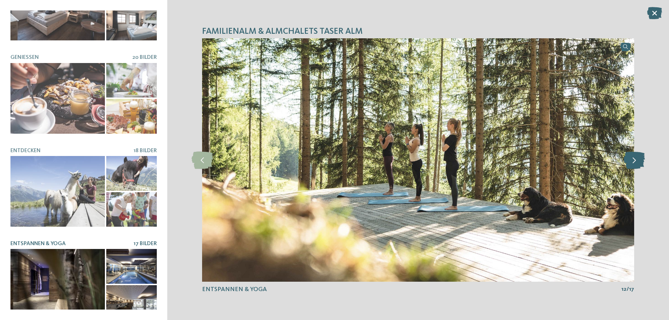
click at [635, 158] on icon at bounding box center [634, 160] width 21 height 17
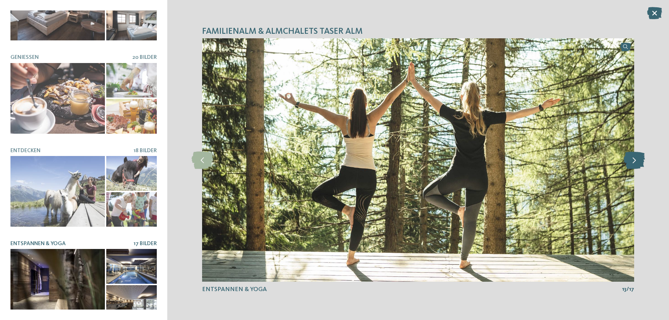
click at [635, 158] on icon at bounding box center [634, 160] width 21 height 17
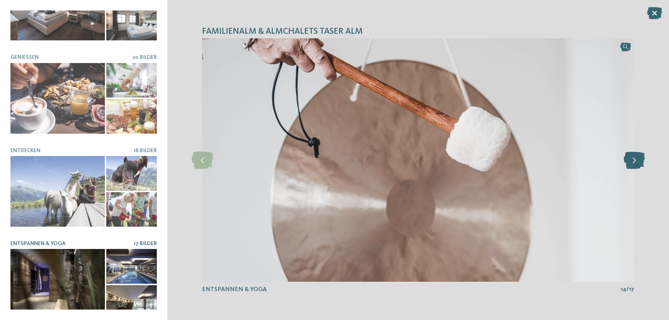
click at [635, 158] on icon at bounding box center [634, 160] width 21 height 17
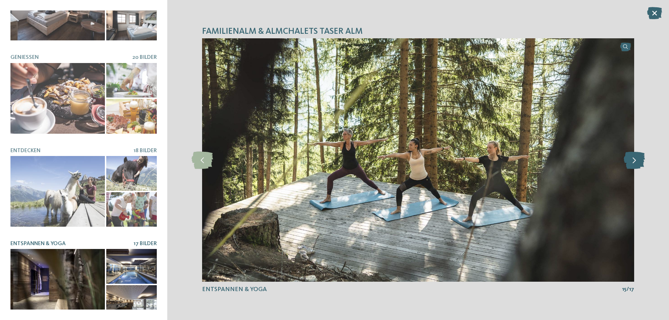
click at [635, 158] on icon at bounding box center [634, 160] width 21 height 17
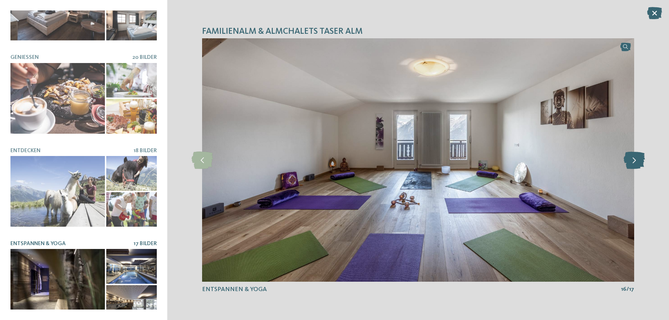
click at [637, 157] on icon at bounding box center [634, 160] width 21 height 17
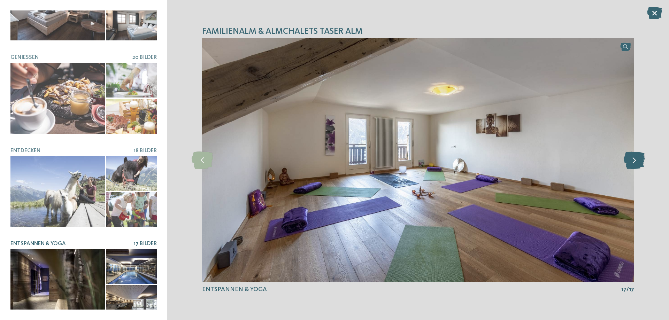
click at [637, 157] on icon at bounding box center [634, 160] width 21 height 17
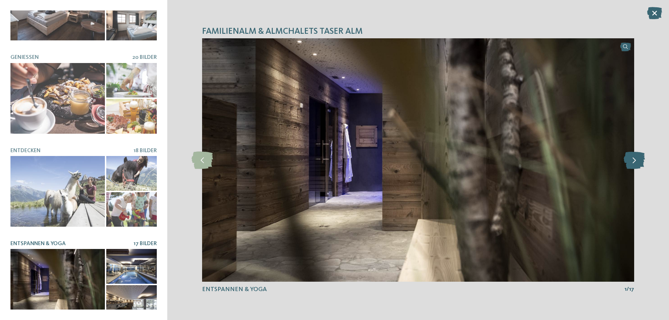
click at [637, 157] on icon at bounding box center [634, 160] width 21 height 17
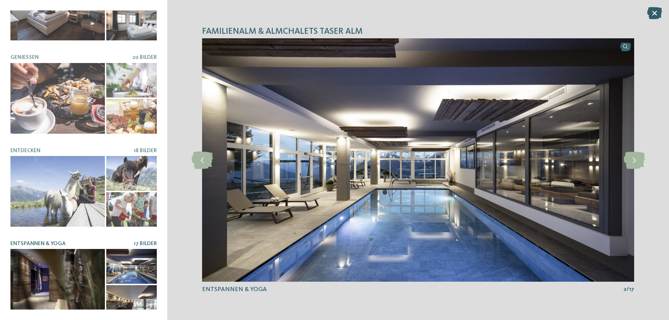
click at [657, 9] on icon at bounding box center [654, 13] width 15 height 12
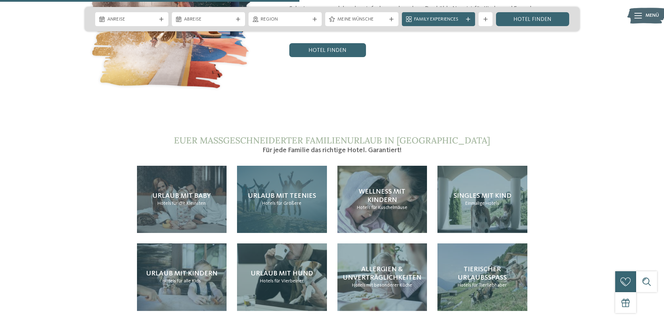
scroll to position [1464, 0]
click at [276, 193] on span "Urlaub mit Teenies" at bounding box center [282, 196] width 68 height 7
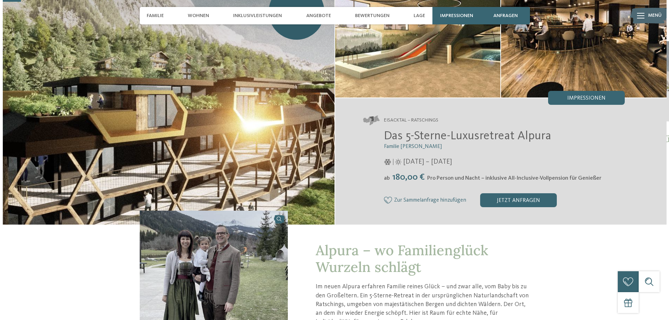
scroll to position [70, 0]
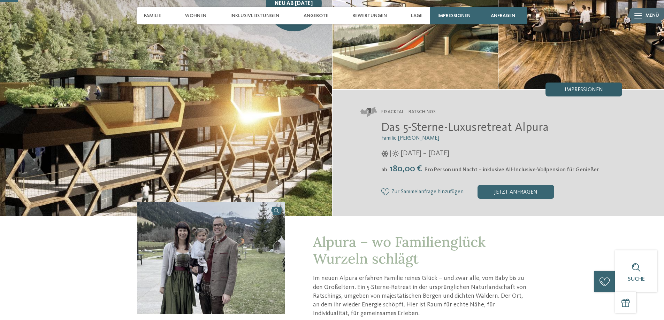
click at [560, 87] on div "Impressionen" at bounding box center [584, 90] width 77 height 14
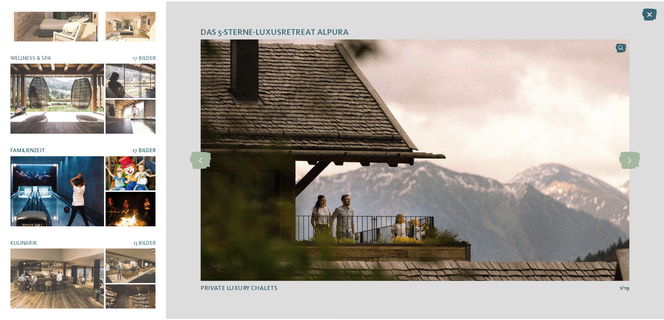
scroll to position [144, 0]
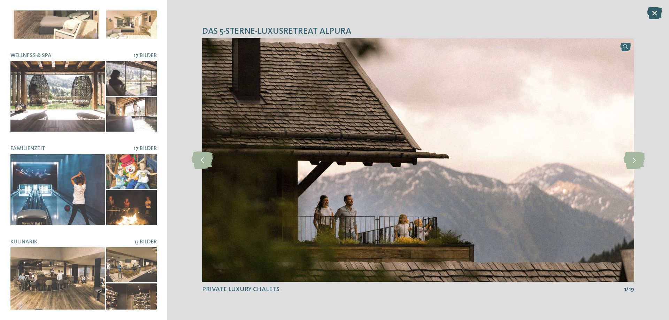
click at [652, 13] on icon at bounding box center [654, 13] width 15 height 12
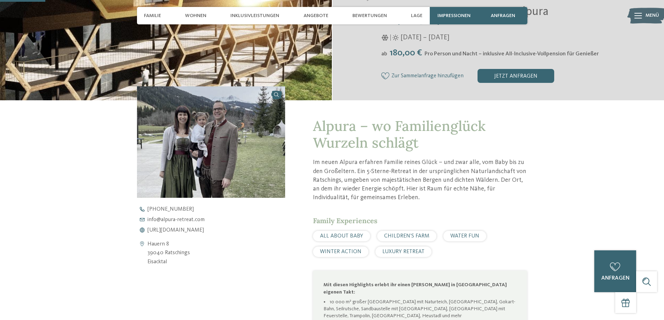
scroll to position [209, 0]
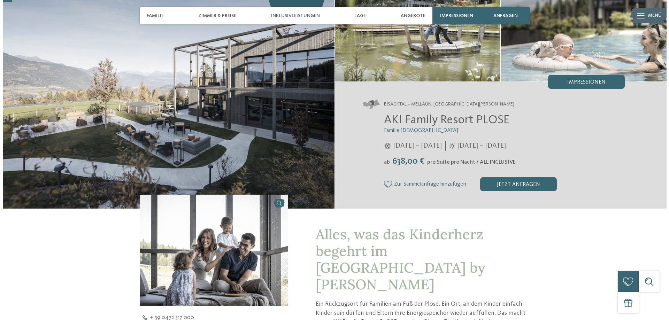
scroll to position [35, 0]
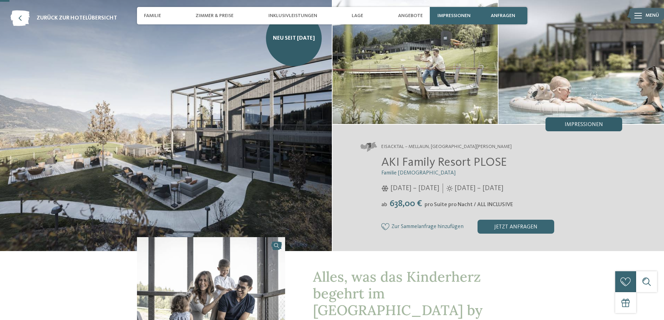
click at [578, 121] on div "Impressionen" at bounding box center [584, 124] width 77 height 14
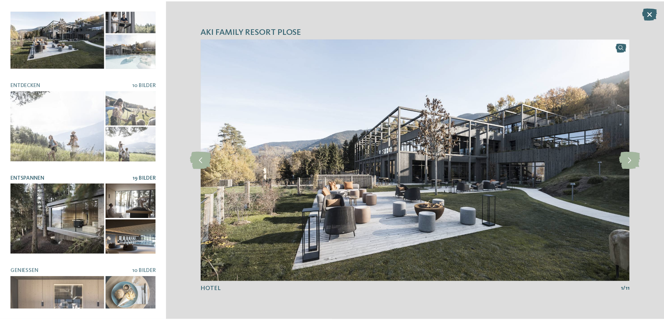
scroll to position [0, 0]
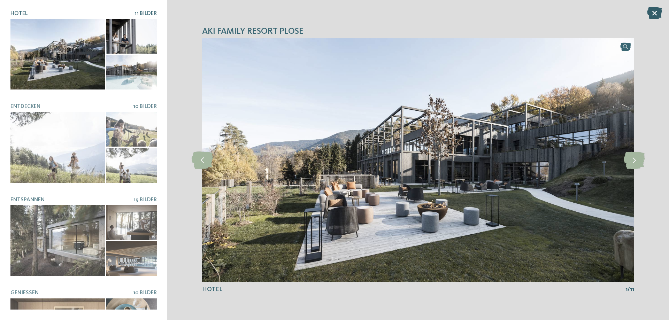
click at [652, 9] on icon at bounding box center [654, 13] width 15 height 12
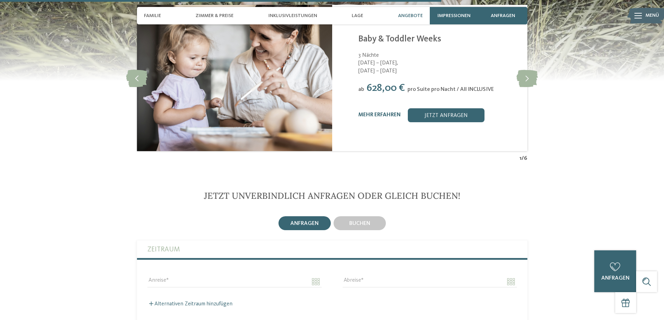
scroll to position [1778, 0]
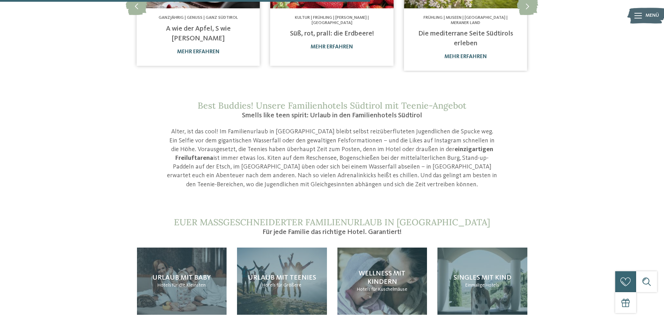
scroll to position [627, 0]
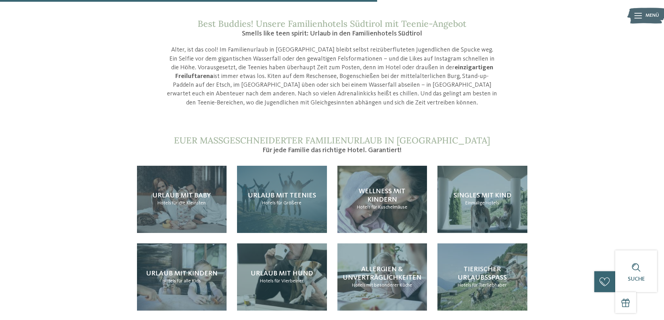
click at [291, 192] on span "Urlaub mit Teenies" at bounding box center [282, 195] width 68 height 7
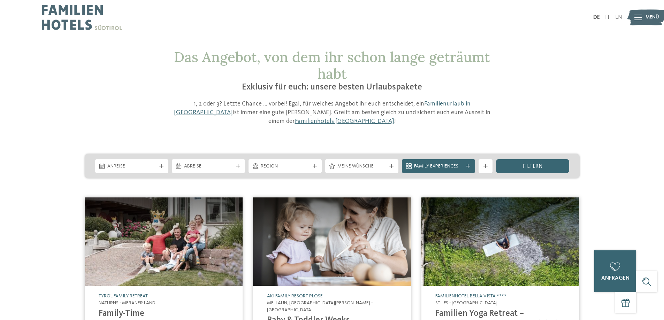
click at [388, 164] on div at bounding box center [391, 166] width 7 height 4
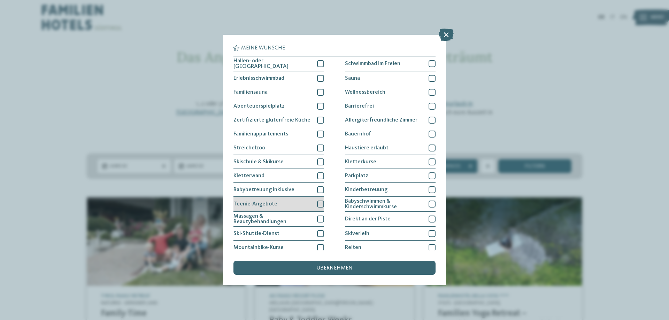
click at [319, 201] on div at bounding box center [320, 204] width 7 height 7
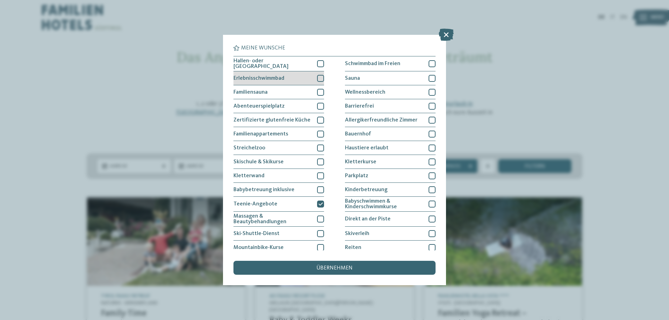
click at [318, 76] on div at bounding box center [320, 78] width 7 height 7
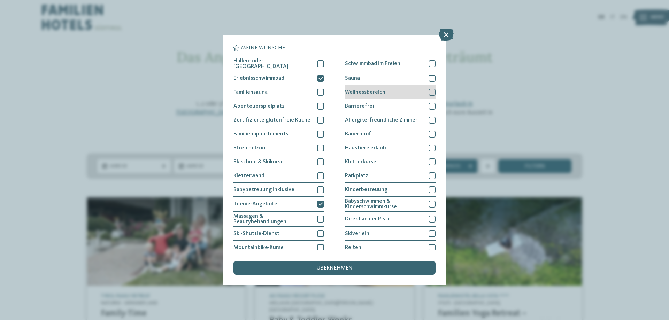
click at [429, 92] on div at bounding box center [432, 92] width 7 height 7
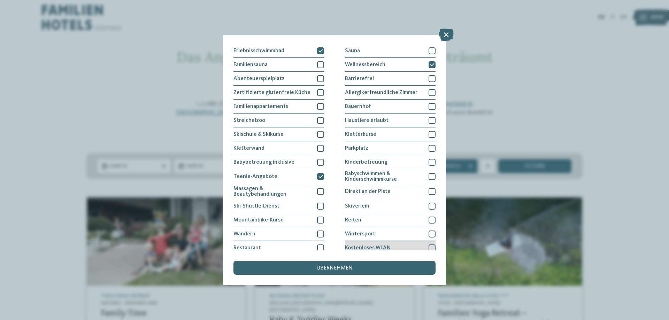
scroll to position [35, 0]
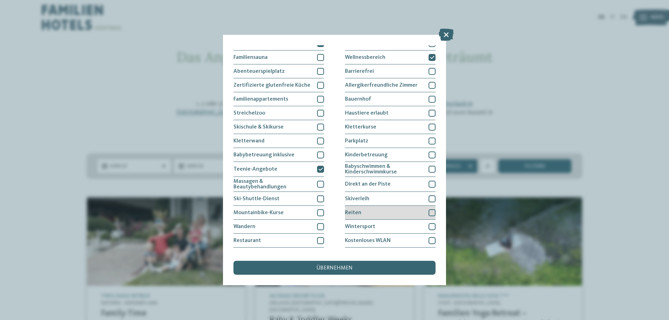
click at [429, 210] on div at bounding box center [432, 213] width 7 height 7
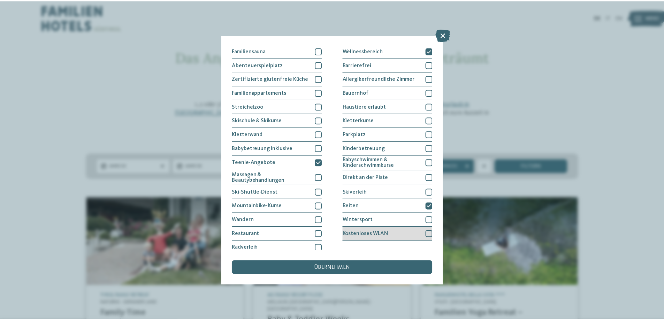
scroll to position [45, 0]
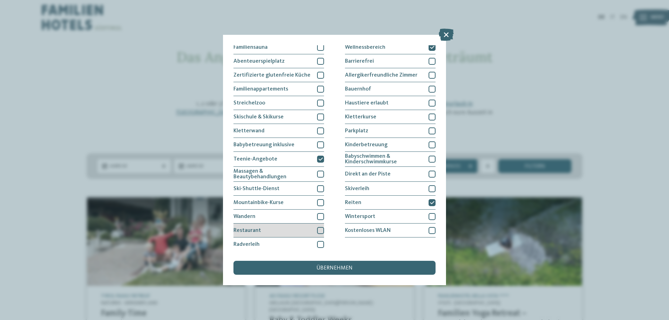
click at [320, 231] on div at bounding box center [320, 230] width 7 height 7
click at [319, 171] on div at bounding box center [320, 174] width 7 height 7
click at [343, 266] on span "übernehmen" at bounding box center [335, 269] width 36 height 6
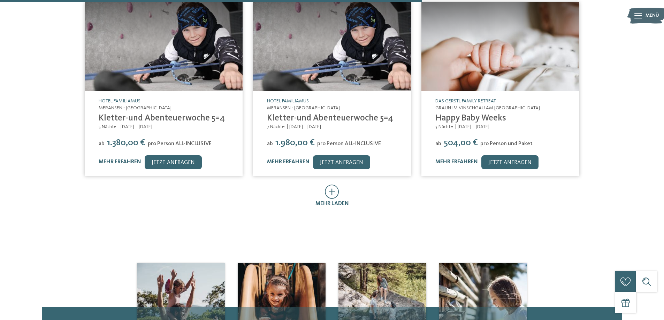
scroll to position [432, 0]
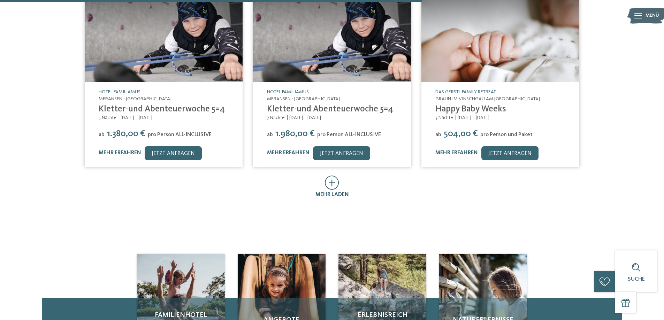
click at [326, 176] on icon at bounding box center [332, 183] width 14 height 14
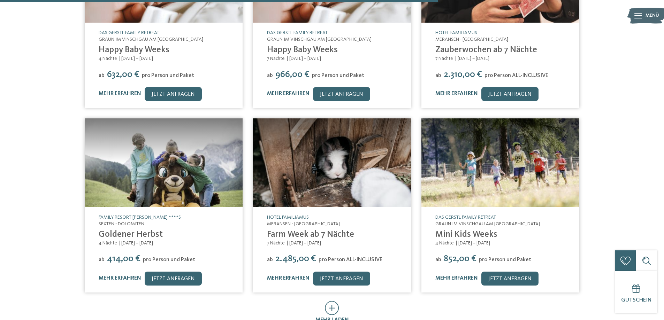
scroll to position [780, 0]
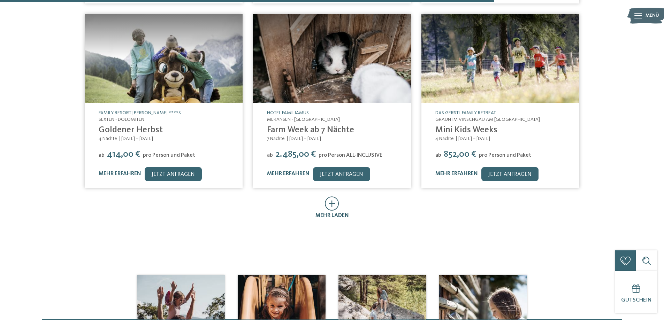
click at [335, 198] on icon at bounding box center [332, 204] width 14 height 14
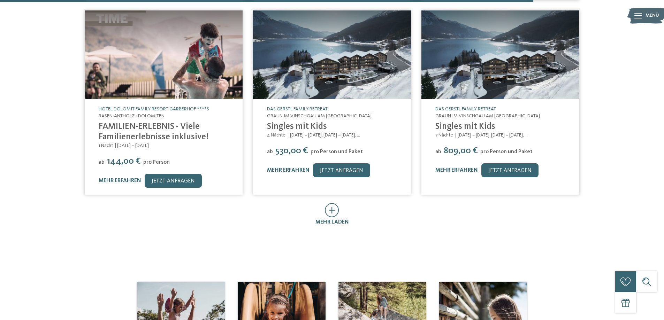
scroll to position [1094, 0]
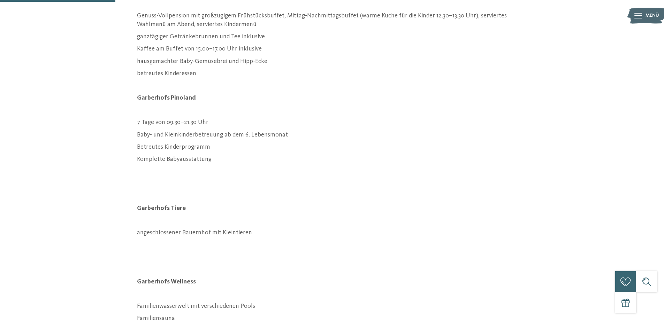
scroll to position [279, 0]
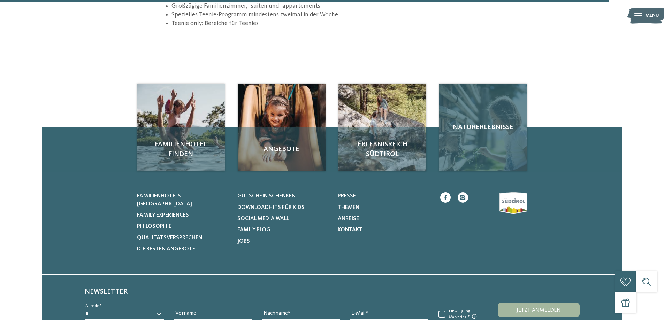
scroll to position [1046, 0]
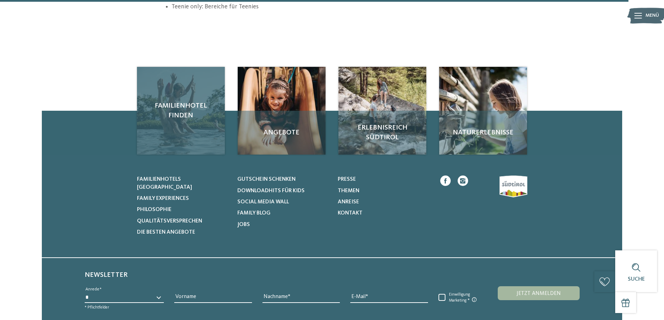
click at [183, 101] on span "Familienhotel finden" at bounding box center [181, 111] width 74 height 20
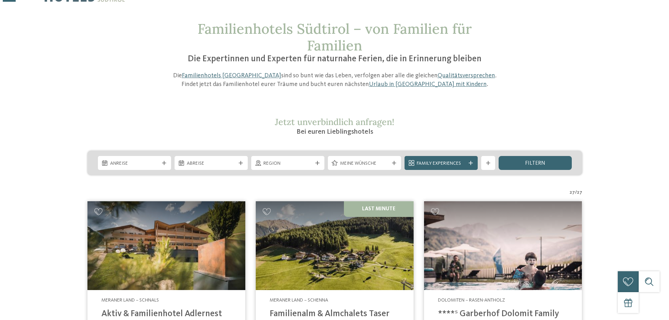
scroll to position [70, 0]
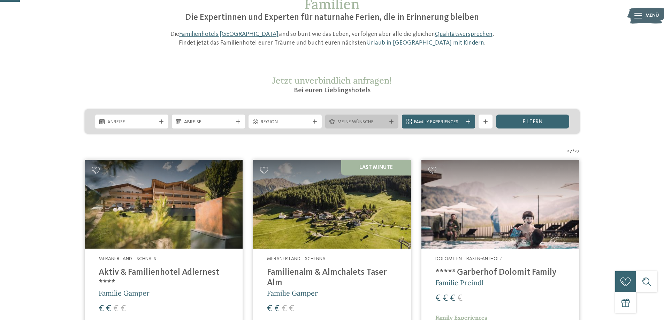
click at [394, 122] on div at bounding box center [391, 122] width 7 height 4
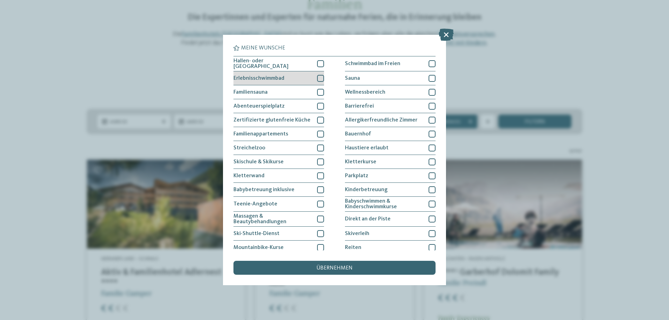
click at [318, 78] on div at bounding box center [320, 78] width 7 height 7
click at [318, 105] on div at bounding box center [320, 106] width 7 height 7
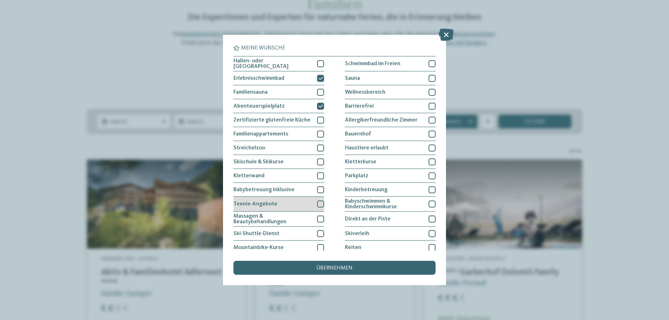
click at [320, 204] on div at bounding box center [320, 204] width 7 height 7
click at [319, 220] on div at bounding box center [320, 219] width 7 height 7
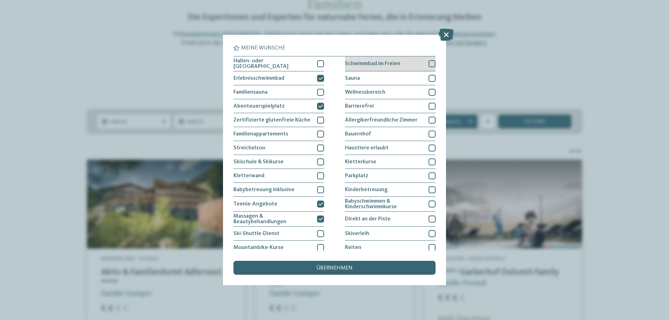
click at [429, 63] on div at bounding box center [432, 63] width 7 height 7
click at [429, 75] on div at bounding box center [432, 78] width 7 height 7
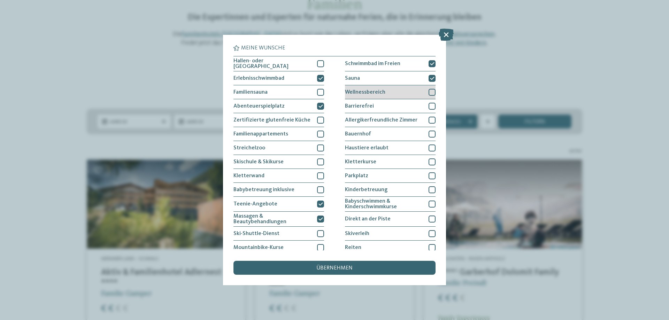
click at [429, 92] on div at bounding box center [432, 92] width 7 height 7
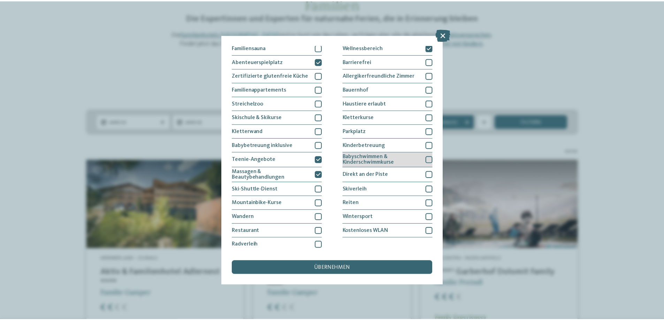
scroll to position [45, 0]
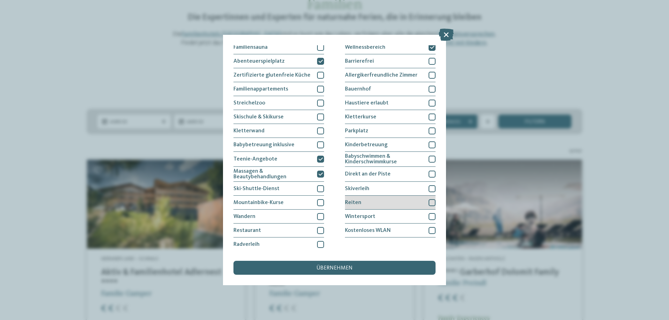
click at [431, 204] on div at bounding box center [432, 202] width 7 height 7
click at [319, 231] on div at bounding box center [320, 230] width 7 height 7
click at [336, 265] on div "übernehmen" at bounding box center [335, 268] width 202 height 14
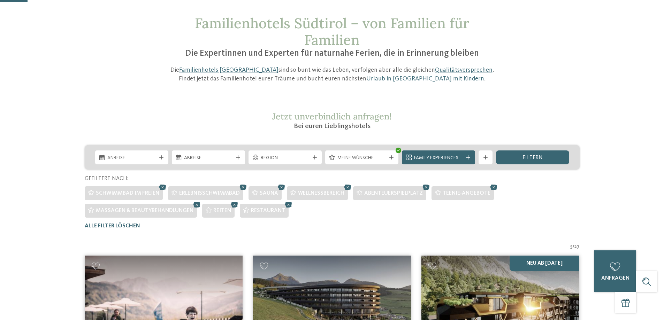
scroll to position [0, 0]
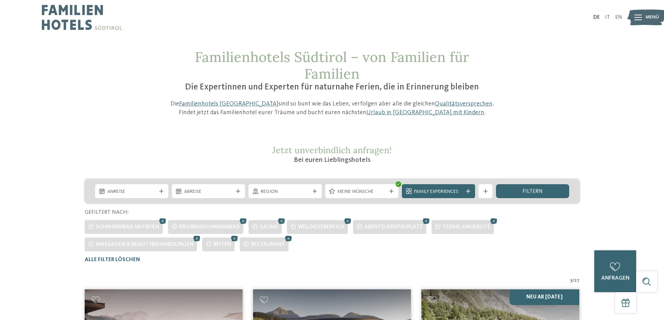
click at [300, 57] on span "Familienhotels Südtirol – von Familien für Familien" at bounding box center [332, 65] width 274 height 35
click at [70, 16] on img at bounding box center [82, 17] width 80 height 35
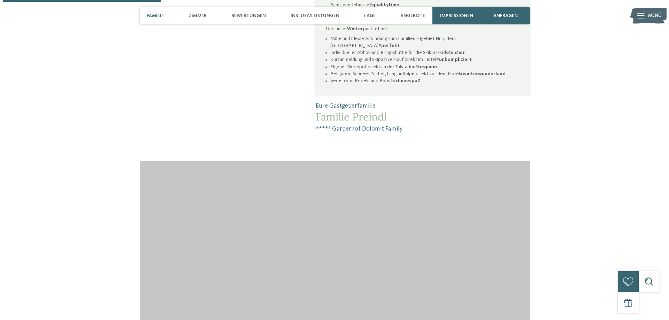
scroll to position [593, 0]
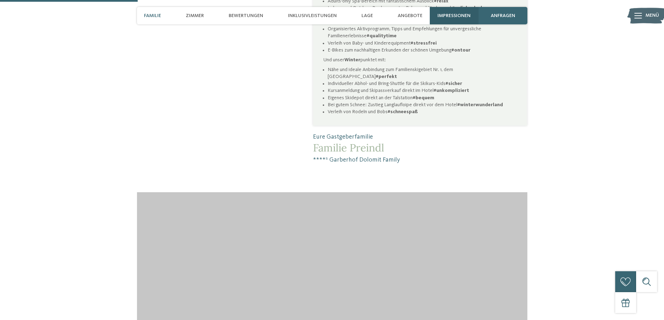
click at [458, 15] on span "Impressionen" at bounding box center [453, 16] width 33 height 6
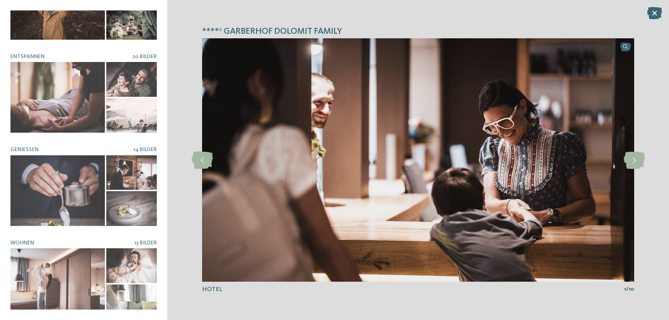
scroll to position [144, 0]
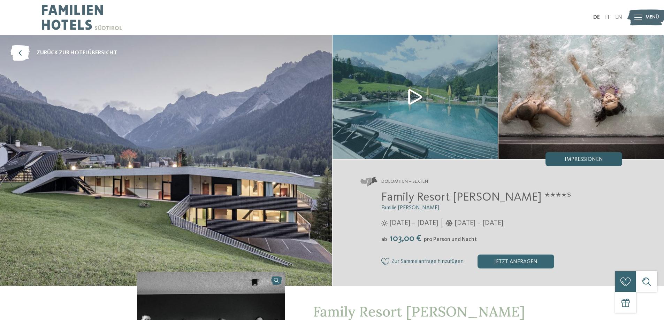
click at [570, 158] on span "Impressionen" at bounding box center [584, 160] width 38 height 6
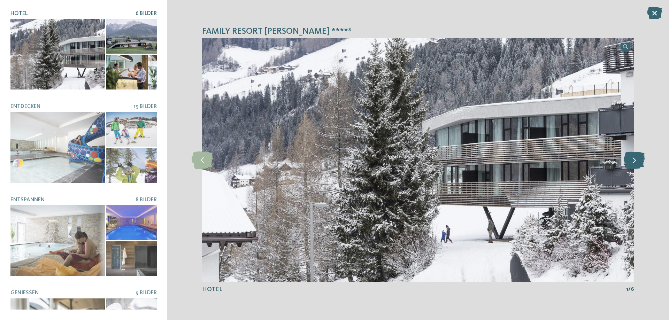
click at [637, 160] on icon at bounding box center [634, 160] width 21 height 17
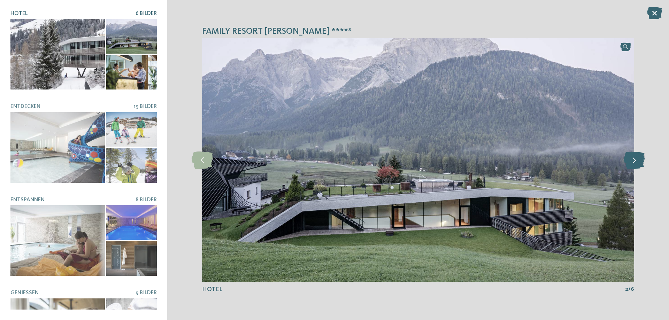
click at [637, 160] on icon at bounding box center [634, 160] width 21 height 17
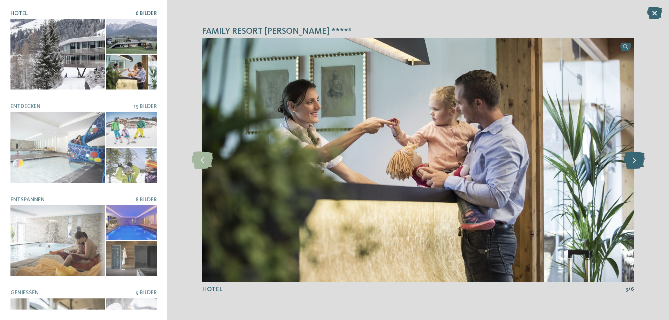
click at [637, 160] on icon at bounding box center [634, 160] width 21 height 17
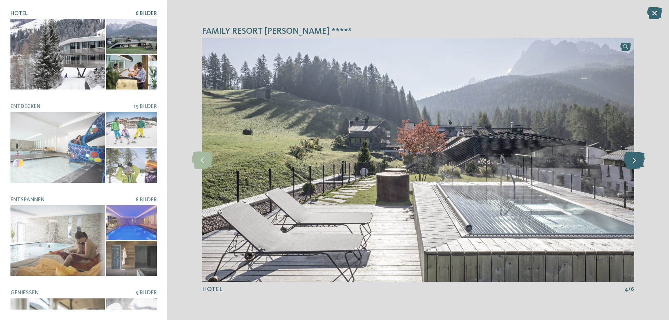
click at [637, 160] on icon at bounding box center [634, 160] width 21 height 17
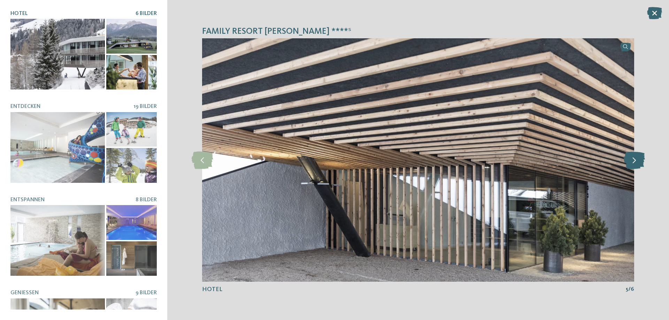
click at [637, 160] on icon at bounding box center [634, 160] width 21 height 17
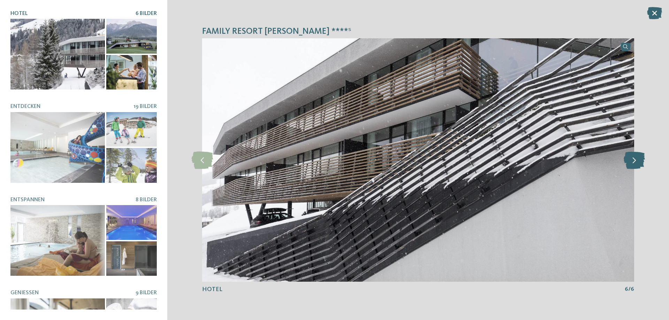
click at [634, 160] on icon at bounding box center [634, 160] width 21 height 17
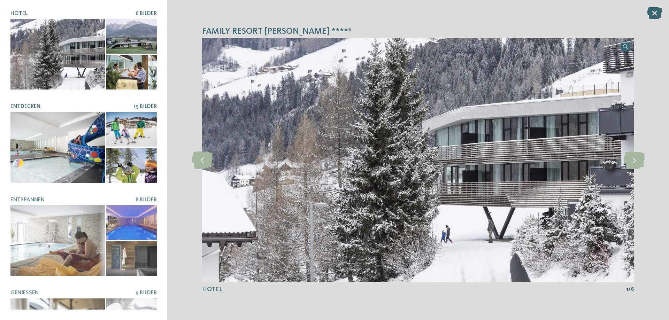
click at [59, 129] on div at bounding box center [57, 147] width 94 height 71
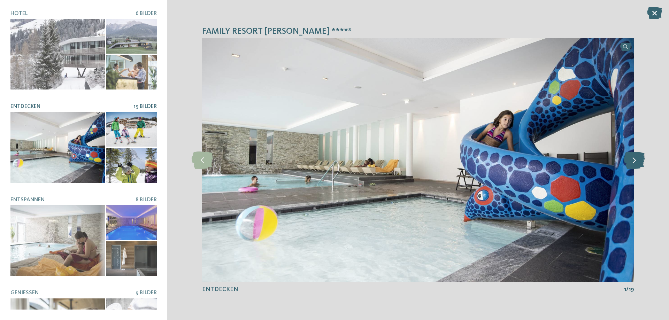
click at [639, 158] on icon at bounding box center [634, 160] width 21 height 17
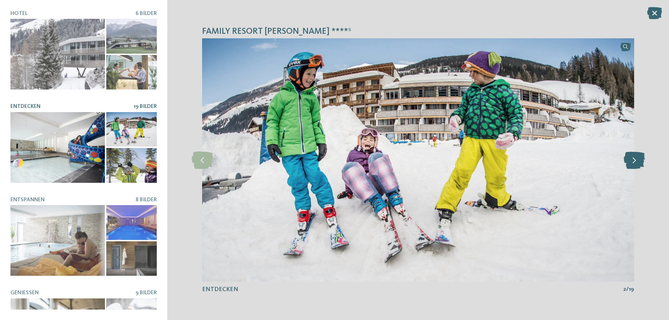
click at [639, 158] on icon at bounding box center [634, 160] width 21 height 17
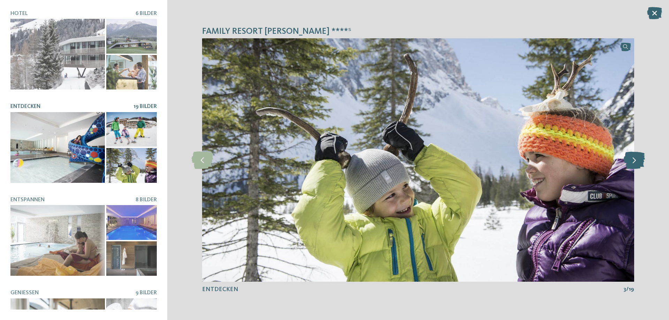
click at [639, 158] on icon at bounding box center [634, 160] width 21 height 17
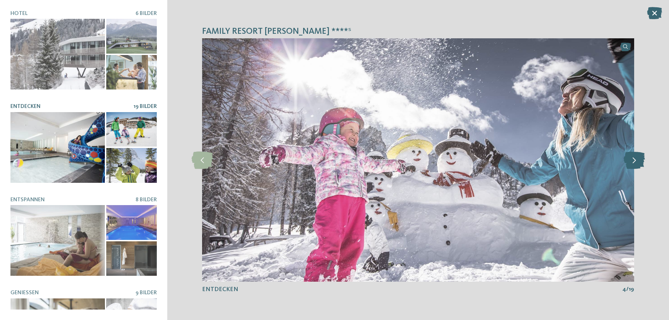
click at [639, 158] on icon at bounding box center [634, 160] width 21 height 17
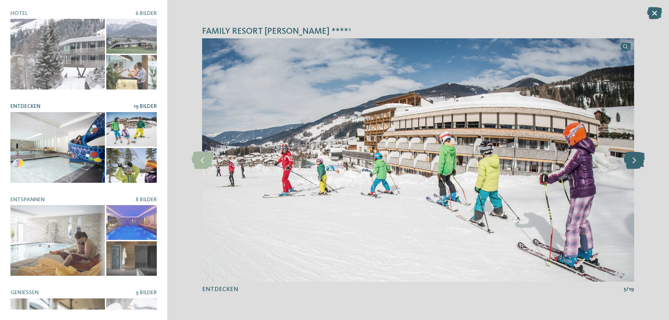
click at [639, 158] on icon at bounding box center [634, 160] width 21 height 17
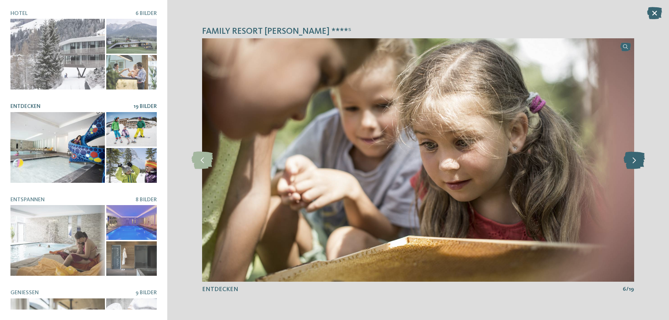
click at [639, 158] on icon at bounding box center [634, 160] width 21 height 17
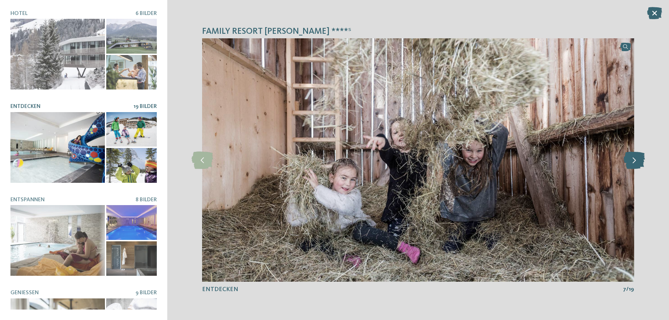
click at [639, 158] on icon at bounding box center [634, 160] width 21 height 17
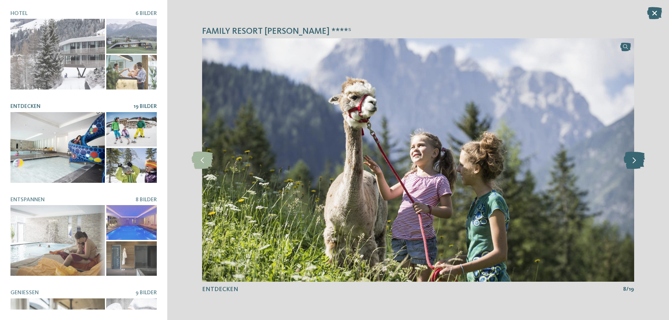
click at [639, 158] on icon at bounding box center [634, 160] width 21 height 17
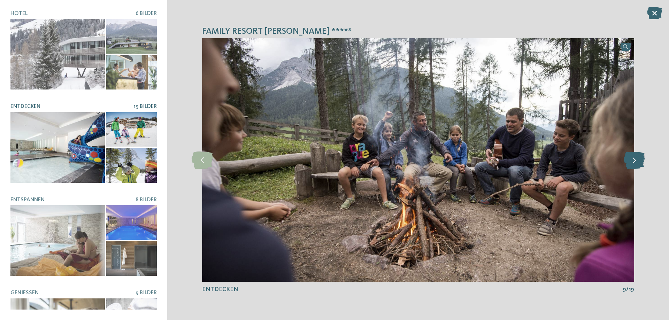
click at [639, 158] on icon at bounding box center [634, 160] width 21 height 17
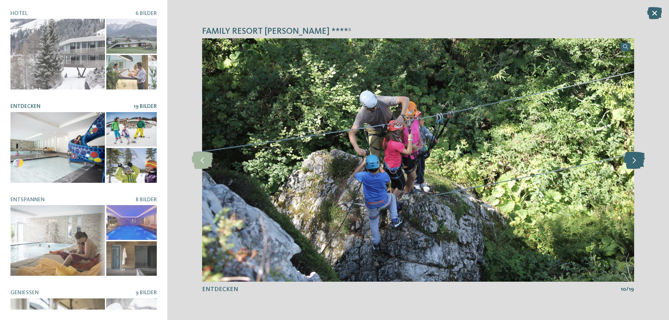
click at [639, 158] on icon at bounding box center [634, 160] width 21 height 17
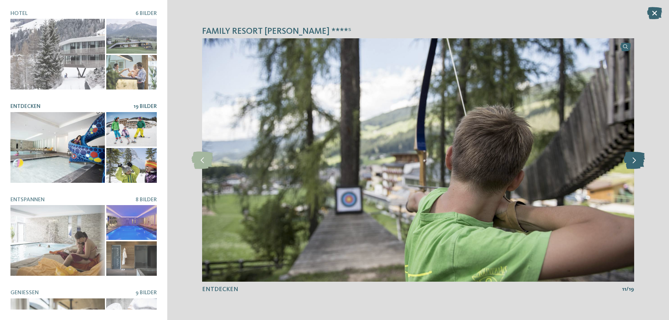
click at [639, 158] on icon at bounding box center [634, 160] width 21 height 17
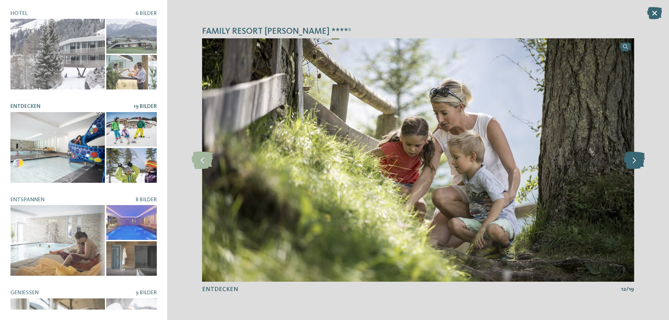
click at [639, 158] on icon at bounding box center [634, 160] width 21 height 17
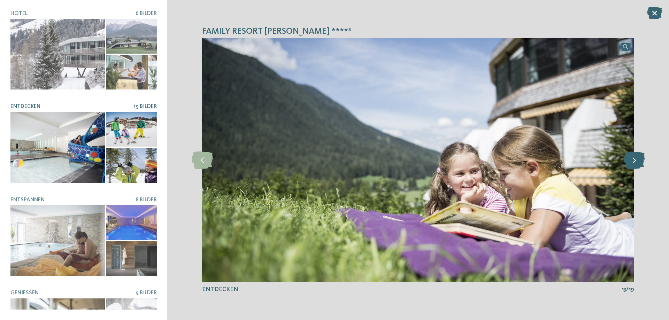
click at [639, 158] on icon at bounding box center [634, 160] width 21 height 17
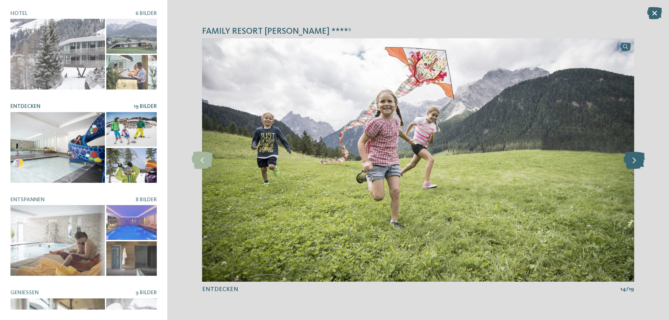
click at [639, 158] on icon at bounding box center [634, 160] width 21 height 17
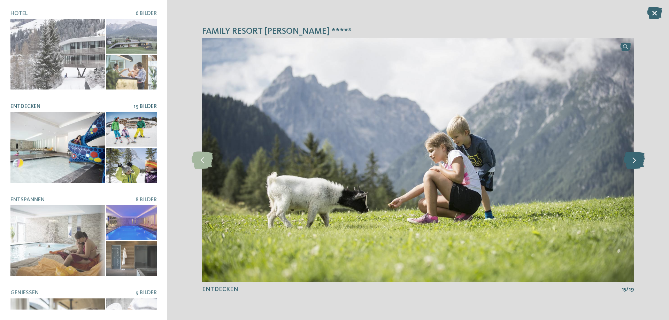
click at [639, 158] on icon at bounding box center [634, 160] width 21 height 17
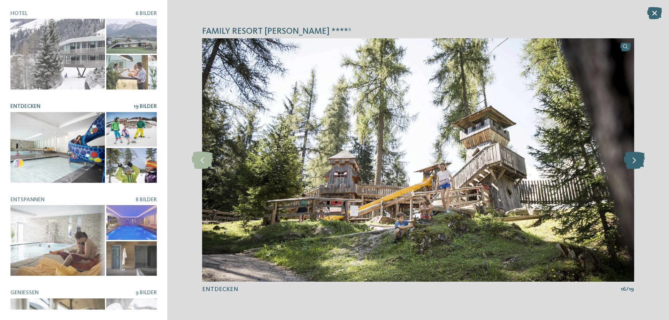
click at [639, 158] on icon at bounding box center [634, 160] width 21 height 17
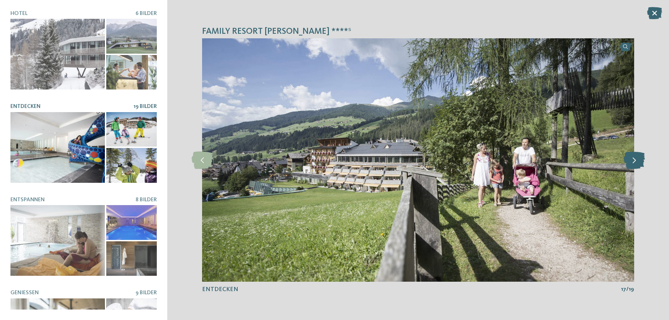
click at [639, 158] on icon at bounding box center [634, 160] width 21 height 17
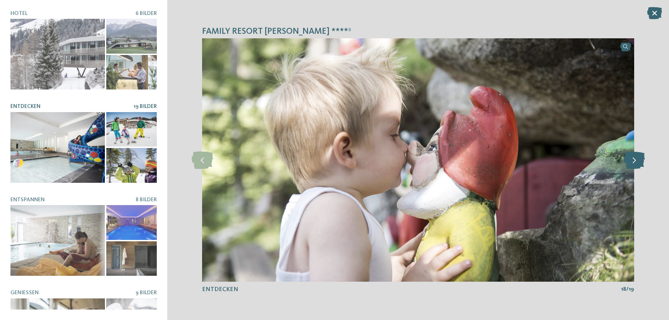
click at [639, 158] on icon at bounding box center [634, 160] width 21 height 17
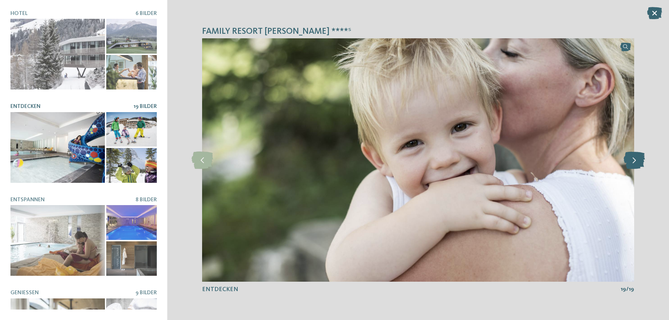
click at [639, 158] on icon at bounding box center [634, 160] width 21 height 17
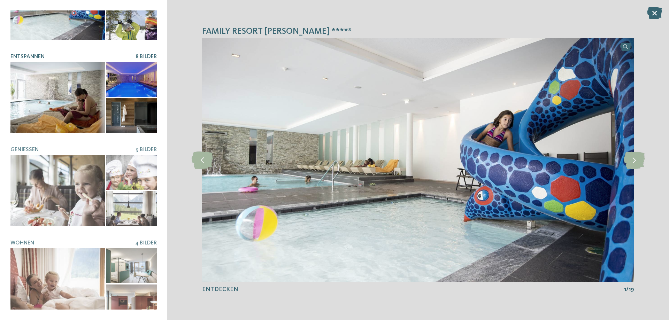
scroll to position [144, 0]
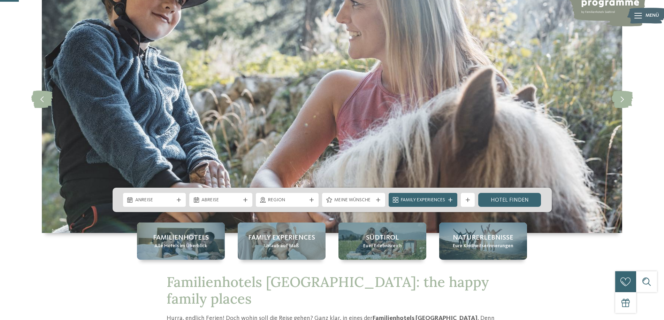
scroll to position [105, 0]
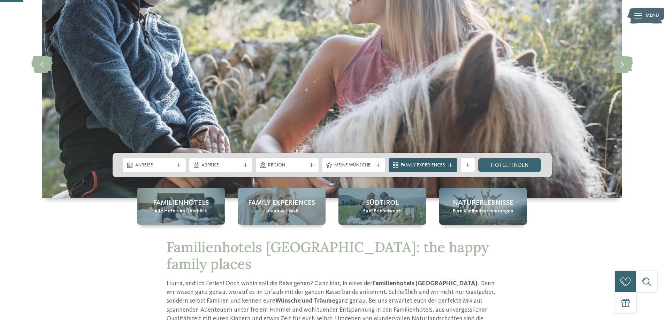
click at [452, 166] on icon at bounding box center [450, 165] width 4 height 4
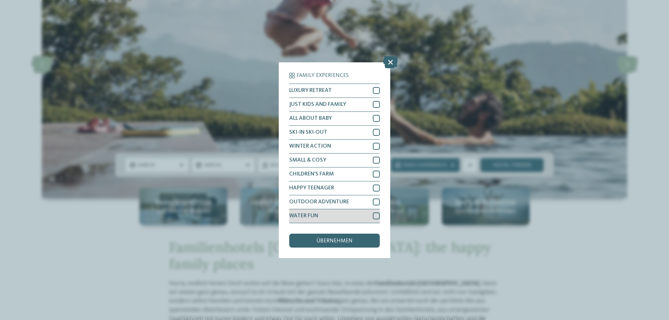
click at [375, 216] on div at bounding box center [376, 216] width 7 height 7
click at [375, 186] on div at bounding box center [376, 188] width 7 height 7
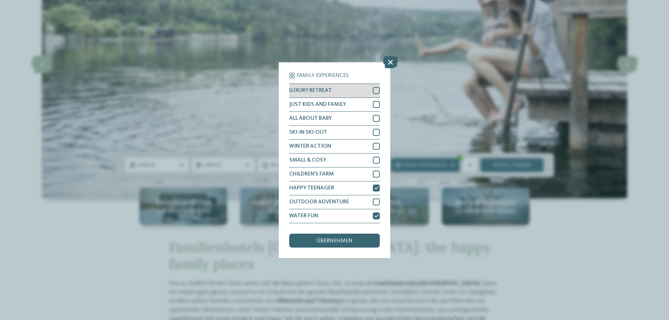
click at [375, 91] on div at bounding box center [376, 90] width 7 height 7
click at [347, 243] on span "übernehmen" at bounding box center [335, 241] width 36 height 6
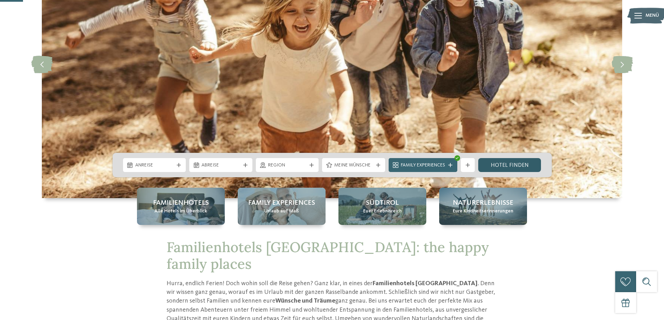
click at [502, 166] on link "Hotel finden" at bounding box center [509, 165] width 63 height 14
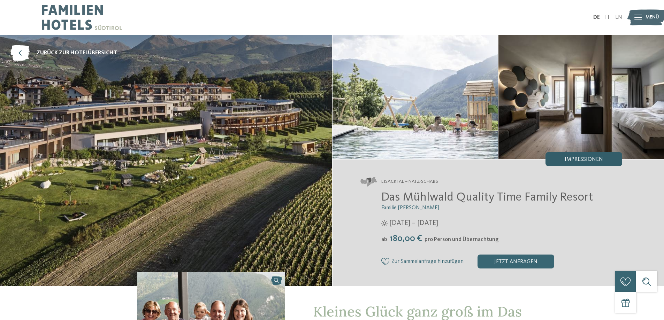
click at [590, 161] on span "Impressionen" at bounding box center [584, 160] width 38 height 6
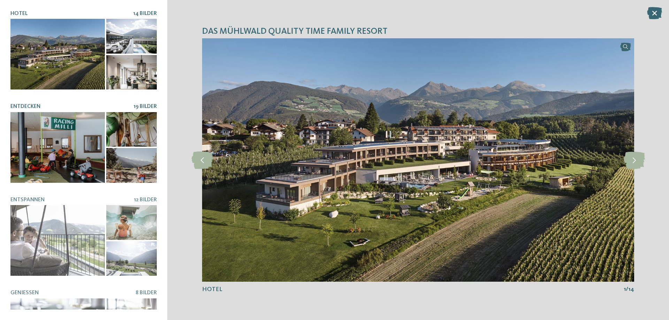
click at [59, 130] on div at bounding box center [57, 147] width 94 height 71
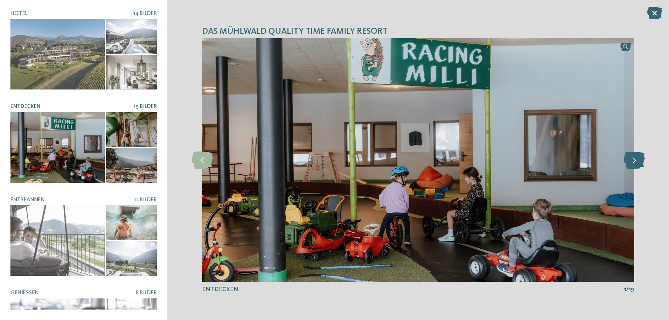
click at [636, 157] on icon at bounding box center [634, 160] width 21 height 17
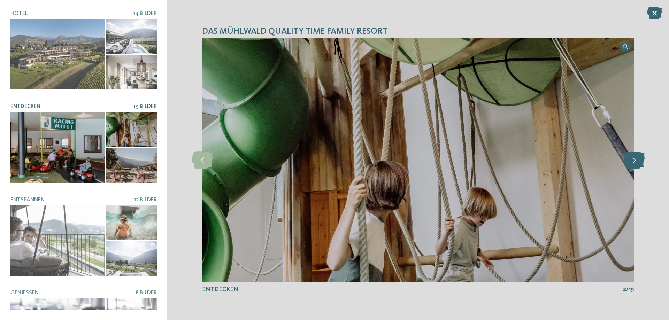
click at [636, 157] on icon at bounding box center [634, 160] width 21 height 17
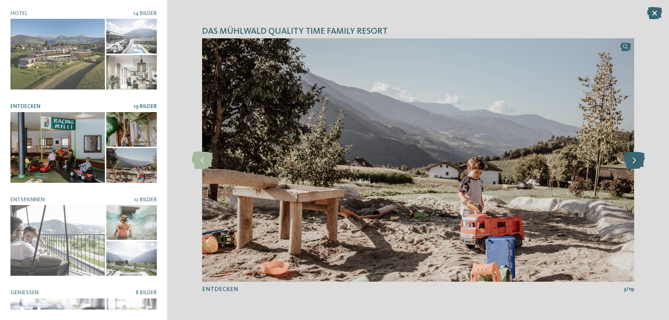
click at [636, 157] on icon at bounding box center [634, 160] width 21 height 17
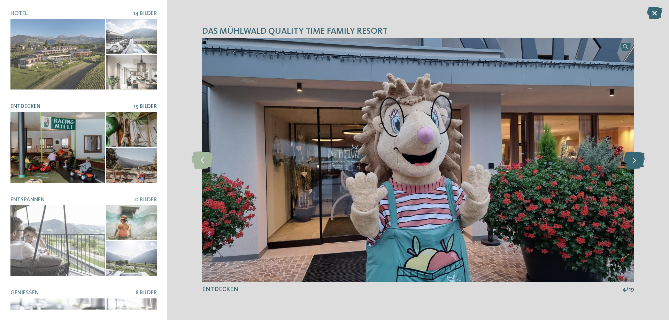
click at [636, 157] on icon at bounding box center [634, 160] width 21 height 17
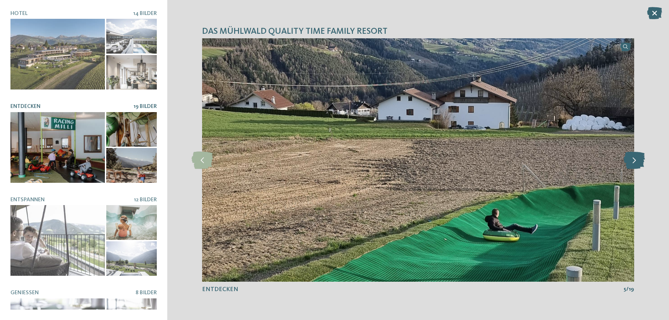
click at [636, 157] on icon at bounding box center [634, 160] width 21 height 17
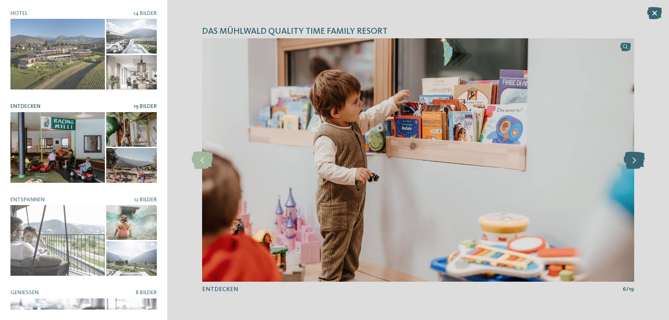
click at [636, 157] on icon at bounding box center [634, 160] width 21 height 17
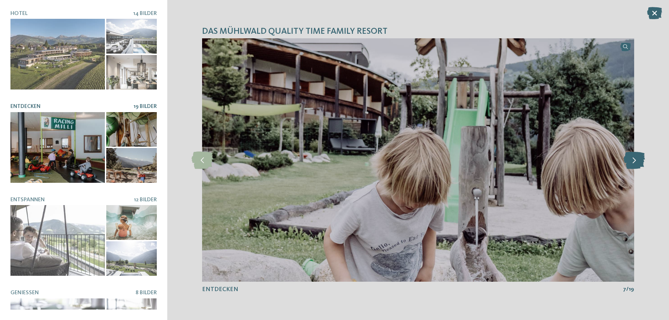
click at [636, 157] on icon at bounding box center [634, 160] width 21 height 17
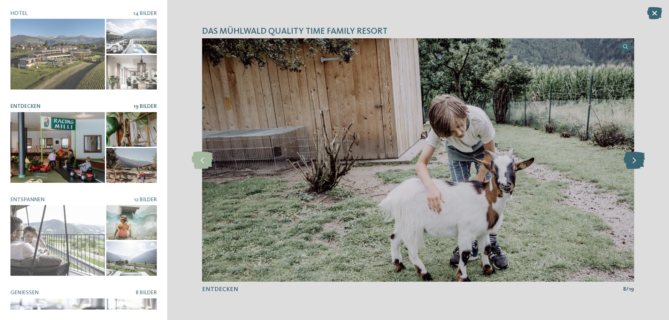
click at [636, 157] on icon at bounding box center [634, 160] width 21 height 17
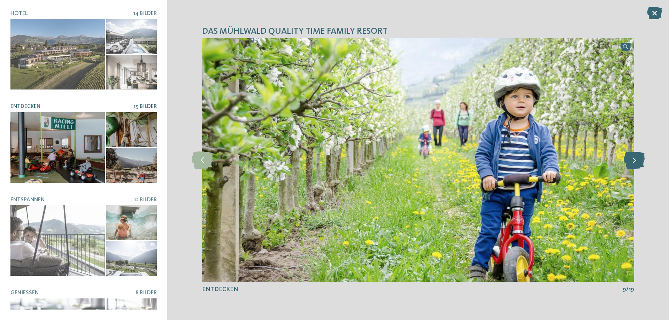
click at [636, 157] on icon at bounding box center [634, 160] width 21 height 17
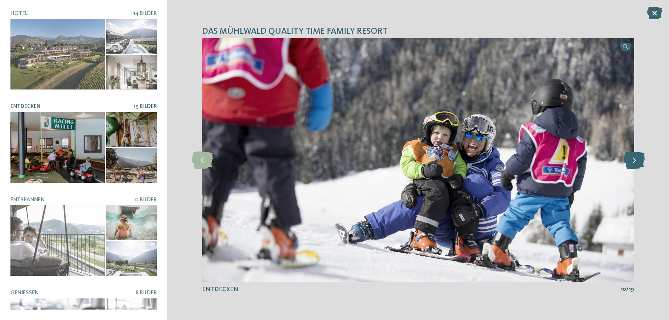
click at [636, 157] on icon at bounding box center [634, 160] width 21 height 17
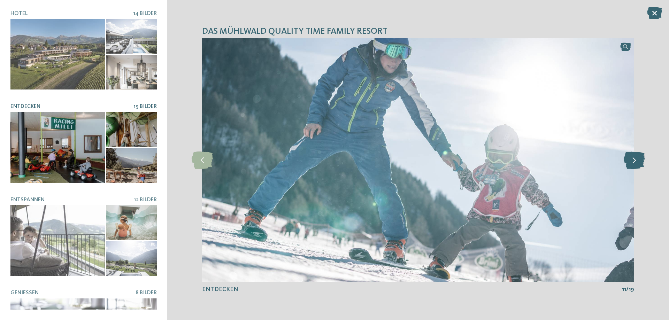
click at [636, 157] on icon at bounding box center [634, 160] width 21 height 17
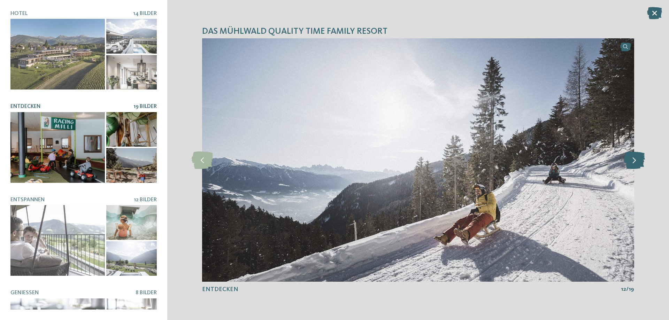
click at [636, 157] on icon at bounding box center [634, 160] width 21 height 17
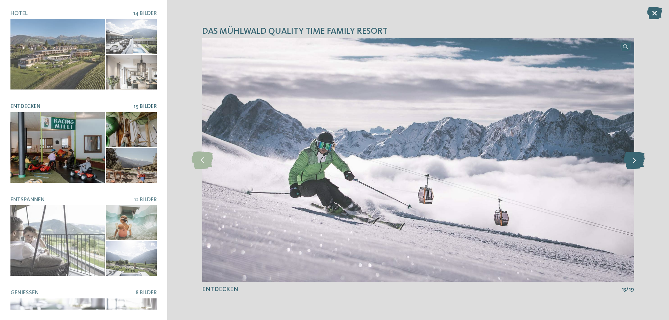
click at [636, 157] on icon at bounding box center [634, 160] width 21 height 17
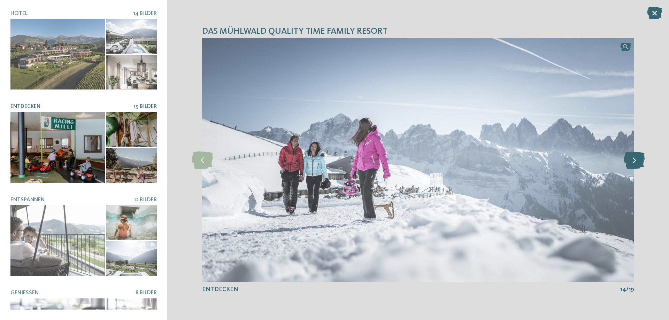
click at [636, 157] on icon at bounding box center [634, 160] width 21 height 17
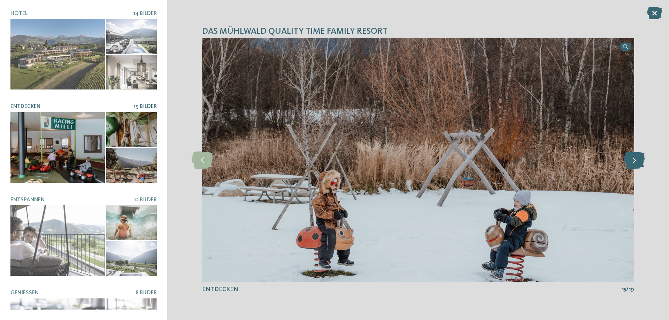
click at [636, 157] on icon at bounding box center [634, 160] width 21 height 17
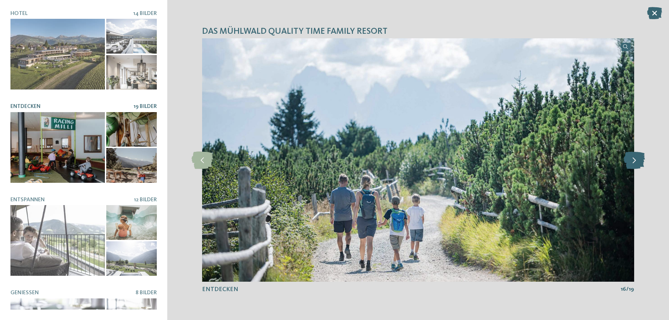
click at [636, 157] on icon at bounding box center [634, 160] width 21 height 17
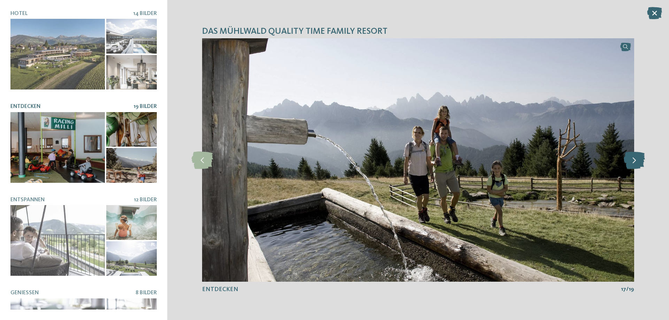
click at [636, 157] on icon at bounding box center [634, 160] width 21 height 17
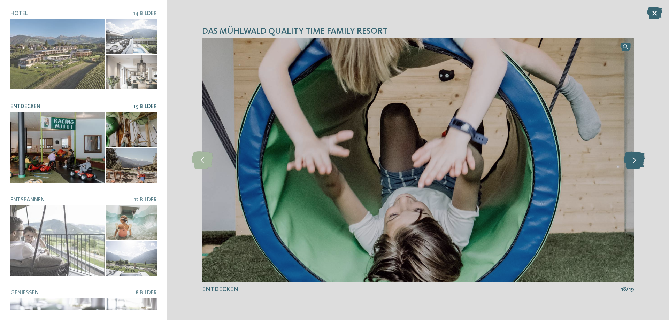
click at [636, 157] on icon at bounding box center [634, 160] width 21 height 17
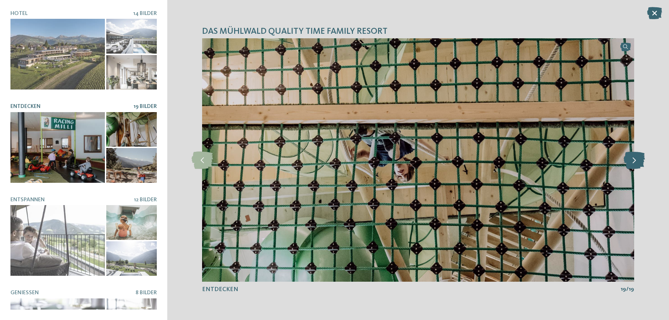
click at [636, 157] on icon at bounding box center [634, 160] width 21 height 17
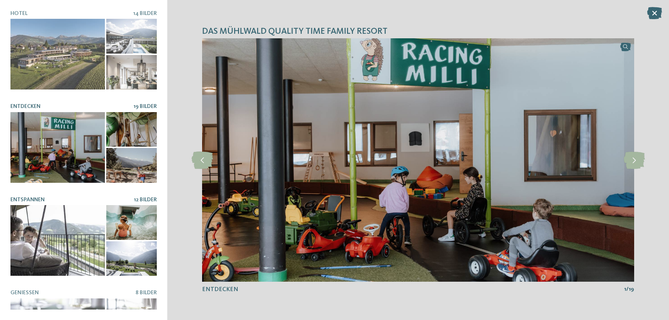
click at [70, 218] on div at bounding box center [57, 240] width 94 height 71
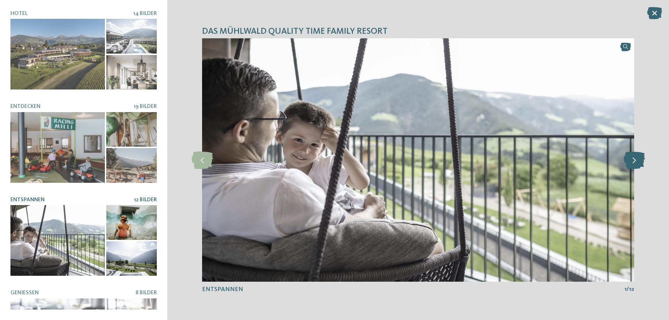
click at [639, 159] on icon at bounding box center [634, 160] width 21 height 17
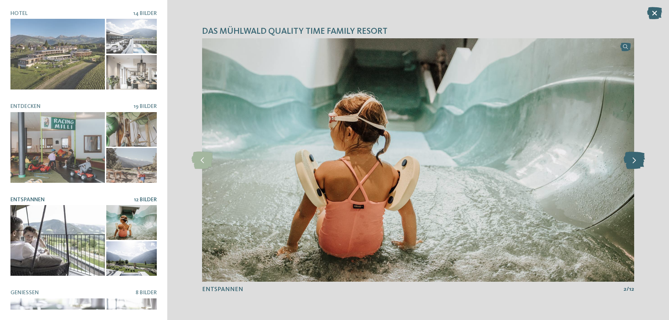
click at [639, 159] on icon at bounding box center [634, 160] width 21 height 17
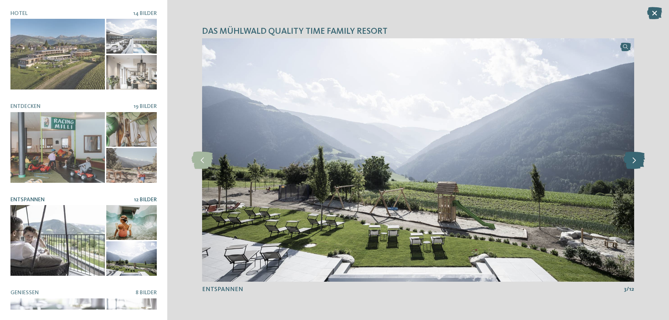
click at [639, 159] on icon at bounding box center [634, 160] width 21 height 17
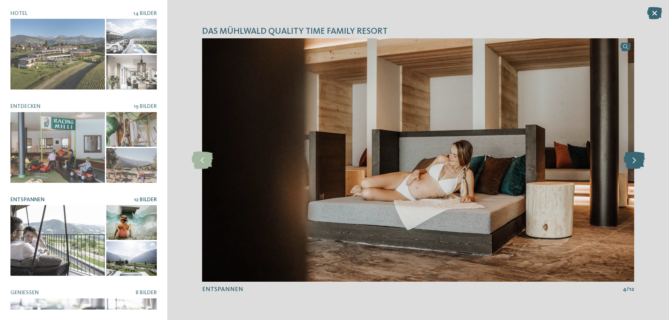
click at [639, 159] on icon at bounding box center [634, 160] width 21 height 17
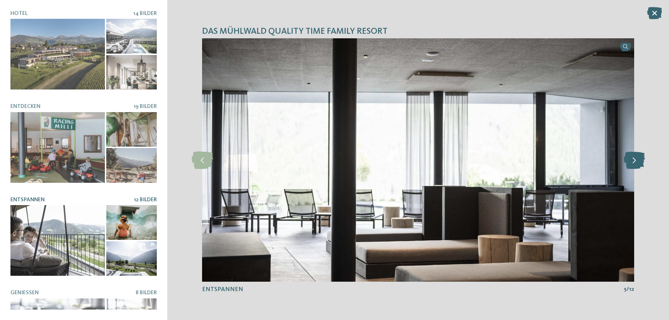
click at [639, 159] on icon at bounding box center [634, 160] width 21 height 17
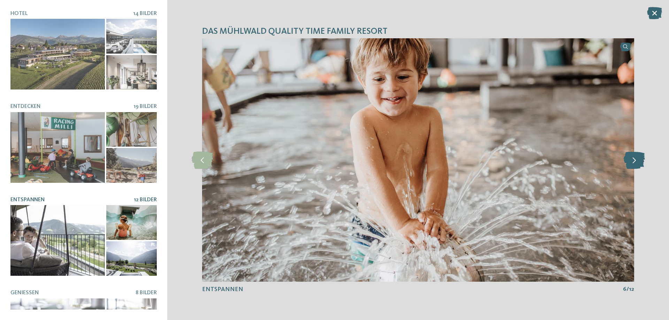
click at [639, 159] on icon at bounding box center [634, 160] width 21 height 17
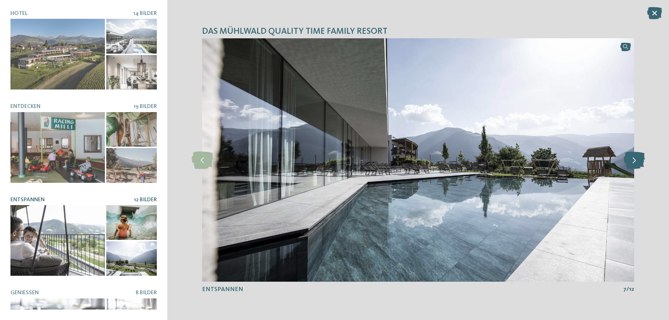
click at [639, 159] on icon at bounding box center [634, 160] width 21 height 17
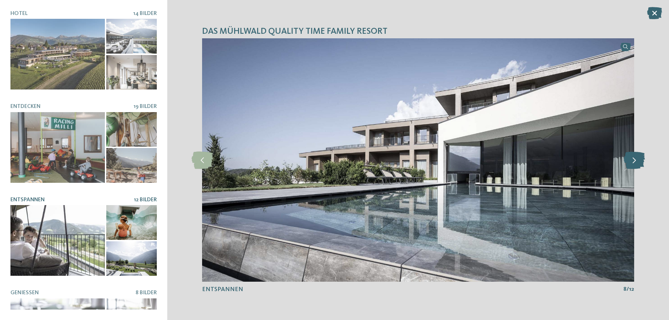
click at [639, 159] on icon at bounding box center [634, 160] width 21 height 17
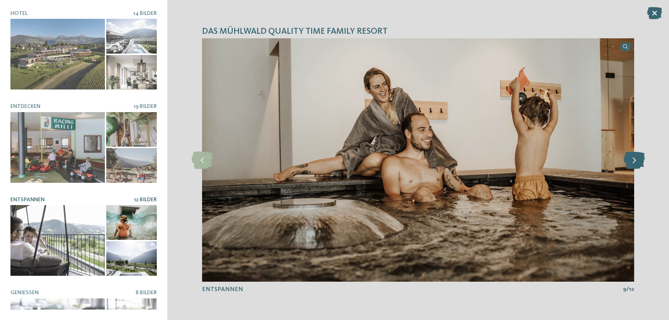
click at [639, 159] on icon at bounding box center [634, 160] width 21 height 17
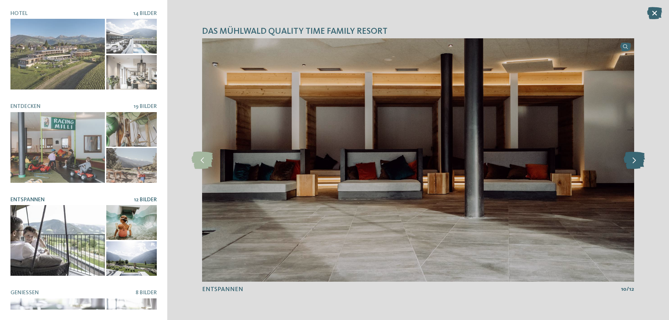
click at [639, 159] on icon at bounding box center [634, 160] width 21 height 17
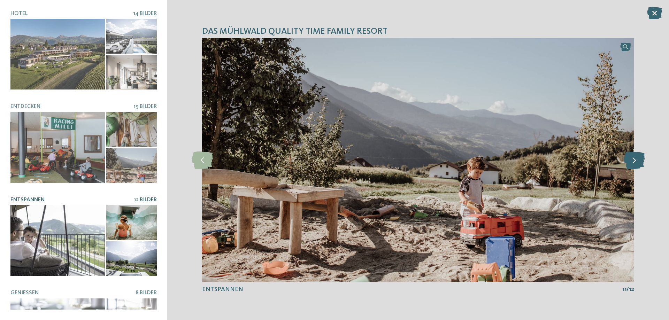
click at [639, 159] on icon at bounding box center [634, 160] width 21 height 17
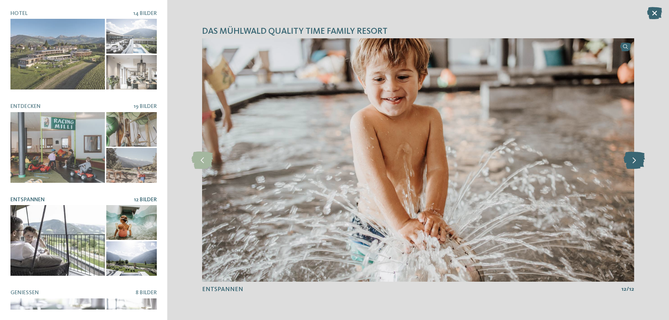
click at [639, 159] on icon at bounding box center [634, 160] width 21 height 17
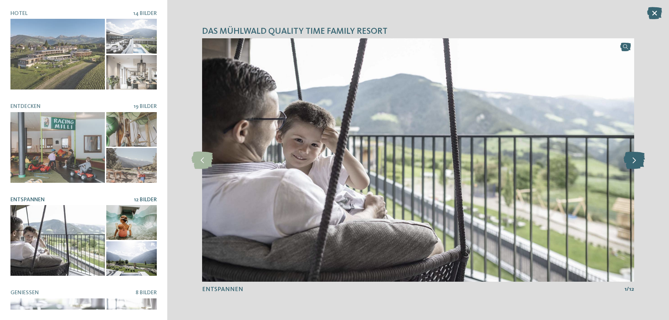
click at [637, 159] on icon at bounding box center [634, 160] width 21 height 17
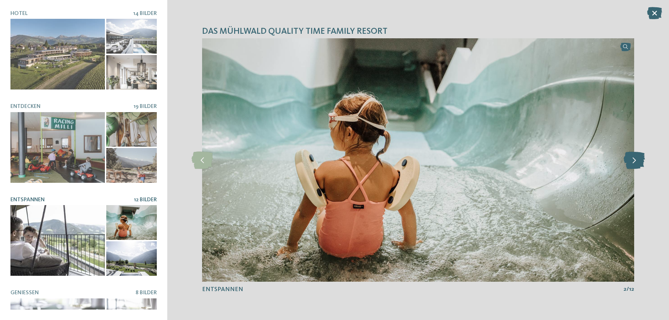
click at [637, 159] on icon at bounding box center [634, 160] width 21 height 17
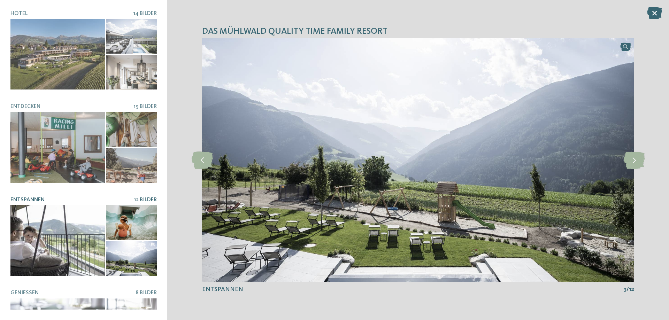
scroll to position [144, 0]
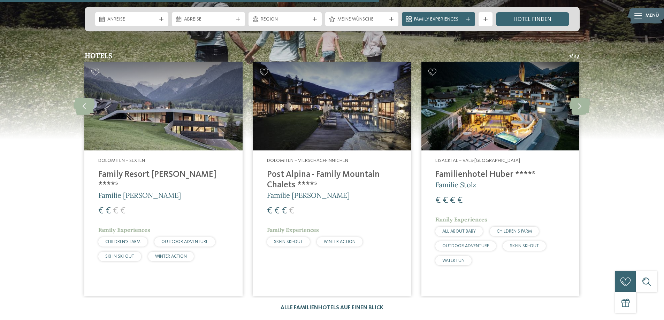
scroll to position [1848, 0]
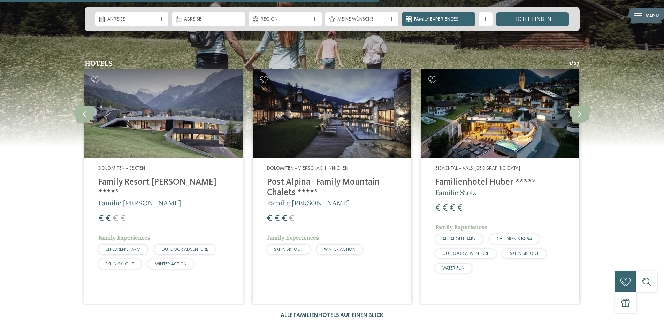
click at [327, 313] on link "Alle Familienhotels auf einen Blick" at bounding box center [332, 316] width 103 height 6
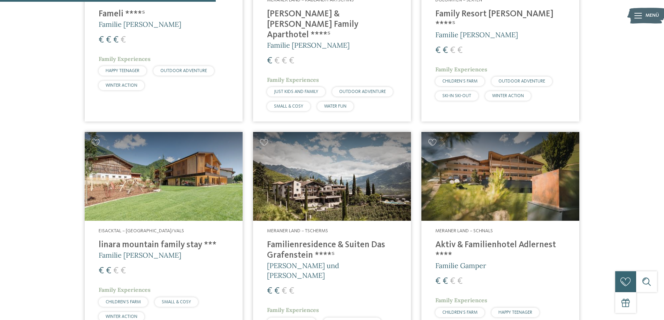
scroll to position [802, 0]
